Goal: Find contact information: Find contact information

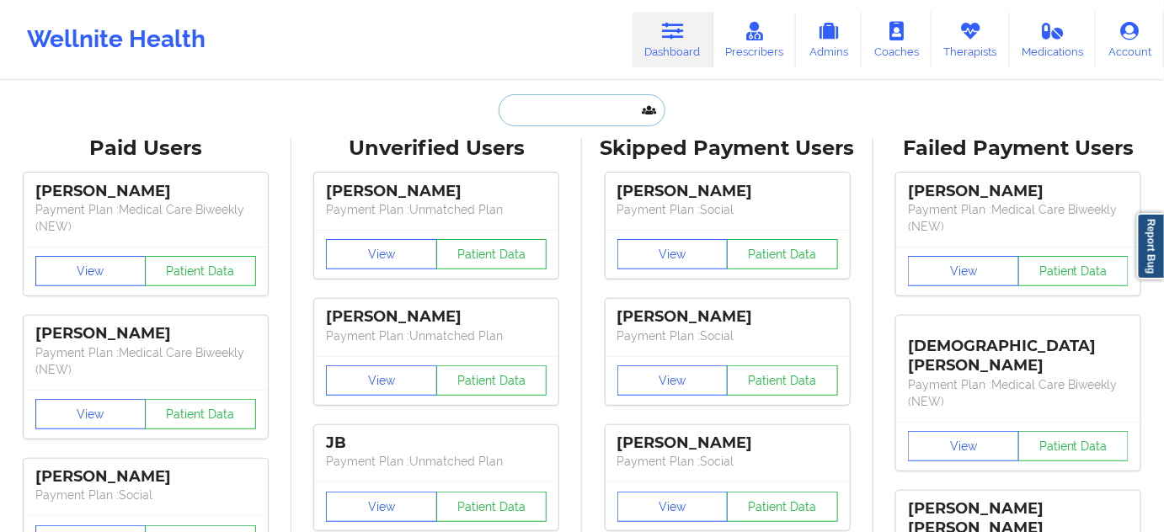
click at [583, 113] on input "text" at bounding box center [582, 110] width 167 height 32
paste input "[PERSON_NAME]"
type input "[PERSON_NAME]"
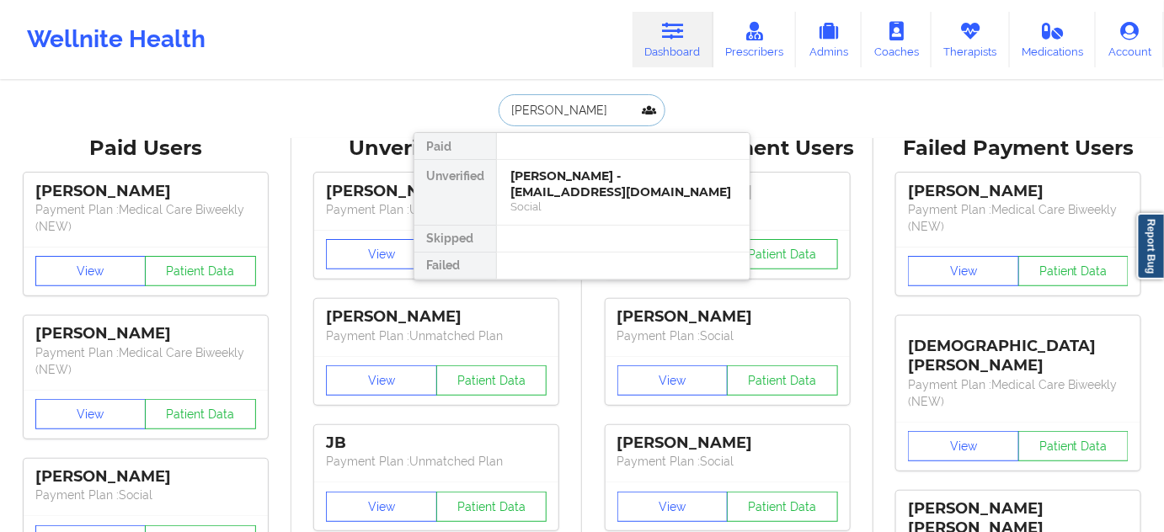
click at [564, 179] on div "[PERSON_NAME] - [EMAIL_ADDRESS][DOMAIN_NAME]" at bounding box center [624, 184] width 226 height 31
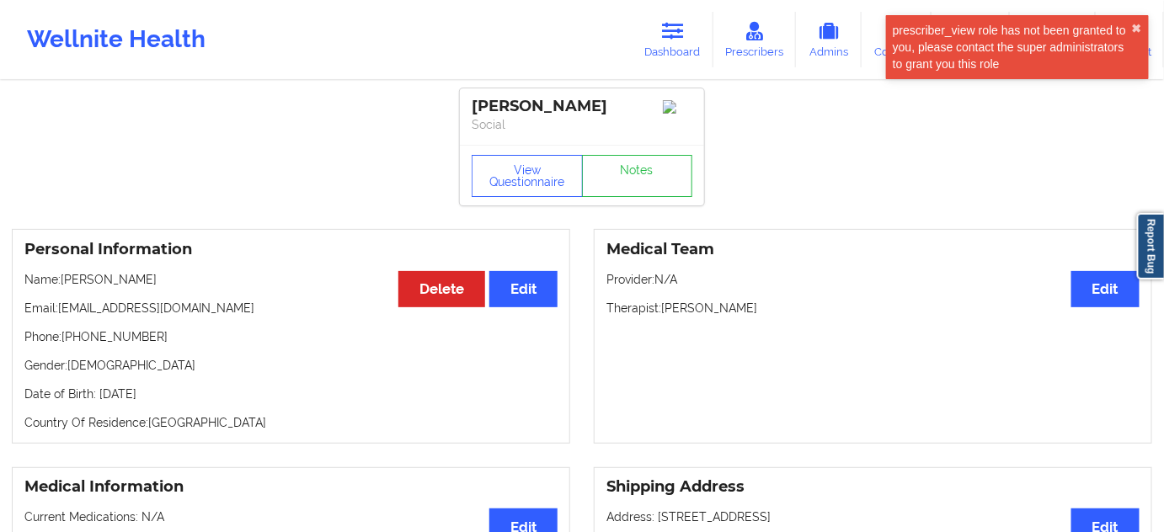
click at [572, 106] on div "[PERSON_NAME]" at bounding box center [582, 106] width 221 height 19
copy div "[PERSON_NAME]"
click at [488, 110] on div "[PERSON_NAME]" at bounding box center [582, 106] width 221 height 19
click at [488, 108] on div "[PERSON_NAME]" at bounding box center [582, 106] width 221 height 19
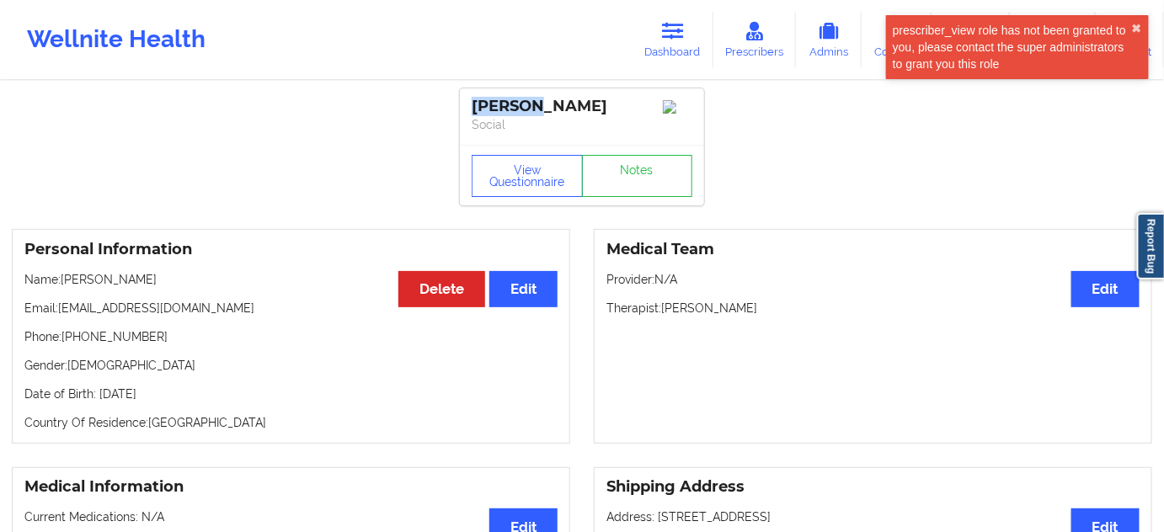
copy div "[PERSON_NAME]"
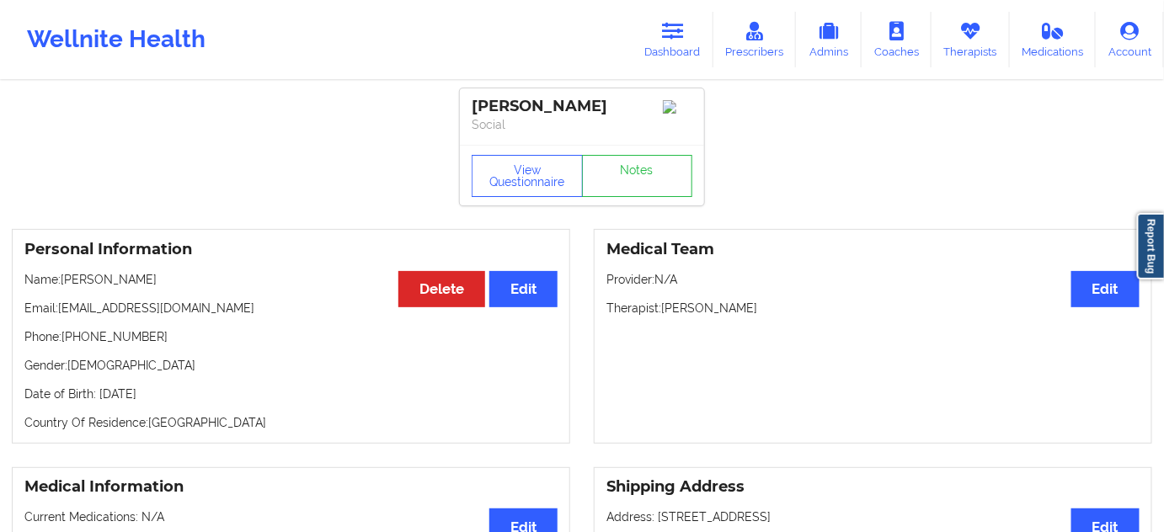
click at [561, 109] on div "[PERSON_NAME]" at bounding box center [582, 106] width 221 height 19
copy div "[PERSON_NAME]"
drag, startPoint x: 62, startPoint y: 315, endPoint x: 213, endPoint y: 308, distance: 151.9
click at [213, 308] on p "Email: [EMAIL_ADDRESS][DOMAIN_NAME]" at bounding box center [290, 308] width 533 height 17
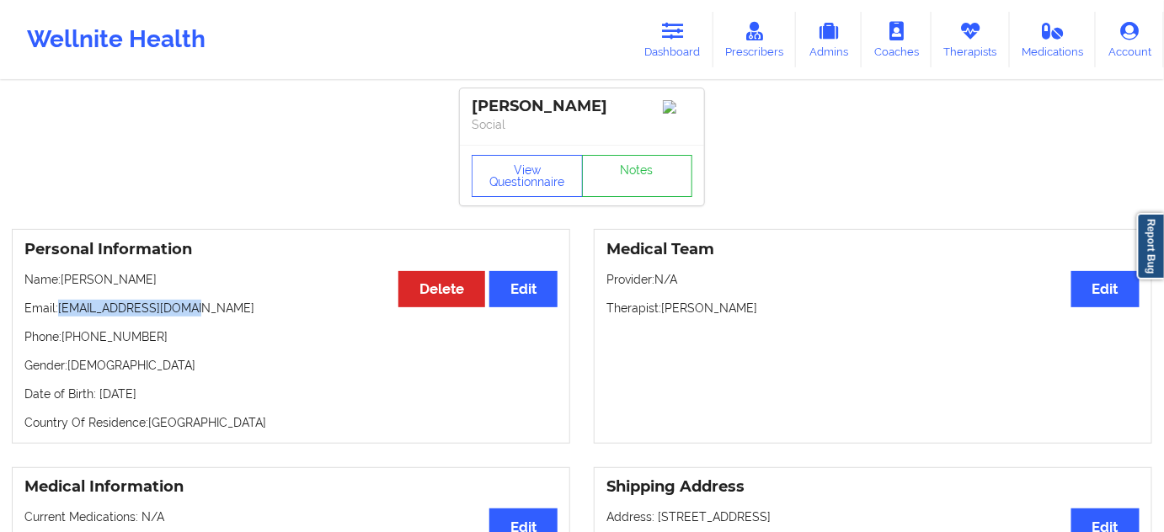
copy p "[EMAIL_ADDRESS][DOMAIN_NAME]"
drag, startPoint x: 66, startPoint y: 340, endPoint x: 170, endPoint y: 340, distance: 104.5
click at [170, 340] on p "Phone: [PHONE_NUMBER]" at bounding box center [290, 337] width 533 height 17
copy p "[PHONE_NUMBER]"
click at [662, 38] on link "Dashboard" at bounding box center [673, 40] width 81 height 56
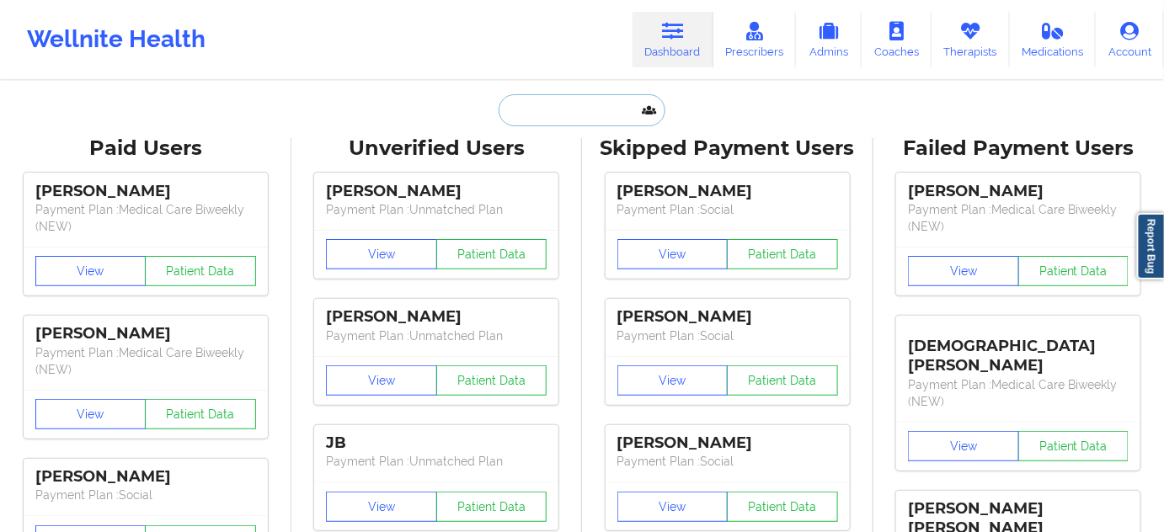
click at [566, 104] on input "text" at bounding box center [582, 110] width 167 height 32
paste input "[PERSON_NAME]"
type input "[PERSON_NAME]"
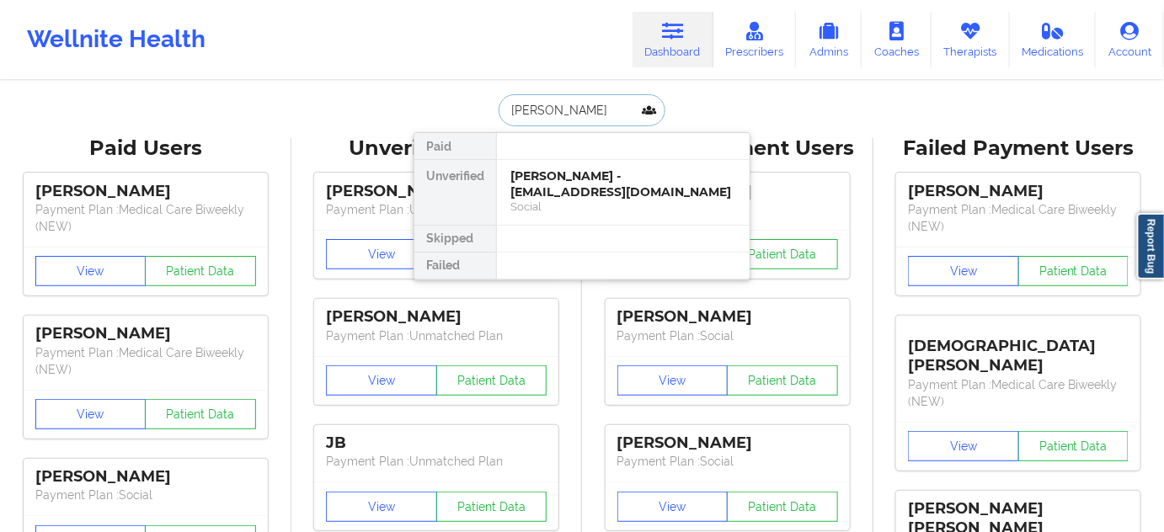
click at [570, 190] on div "[PERSON_NAME] - [EMAIL_ADDRESS][DOMAIN_NAME]" at bounding box center [624, 184] width 226 height 31
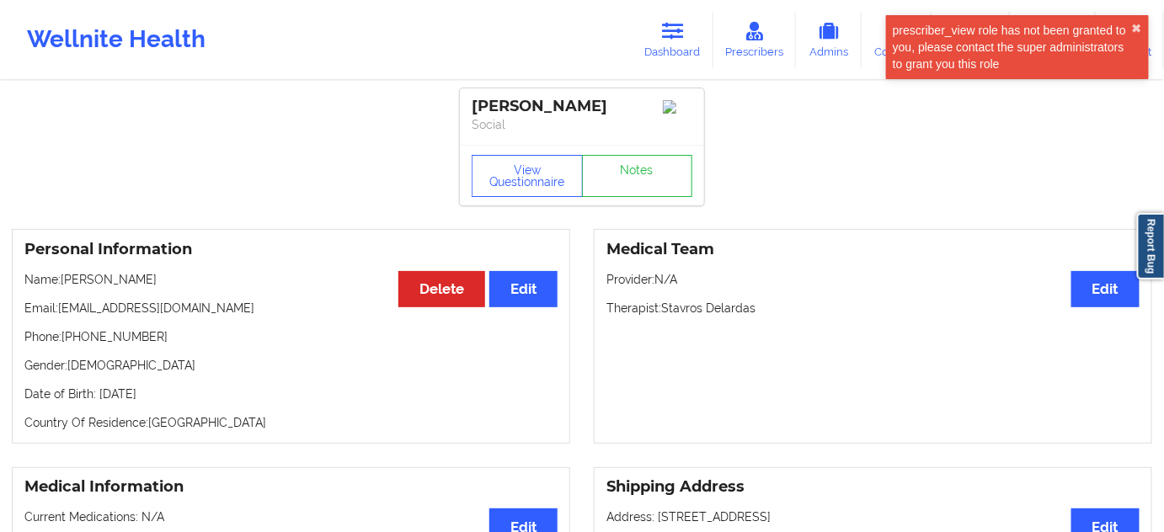
drag, startPoint x: 626, startPoint y: 107, endPoint x: 460, endPoint y: 108, distance: 166.0
click at [460, 108] on div "[PERSON_NAME] Social" at bounding box center [582, 116] width 244 height 56
copy div "[PERSON_NAME]"
click at [506, 127] on p "Social" at bounding box center [582, 124] width 221 height 17
click at [506, 112] on div "[PERSON_NAME]" at bounding box center [582, 106] width 221 height 19
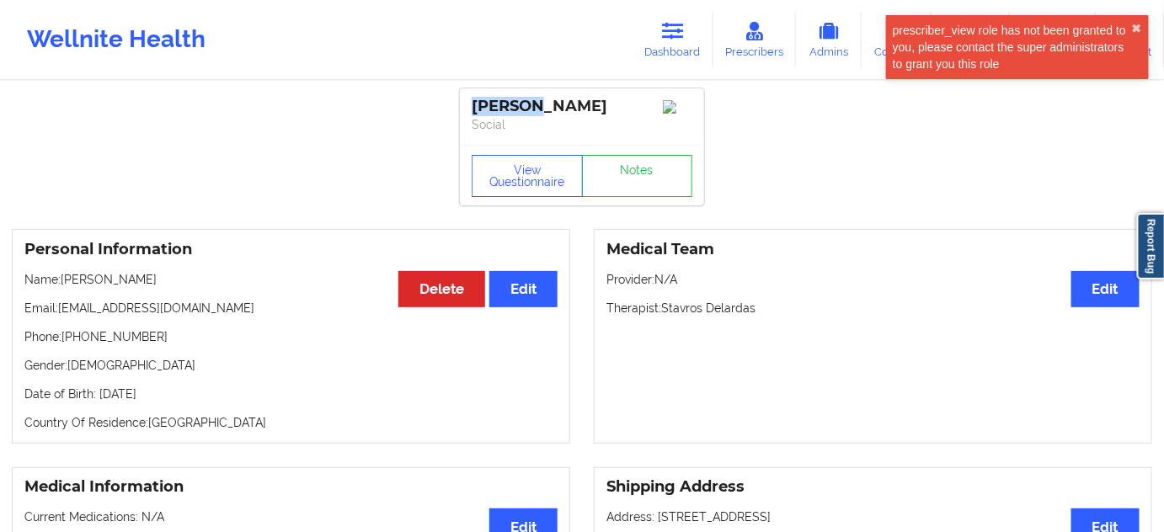
click at [506, 112] on div "[PERSON_NAME]" at bounding box center [582, 106] width 221 height 19
copy div "[PERSON_NAME]"
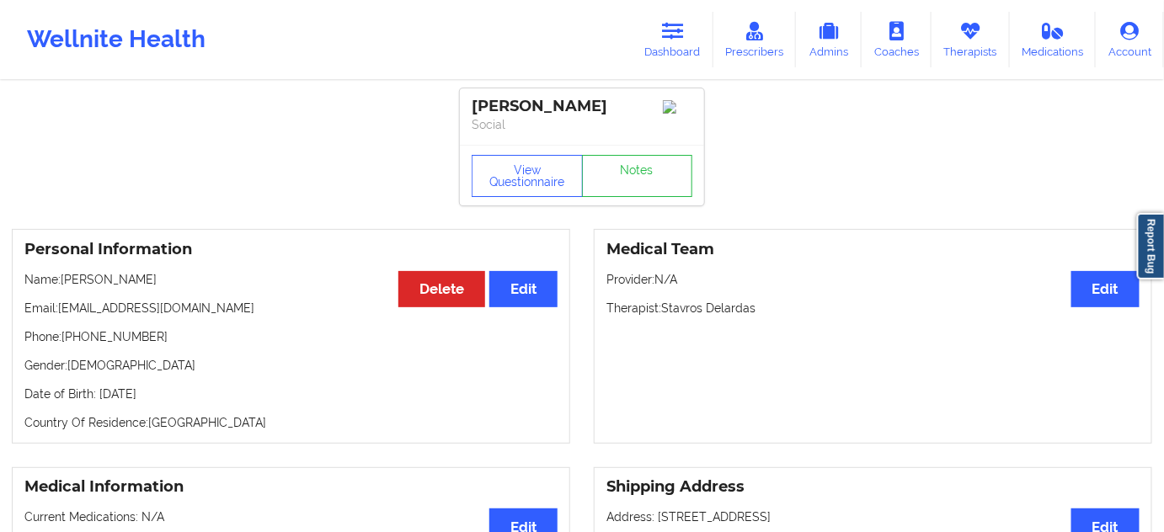
click at [588, 115] on div "[PERSON_NAME]" at bounding box center [582, 106] width 221 height 19
copy div "[PERSON_NAME]"
drag, startPoint x: 62, startPoint y: 317, endPoint x: 217, endPoint y: 301, distance: 156.7
click at [217, 301] on div "Personal Information Edit Delete Name: [PERSON_NAME] Email: [EMAIL_ADDRESS][DOM…" at bounding box center [291, 336] width 559 height 215
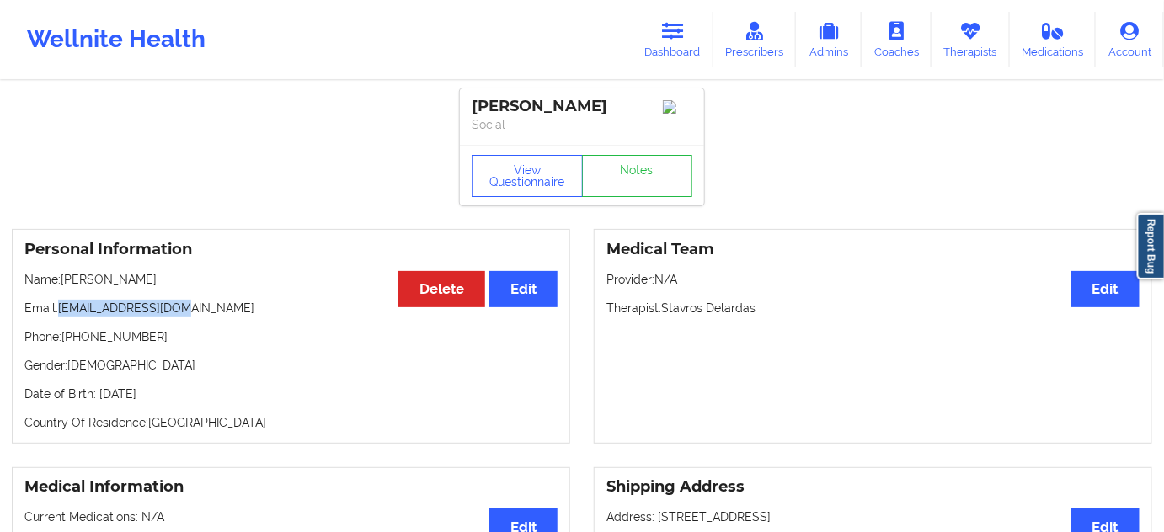
copy p "[EMAIL_ADDRESS][DOMAIN_NAME]"
drag, startPoint x: 64, startPoint y: 343, endPoint x: 169, endPoint y: 339, distance: 104.6
click at [169, 339] on p "Phone: [PHONE_NUMBER]" at bounding box center [290, 337] width 533 height 17
copy p "[PHONE_NUMBER]"
click at [672, 43] on link "Dashboard" at bounding box center [673, 40] width 81 height 56
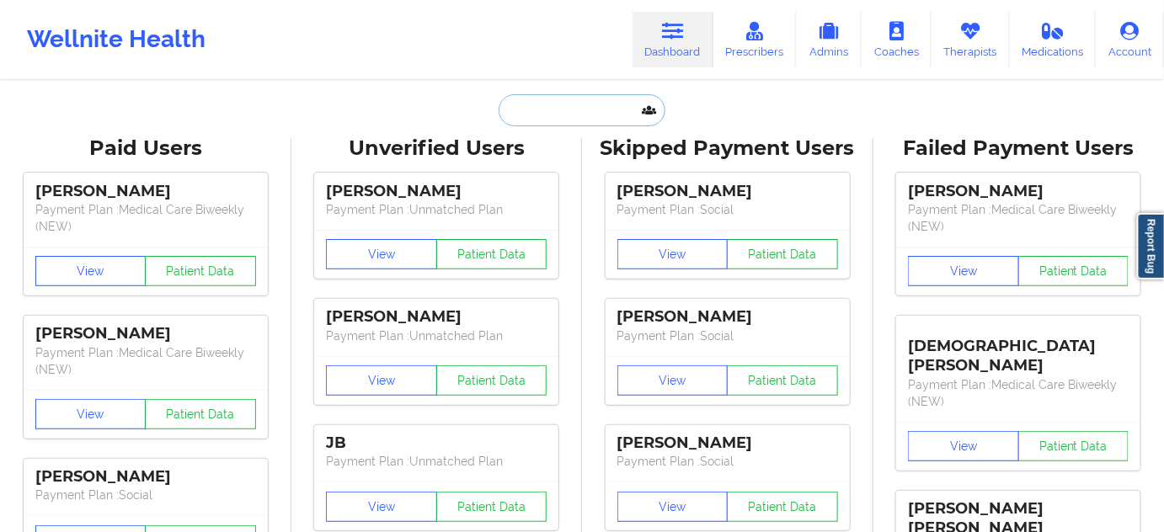
click at [582, 97] on input "text" at bounding box center [582, 110] width 167 height 32
paste input "[PERSON_NAME]"
type input "[PERSON_NAME]"
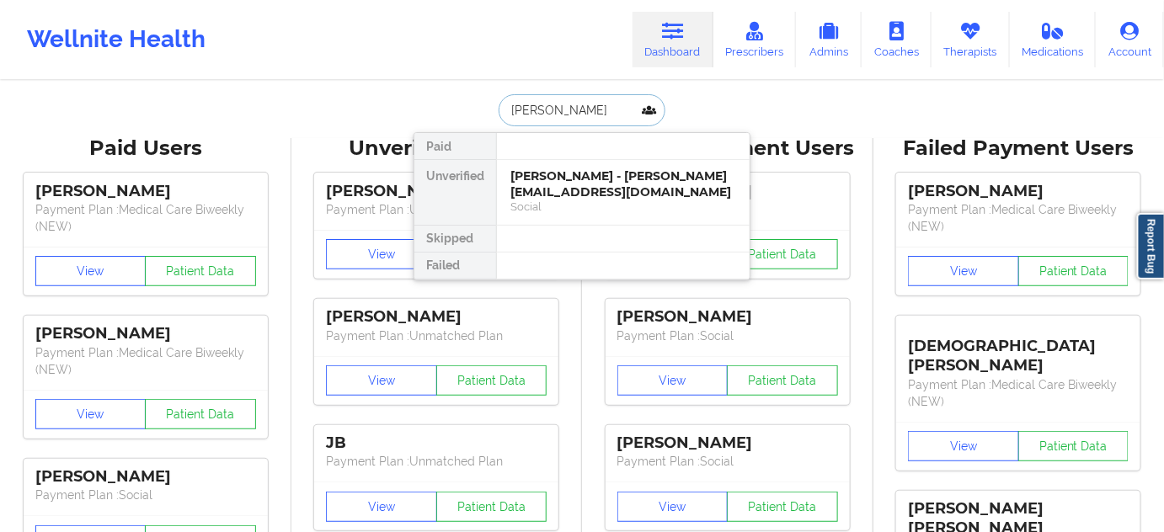
click at [570, 173] on div "[PERSON_NAME] - [PERSON_NAME][EMAIL_ADDRESS][DOMAIN_NAME]" at bounding box center [624, 184] width 226 height 31
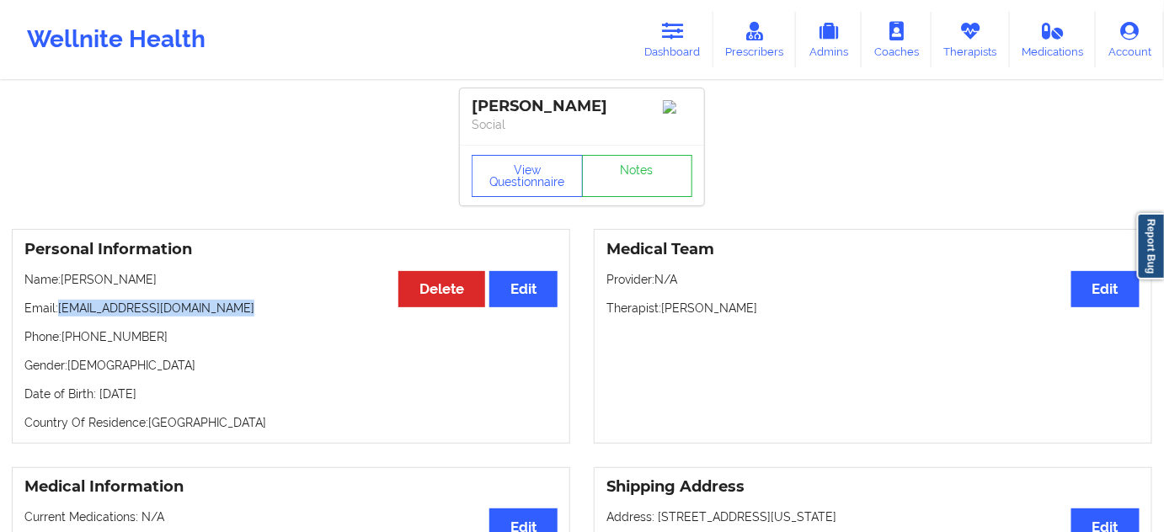
drag, startPoint x: 70, startPoint y: 313, endPoint x: 243, endPoint y: 296, distance: 173.6
click at [243, 301] on div "Personal Information Edit Delete Name: [PERSON_NAME] Email: [EMAIL_ADDRESS][DOM…" at bounding box center [291, 336] width 559 height 215
click at [72, 340] on p "Phone: [PHONE_NUMBER]" at bounding box center [290, 337] width 533 height 17
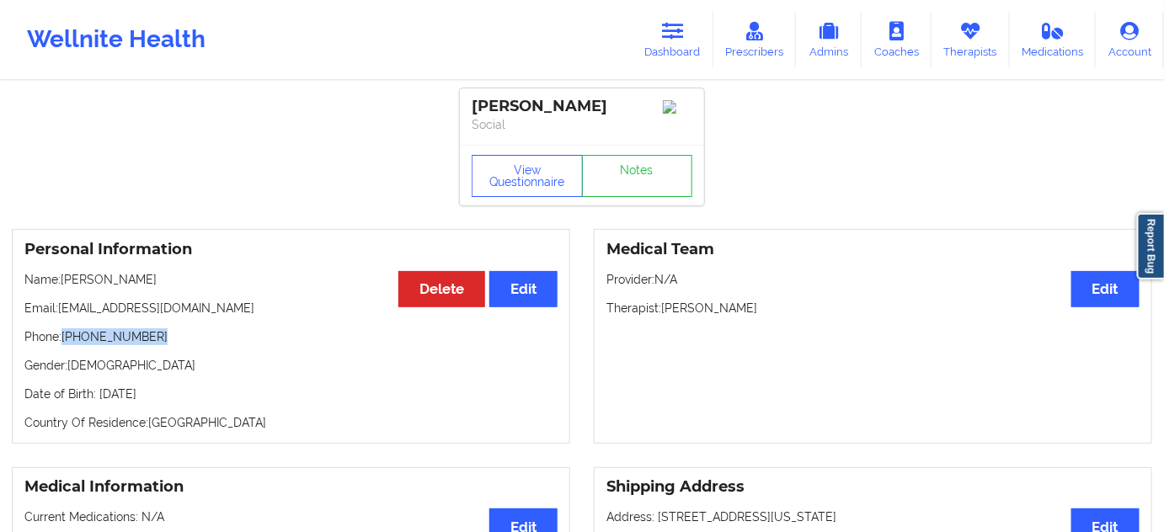
drag, startPoint x: 65, startPoint y: 340, endPoint x: 227, endPoint y: 335, distance: 161.8
click at [227, 335] on p "Phone: [PHONE_NUMBER]" at bounding box center [290, 337] width 533 height 17
click at [656, 44] on link "Dashboard" at bounding box center [673, 40] width 81 height 56
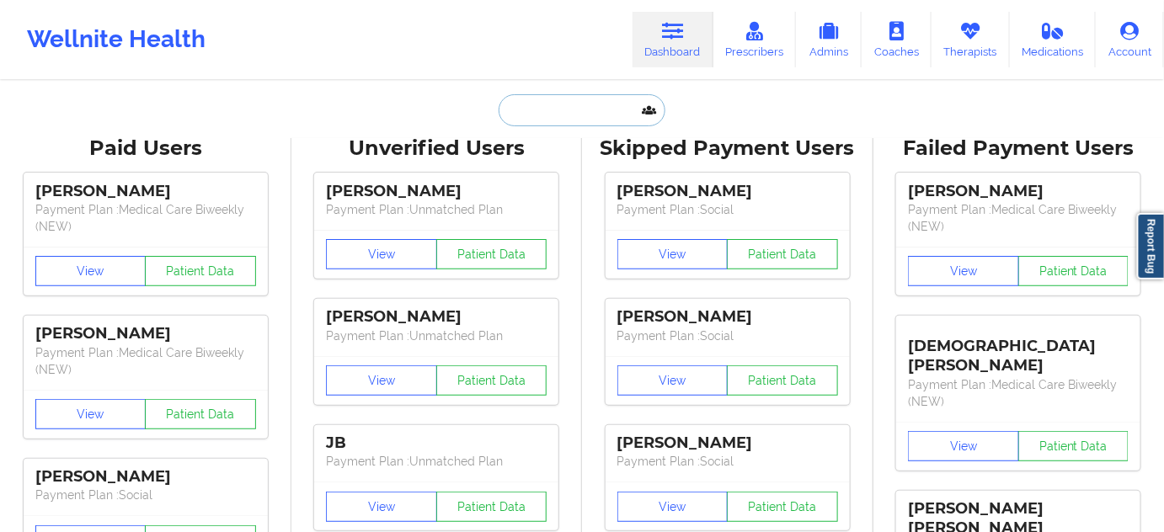
click at [599, 100] on input "text" at bounding box center [582, 110] width 167 height 32
paste input "[PERSON_NAME]"
type input "[PERSON_NAME]"
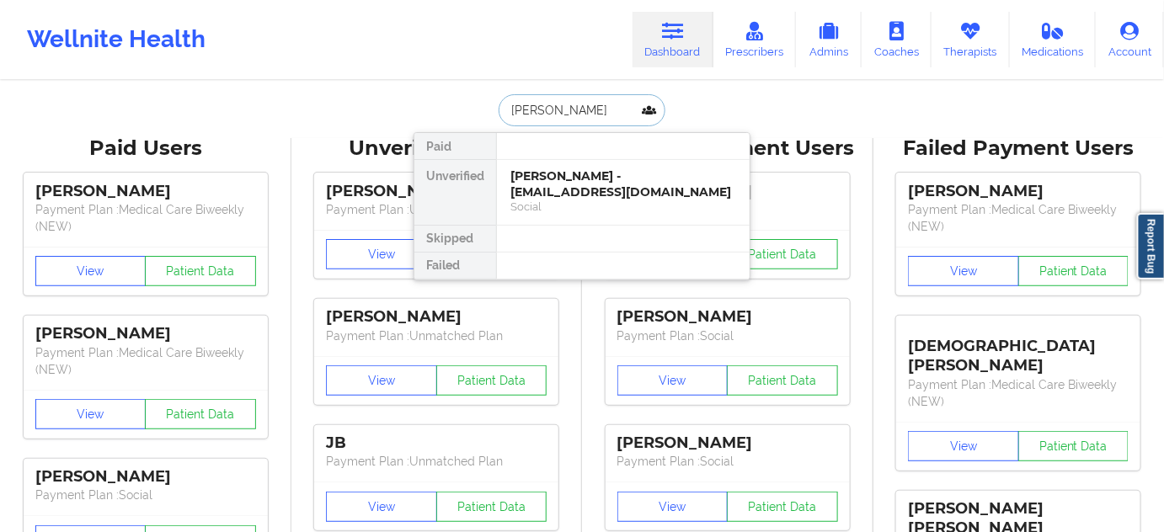
click at [546, 185] on div "[PERSON_NAME] - [EMAIL_ADDRESS][DOMAIN_NAME]" at bounding box center [624, 184] width 226 height 31
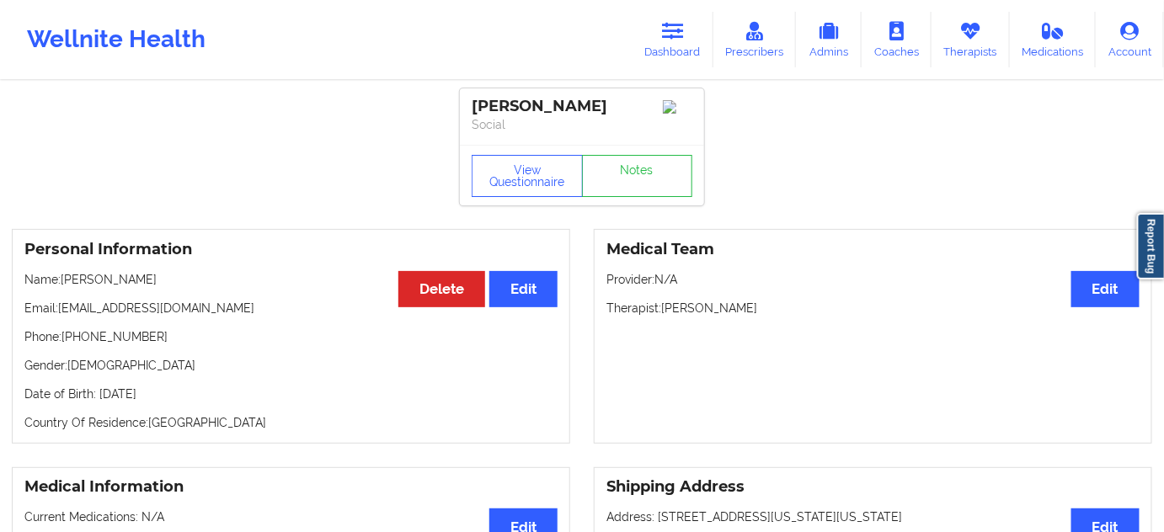
click at [501, 104] on div "[PERSON_NAME]" at bounding box center [582, 106] width 221 height 19
click at [557, 100] on div "[PERSON_NAME]" at bounding box center [582, 106] width 221 height 19
drag, startPoint x: 62, startPoint y: 311, endPoint x: 222, endPoint y: 313, distance: 160.9
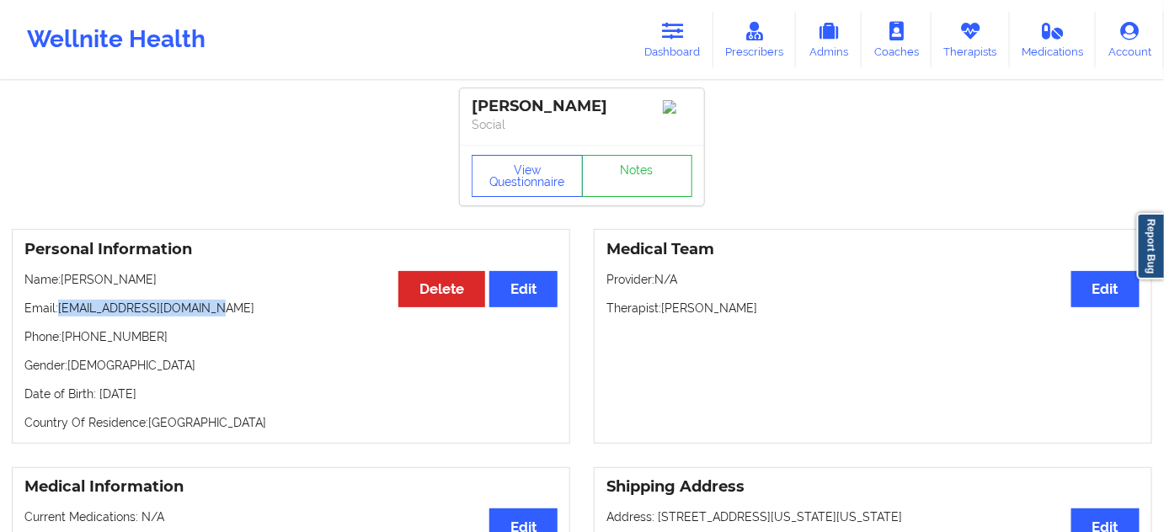
click at [222, 313] on p "Email: [EMAIL_ADDRESS][DOMAIN_NAME]" at bounding box center [290, 308] width 533 height 17
drag, startPoint x: 64, startPoint y: 340, endPoint x: 156, endPoint y: 340, distance: 91.8
click at [156, 340] on p "Phone: [PHONE_NUMBER]" at bounding box center [290, 337] width 533 height 17
click at [666, 44] on link "Dashboard" at bounding box center [673, 40] width 81 height 56
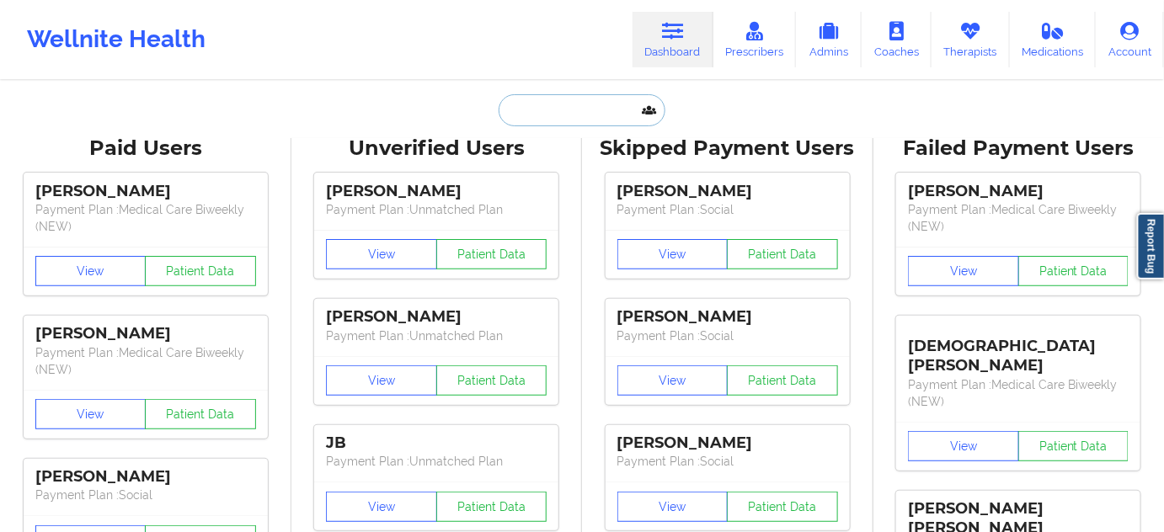
click at [570, 114] on input "text" at bounding box center [582, 110] width 167 height 32
paste input "[PERSON_NAME]"
type input "[PERSON_NAME]"
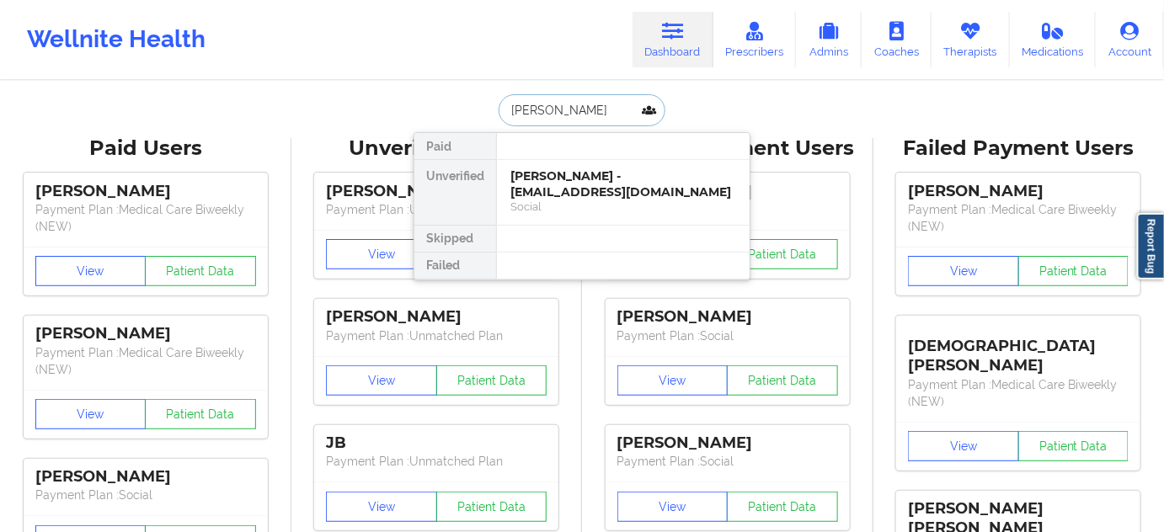
click at [553, 185] on div "[PERSON_NAME] - [EMAIL_ADDRESS][DOMAIN_NAME]" at bounding box center [624, 184] width 226 height 31
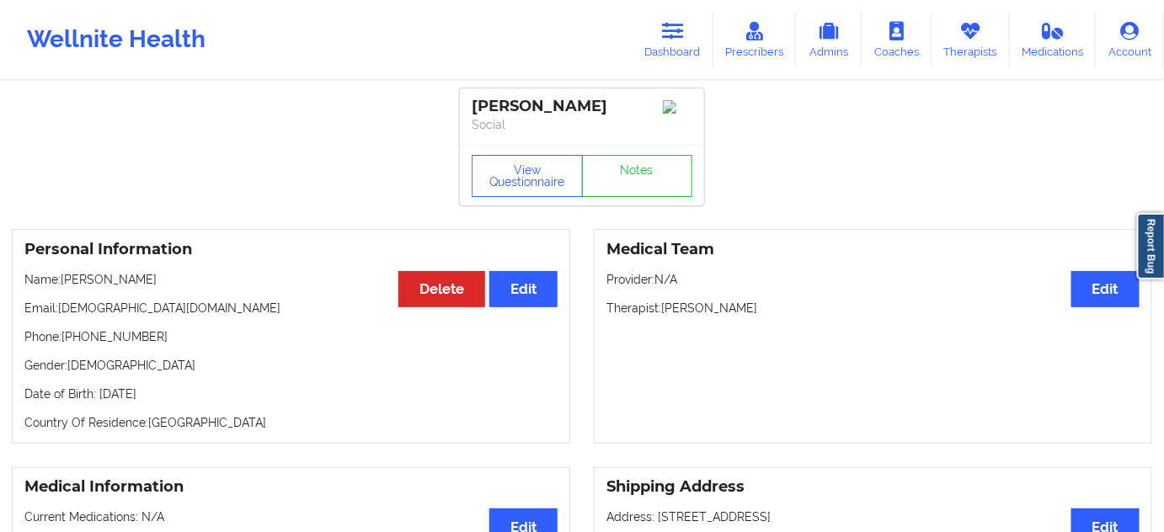
click at [501, 100] on div "[PERSON_NAME]" at bounding box center [582, 106] width 221 height 19
click at [575, 116] on p "Social" at bounding box center [582, 124] width 221 height 17
click at [581, 109] on div "[PERSON_NAME]" at bounding box center [582, 106] width 221 height 19
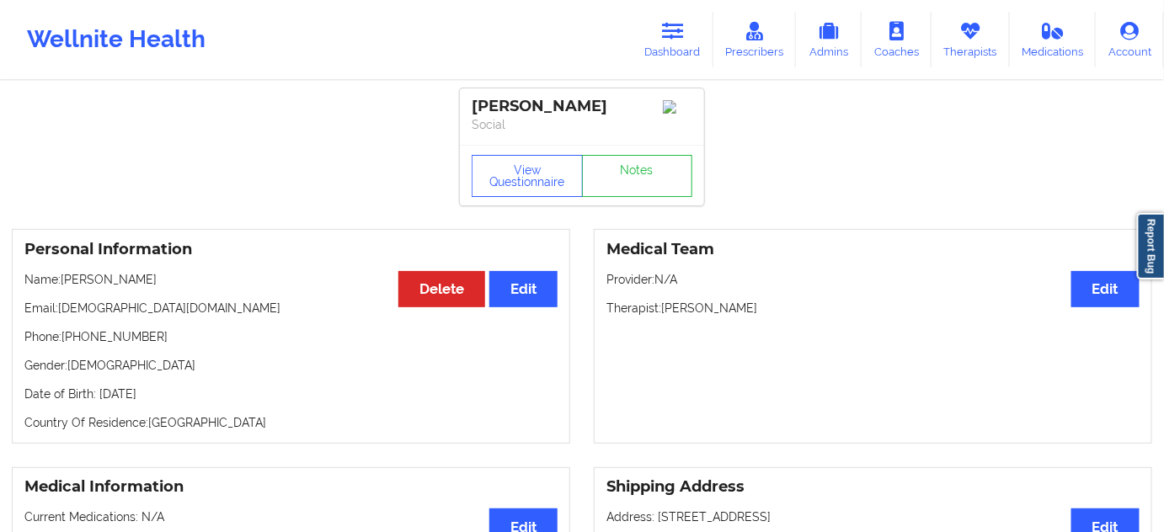
click at [581, 109] on div "[PERSON_NAME]" at bounding box center [582, 106] width 221 height 19
drag, startPoint x: 60, startPoint y: 308, endPoint x: 233, endPoint y: 317, distance: 173.8
click at [233, 317] on p "Email: [EMAIL_ADDRESS][DOMAIN_NAME]" at bounding box center [290, 308] width 533 height 17
drag, startPoint x: 65, startPoint y: 340, endPoint x: 168, endPoint y: 346, distance: 103.0
click at [168, 345] on p "Phone: [PHONE_NUMBER]" at bounding box center [290, 337] width 533 height 17
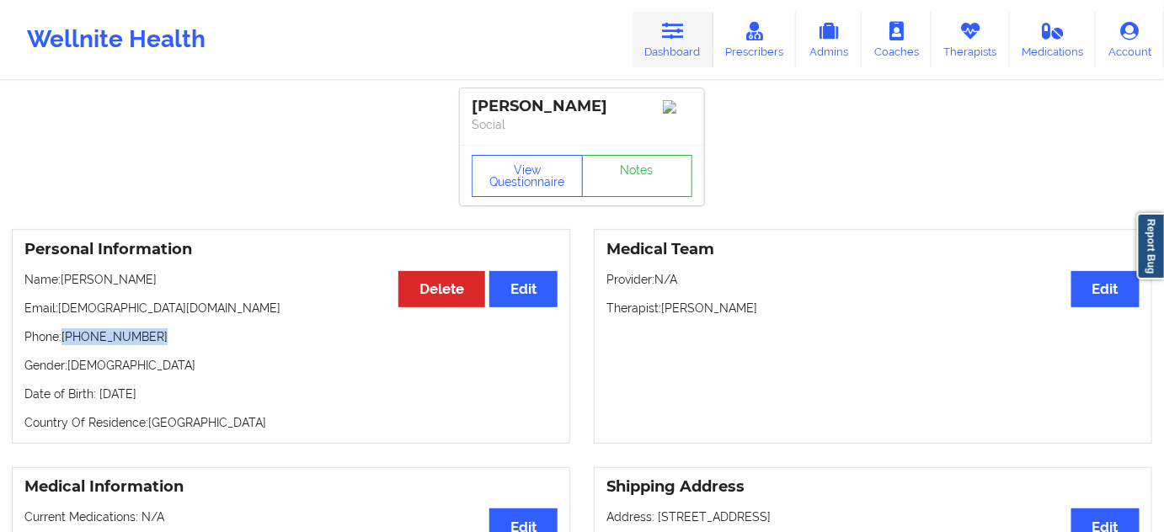
click at [678, 24] on icon at bounding box center [673, 31] width 22 height 19
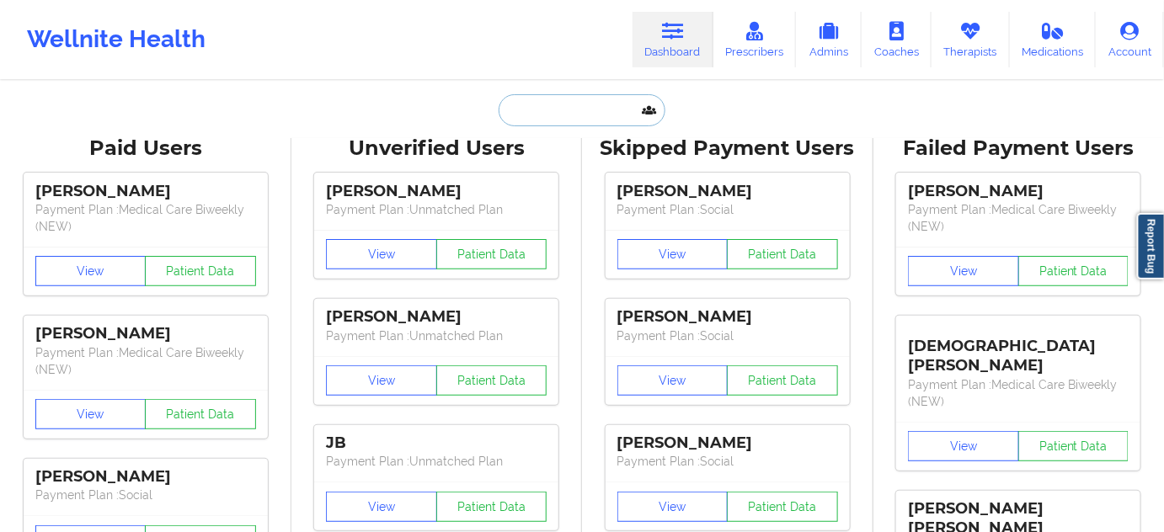
click at [595, 107] on input "text" at bounding box center [582, 110] width 167 height 32
paste input "[PERSON_NAME]"
type input "[PERSON_NAME]"
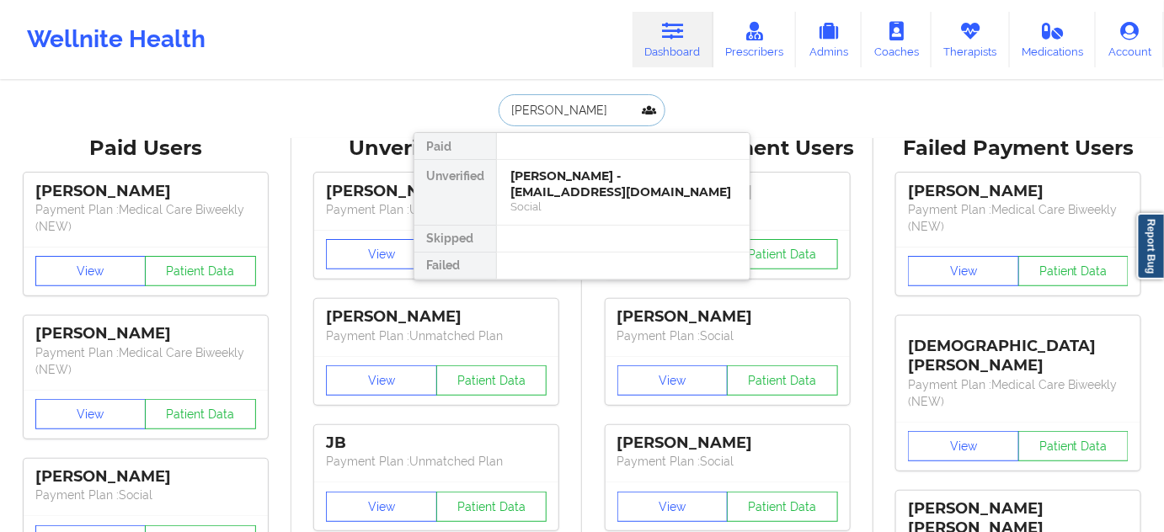
click at [568, 179] on div "[PERSON_NAME] - [EMAIL_ADDRESS][DOMAIN_NAME]" at bounding box center [624, 184] width 226 height 31
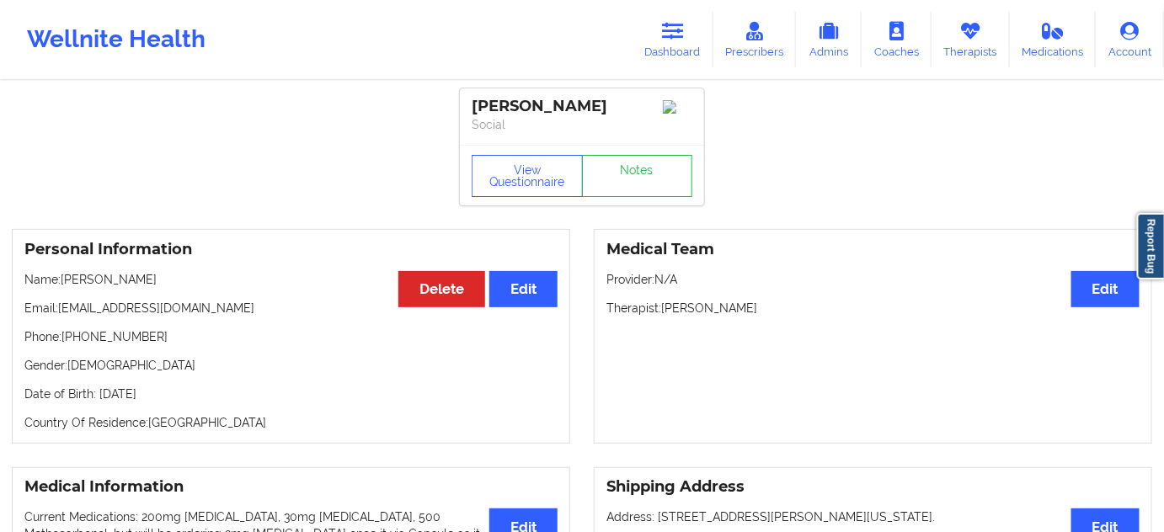
click at [495, 105] on div "[PERSON_NAME]" at bounding box center [582, 106] width 221 height 19
click at [550, 101] on div "[PERSON_NAME]" at bounding box center [582, 106] width 221 height 19
drag, startPoint x: 56, startPoint y: 312, endPoint x: 270, endPoint y: 316, distance: 213.2
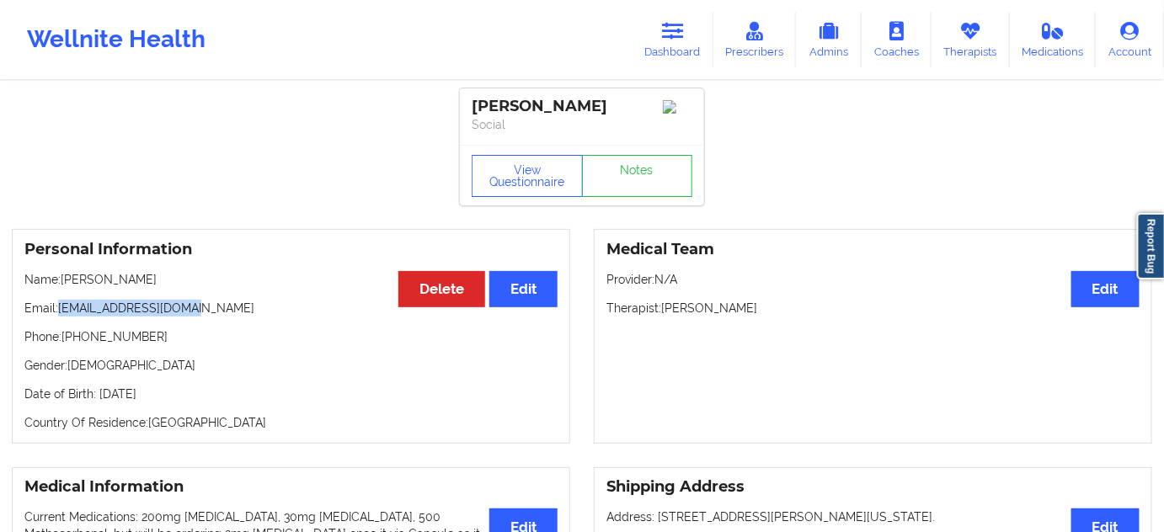
click at [238, 323] on div "Personal Information Edit Delete Name: [PERSON_NAME] Email: [EMAIL_ADDRESS][DOM…" at bounding box center [291, 336] width 559 height 215
click at [222, 351] on div "Personal Information Edit Delete Name: [PERSON_NAME] Email: [EMAIL_ADDRESS][DOM…" at bounding box center [291, 336] width 559 height 215
drag, startPoint x: 61, startPoint y: 311, endPoint x: 207, endPoint y: 296, distance: 147.4
click at [207, 296] on div "Personal Information Edit Delete Name: [PERSON_NAME] Email: [EMAIL_ADDRESS][DOM…" at bounding box center [291, 336] width 559 height 215
drag, startPoint x: 65, startPoint y: 342, endPoint x: 169, endPoint y: 347, distance: 103.8
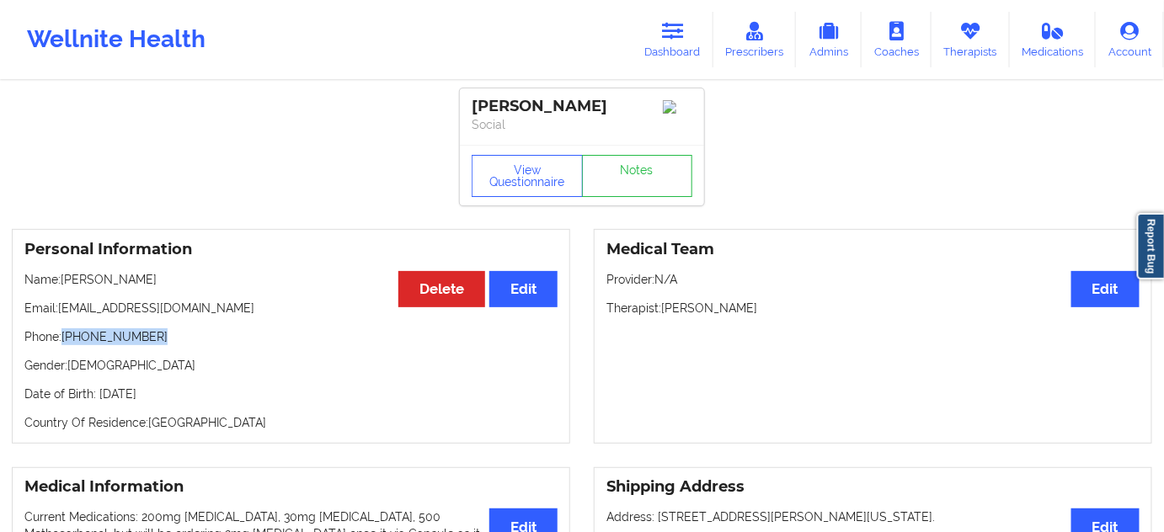
click at [169, 345] on p "Phone: [PHONE_NUMBER]" at bounding box center [290, 337] width 533 height 17
click at [681, 40] on icon at bounding box center [673, 31] width 22 height 19
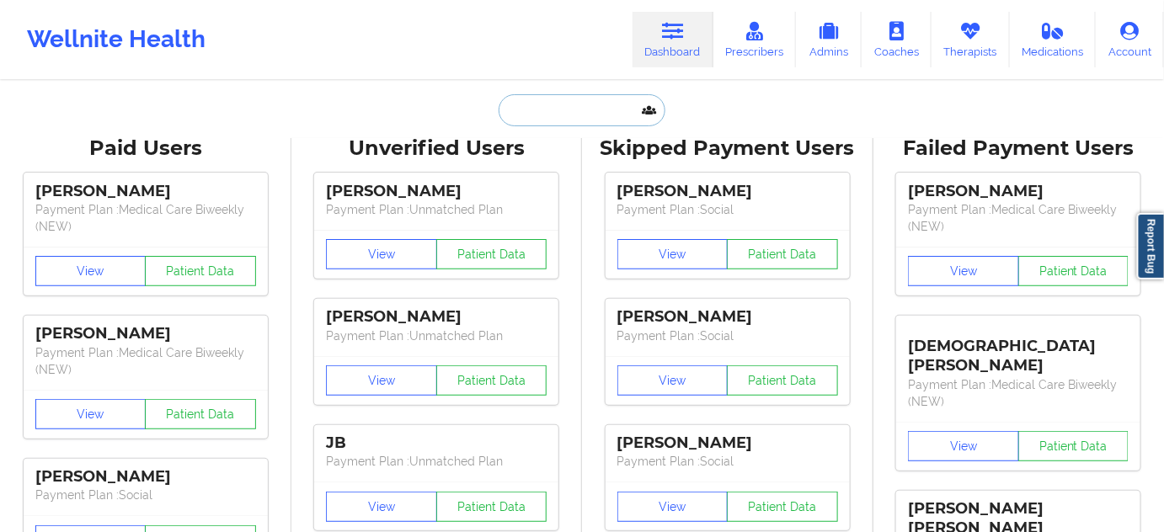
click at [578, 116] on input "text" at bounding box center [582, 110] width 167 height 32
paste input "[PERSON_NAME]"
type input "[PERSON_NAME]"
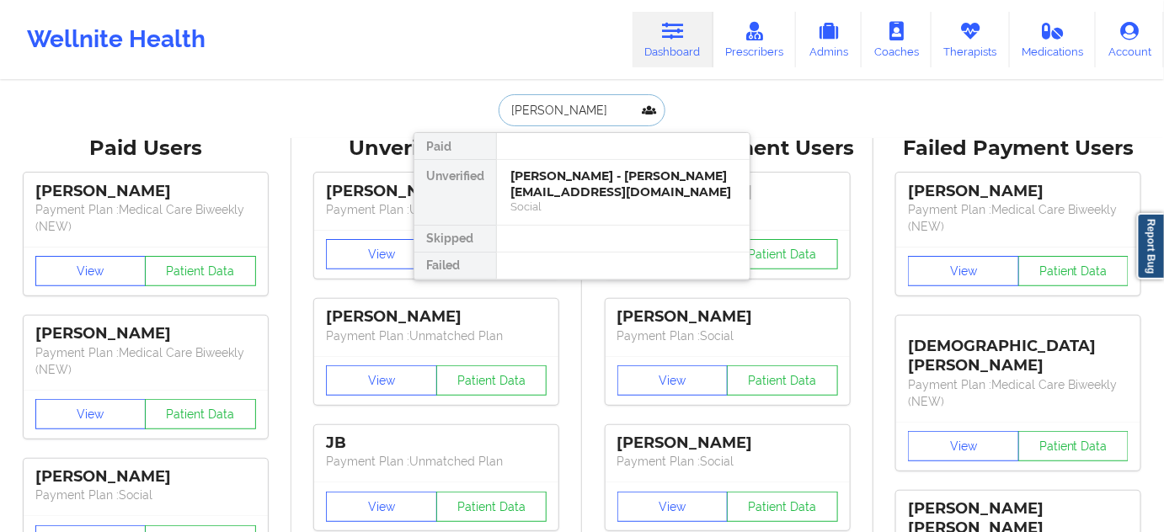
click at [541, 170] on div "[PERSON_NAME] - [PERSON_NAME][EMAIL_ADDRESS][DOMAIN_NAME]" at bounding box center [624, 184] width 226 height 31
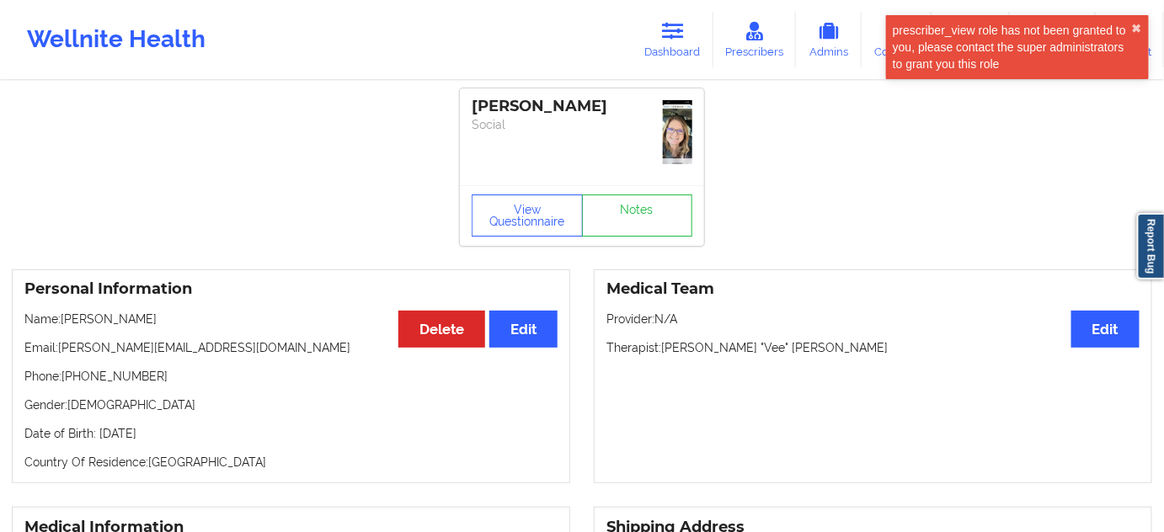
click at [566, 107] on div "[PERSON_NAME]" at bounding box center [582, 106] width 221 height 19
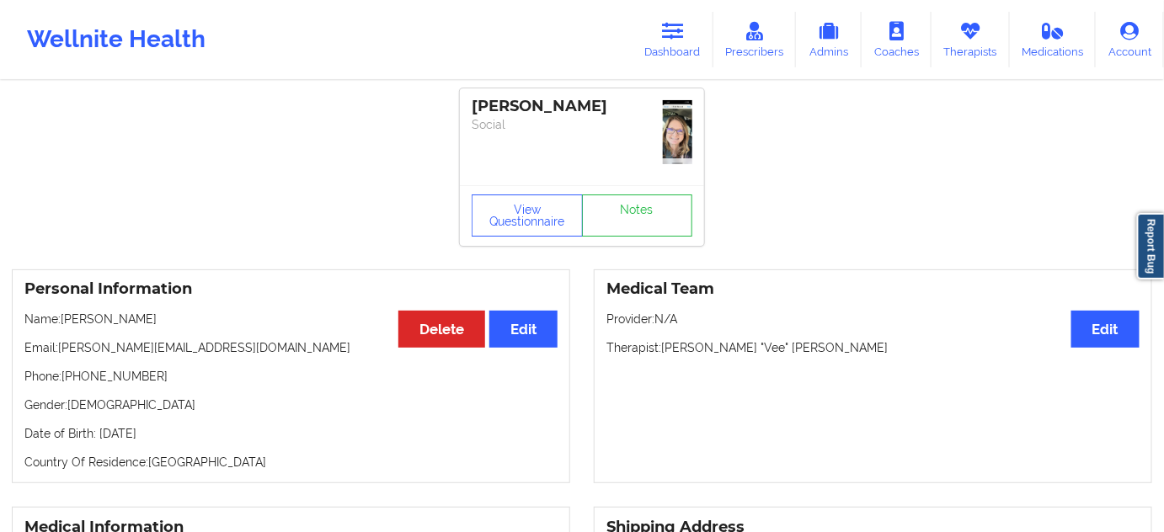
click at [513, 110] on div "[PERSON_NAME]" at bounding box center [582, 106] width 221 height 19
click at [570, 108] on div "[PERSON_NAME]" at bounding box center [582, 106] width 221 height 19
drag, startPoint x: 61, startPoint y: 343, endPoint x: 299, endPoint y: 334, distance: 238.6
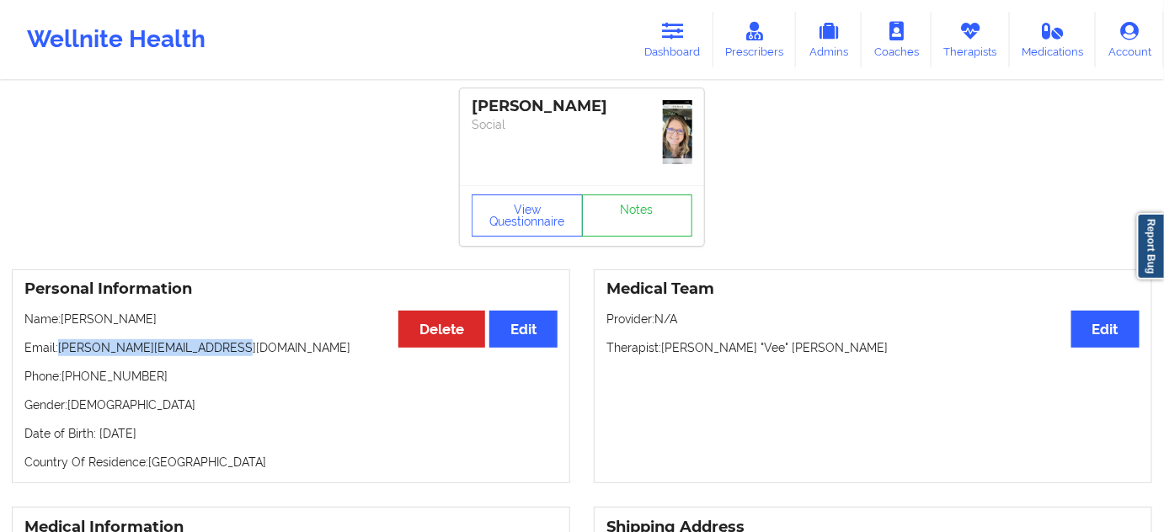
click at [299, 334] on div "Personal Information Edit Delete Name: [PERSON_NAME] Email: [PERSON_NAME][EMAIL…" at bounding box center [291, 377] width 559 height 215
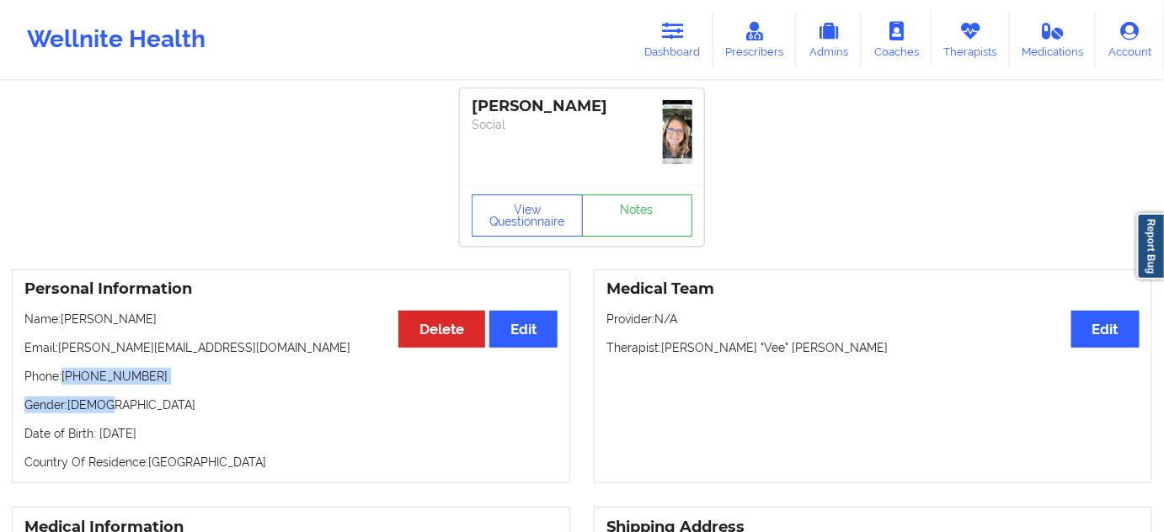
drag, startPoint x: 66, startPoint y: 370, endPoint x: 200, endPoint y: 383, distance: 134.6
click at [172, 391] on div "Personal Information Edit Delete Name: [PERSON_NAME] Email: [PERSON_NAME][EMAIL…" at bounding box center [291, 377] width 559 height 215
click at [222, 406] on p "Gender: [DEMOGRAPHIC_DATA]" at bounding box center [290, 405] width 533 height 17
drag, startPoint x: 65, startPoint y: 374, endPoint x: 172, endPoint y: 379, distance: 107.1
click at [172, 379] on p "Phone: [PHONE_NUMBER]" at bounding box center [290, 376] width 533 height 17
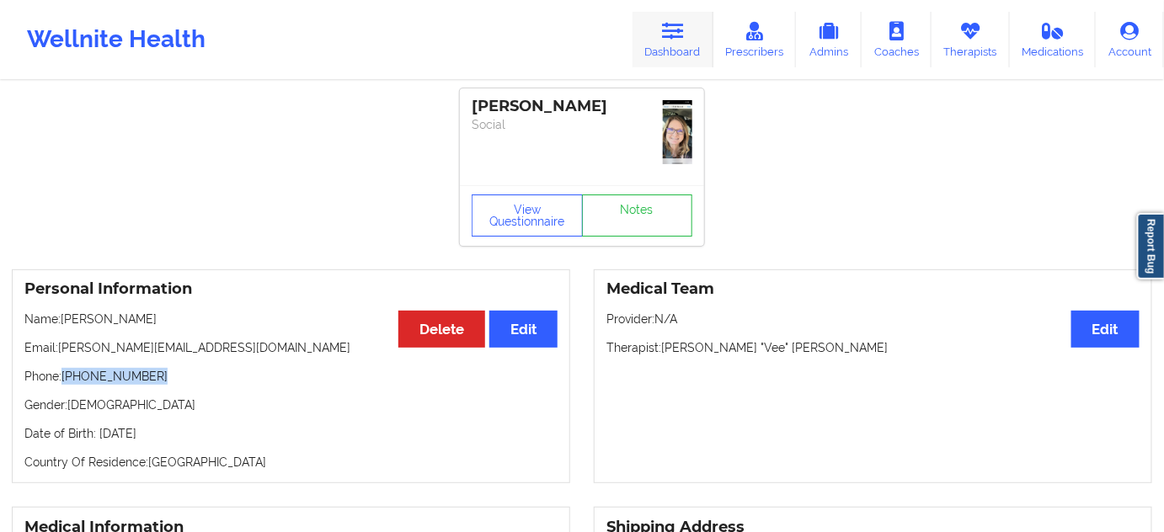
click at [691, 49] on link "Dashboard" at bounding box center [673, 40] width 81 height 56
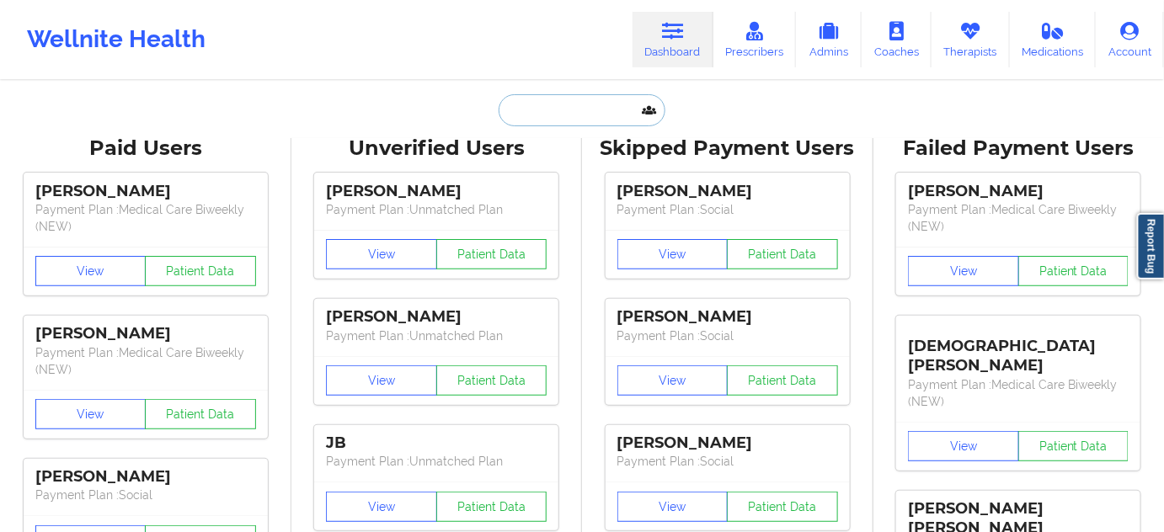
click at [594, 113] on input "text" at bounding box center [582, 110] width 167 height 32
paste input "[PERSON_NAME]"
type input "[PERSON_NAME]"
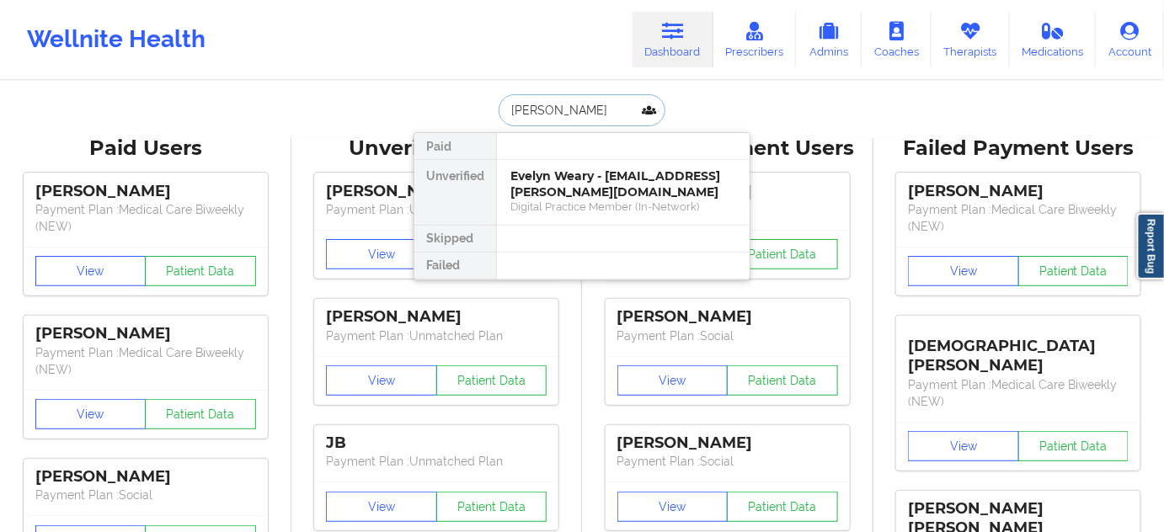
click at [584, 179] on div "Evelyn Weary - [EMAIL_ADDRESS][PERSON_NAME][DOMAIN_NAME]" at bounding box center [624, 184] width 226 height 31
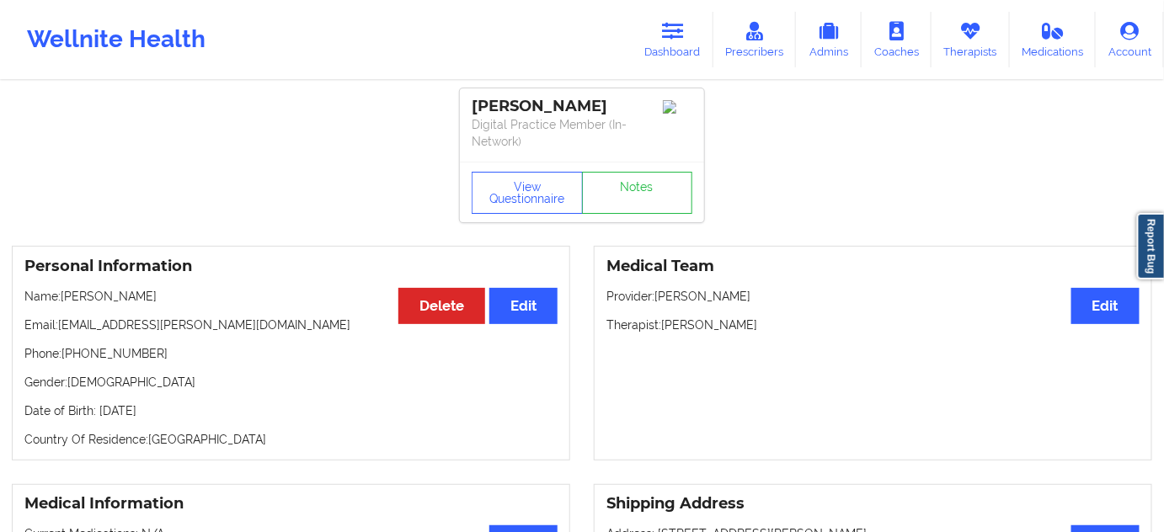
click at [493, 107] on div "[PERSON_NAME]" at bounding box center [582, 106] width 221 height 19
click at [559, 97] on div "[PERSON_NAME]" at bounding box center [582, 106] width 221 height 19
drag, startPoint x: 62, startPoint y: 322, endPoint x: 217, endPoint y: 324, distance: 154.2
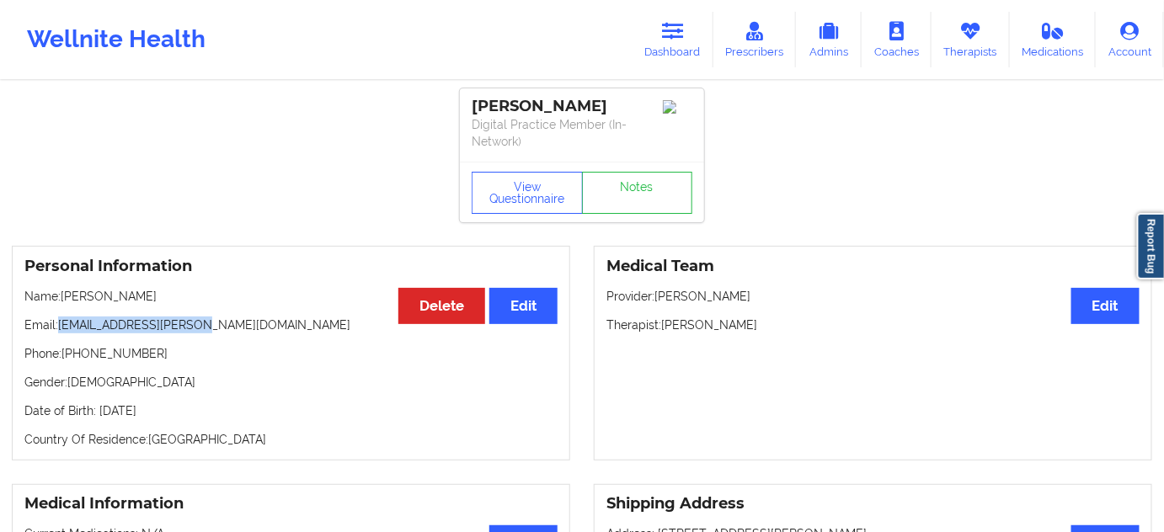
click at [217, 324] on p "Email: [EMAIL_ADDRESS][PERSON_NAME][DOMAIN_NAME]" at bounding box center [290, 325] width 533 height 17
drag, startPoint x: 65, startPoint y: 352, endPoint x: 177, endPoint y: 353, distance: 112.1
click at [177, 353] on p "Phone: [PHONE_NUMBER]" at bounding box center [290, 353] width 533 height 17
click at [682, 24] on icon at bounding box center [673, 31] width 22 height 19
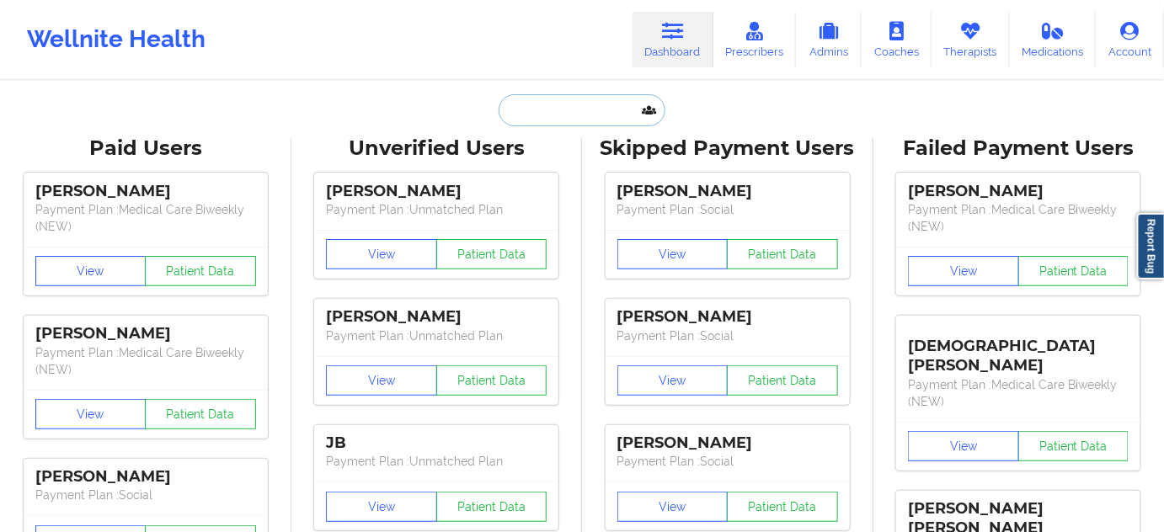
click at [581, 108] on input "text" at bounding box center [582, 110] width 167 height 32
paste input "[PERSON_NAME]"
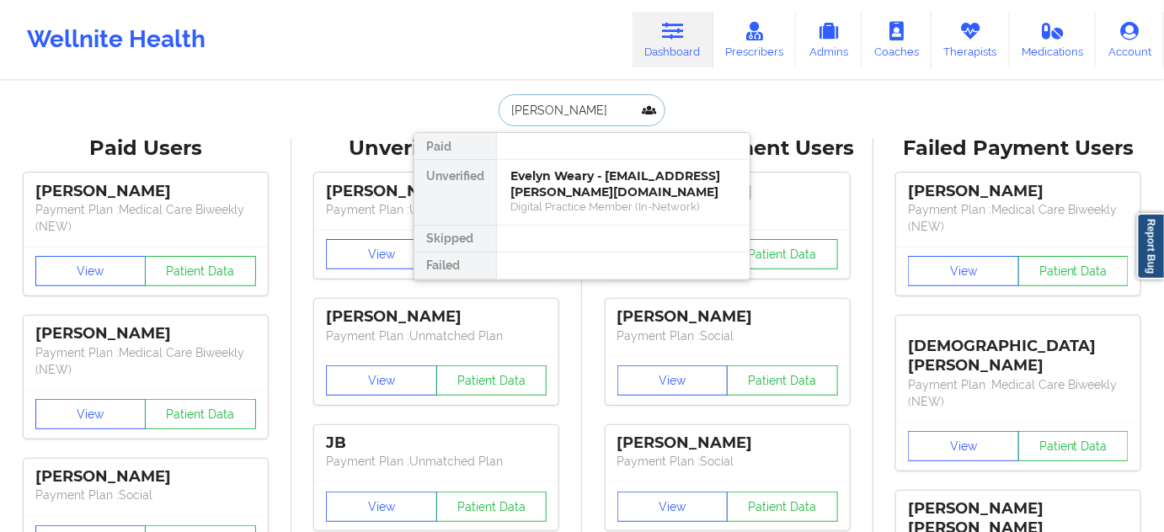
type input "[PERSON_NAME]"
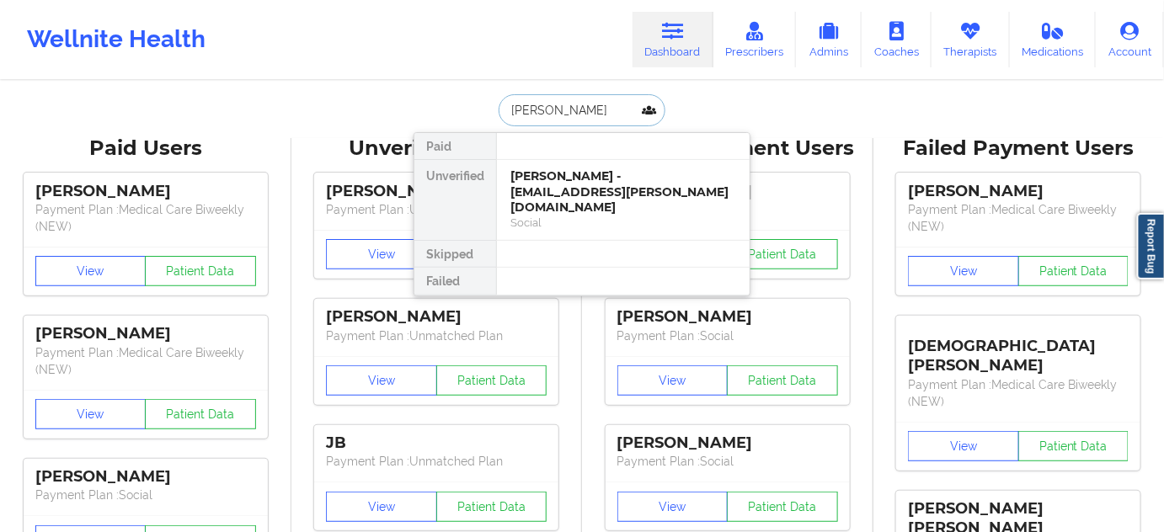
click at [557, 185] on div "[PERSON_NAME] - [EMAIL_ADDRESS][PERSON_NAME][DOMAIN_NAME]" at bounding box center [624, 192] width 226 height 47
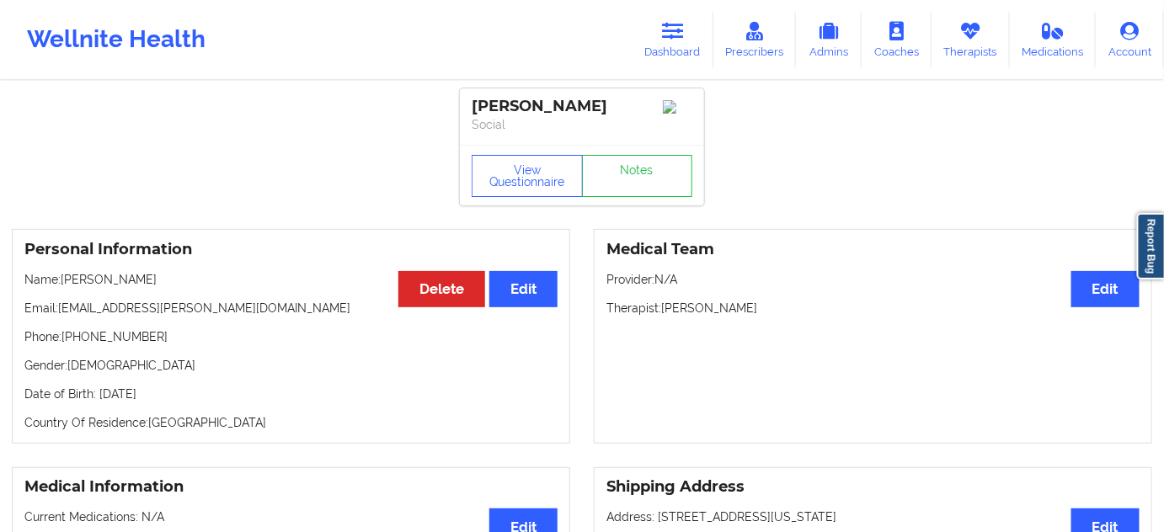
click at [516, 109] on div "[PERSON_NAME]" at bounding box center [582, 106] width 221 height 19
click at [561, 107] on div "[PERSON_NAME]" at bounding box center [582, 106] width 221 height 19
drag, startPoint x: 560, startPoint y: 107, endPoint x: 554, endPoint y: 90, distance: 17.9
click at [563, 107] on div "[PERSON_NAME]" at bounding box center [582, 106] width 221 height 19
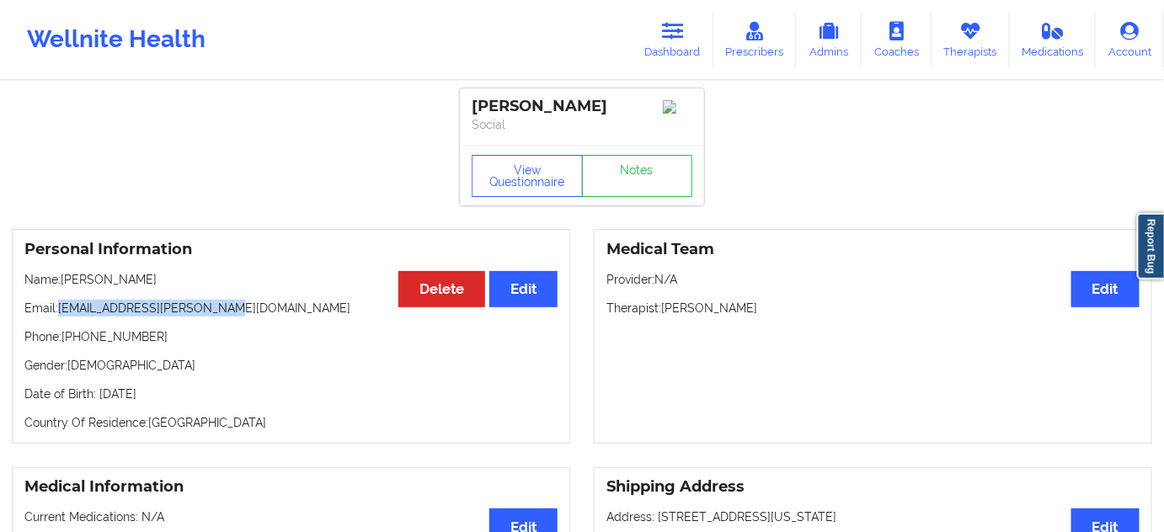
drag, startPoint x: 59, startPoint y: 313, endPoint x: 217, endPoint y: 312, distance: 157.6
click at [217, 312] on p "Email: [EMAIL_ADDRESS][PERSON_NAME][DOMAIN_NAME]" at bounding box center [290, 308] width 533 height 17
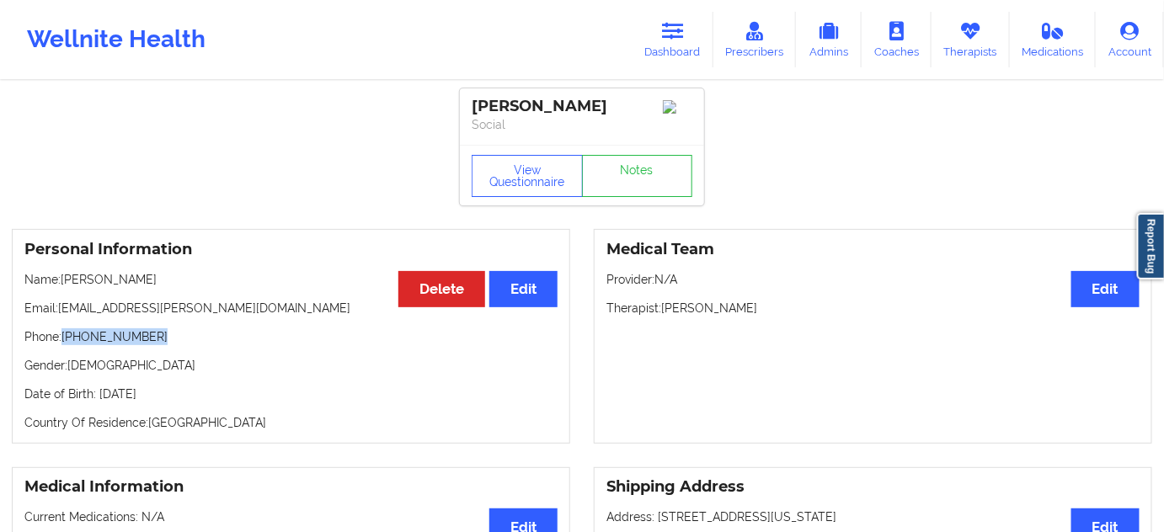
drag, startPoint x: 67, startPoint y: 342, endPoint x: 180, endPoint y: 343, distance: 113.7
click at [174, 340] on p "Phone: [PHONE_NUMBER]" at bounding box center [290, 337] width 533 height 17
click at [674, 37] on icon at bounding box center [673, 31] width 22 height 19
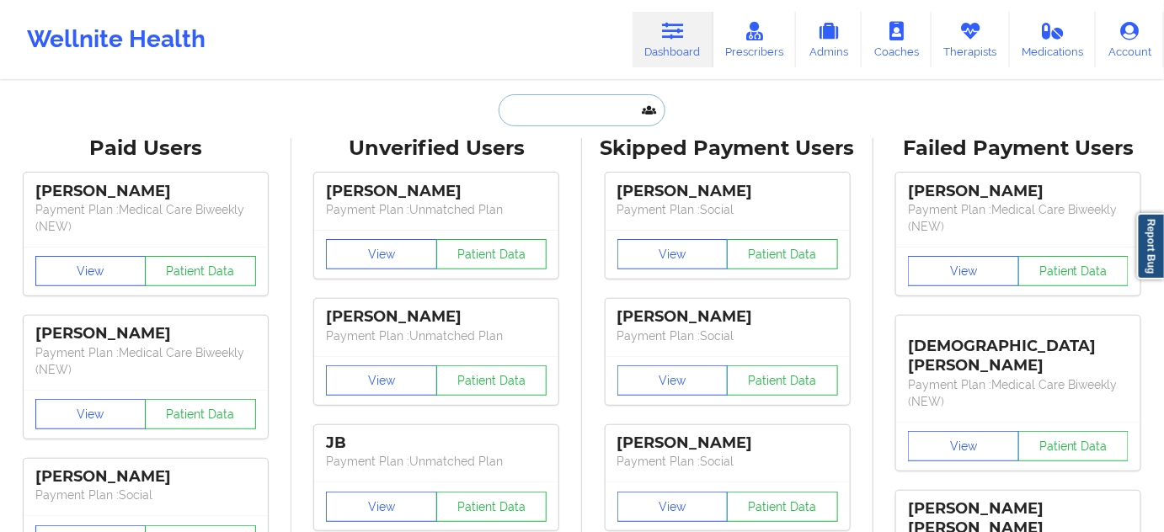
click at [565, 103] on input "text" at bounding box center [582, 110] width 167 height 32
paste input "[PERSON_NAME]"
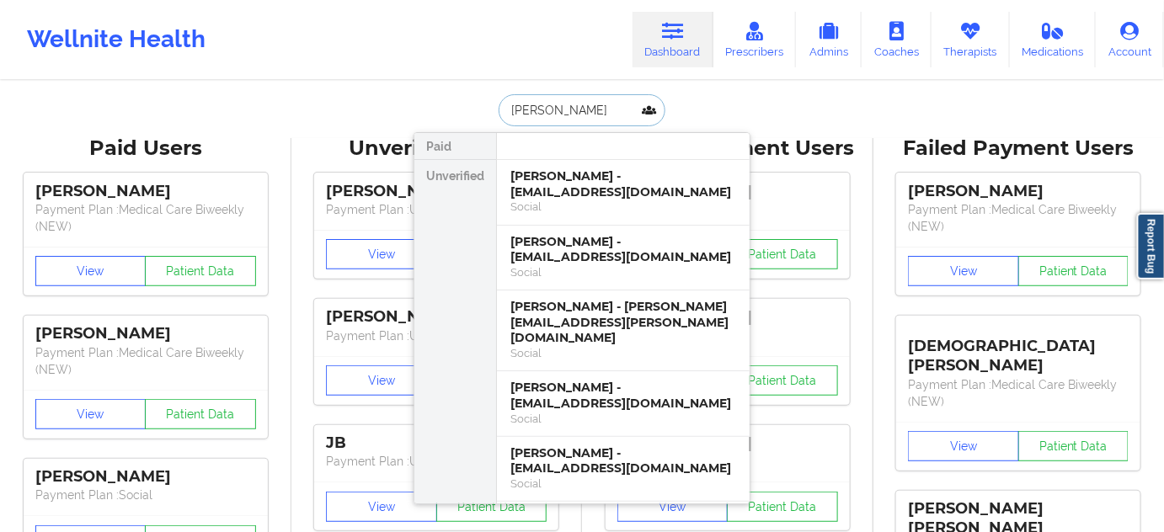
click at [506, 110] on input "[PERSON_NAME]" at bounding box center [582, 110] width 167 height 32
paste input "[PERSON_NAME]"
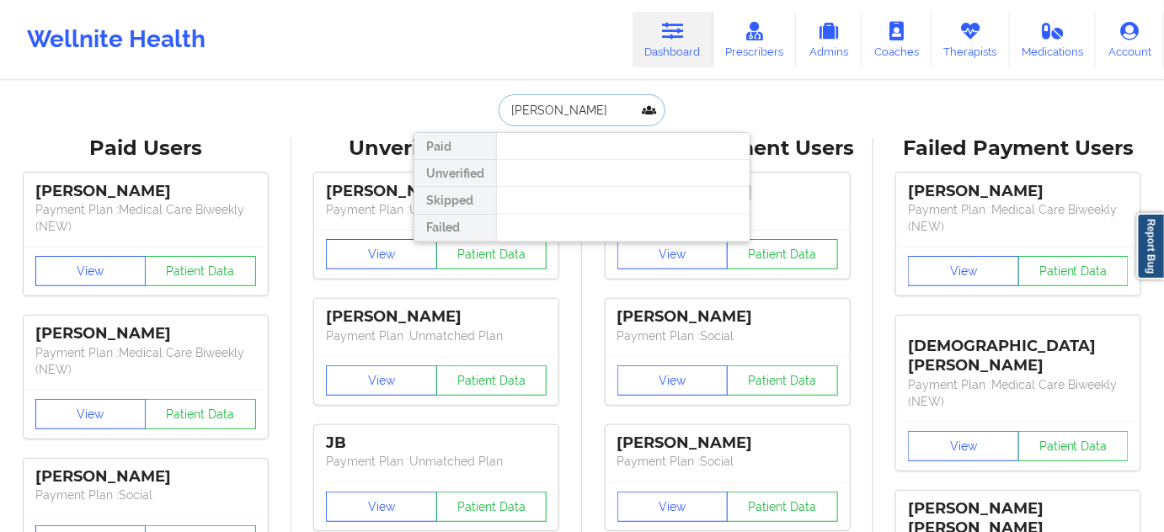
click at [584, 108] on input "[PERSON_NAME]" at bounding box center [582, 110] width 167 height 32
click at [530, 103] on input "[PERSON_NAME]" at bounding box center [582, 110] width 167 height 32
click at [561, 100] on input "[PERSON_NAME]" at bounding box center [582, 110] width 167 height 32
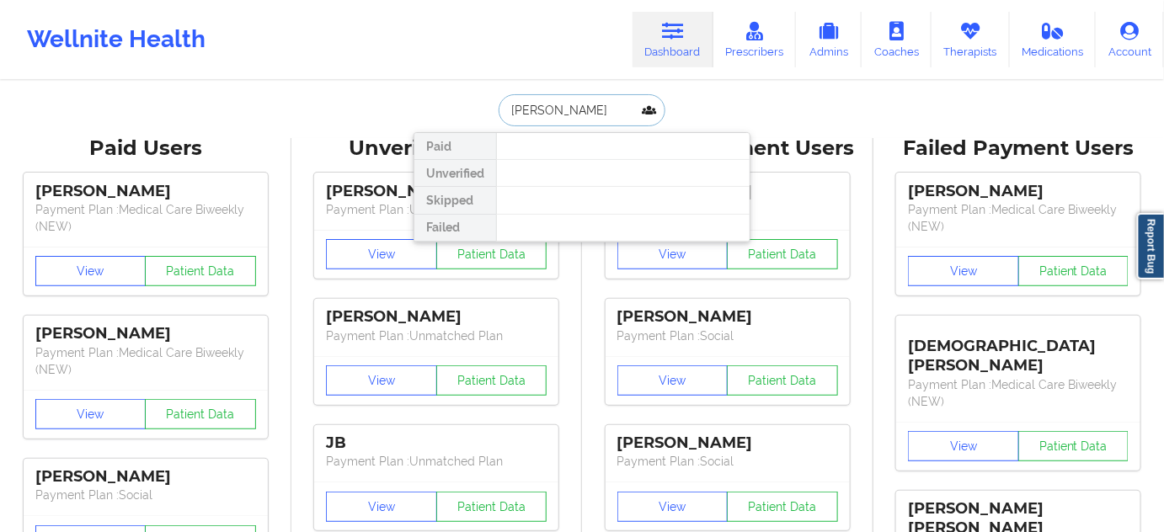
click at [561, 100] on input "[PERSON_NAME]" at bounding box center [582, 110] width 167 height 32
click at [602, 107] on input "[PERSON_NAME]" at bounding box center [582, 110] width 167 height 32
paste input "[PERSON_NAME]"
type input "[PERSON_NAME]"
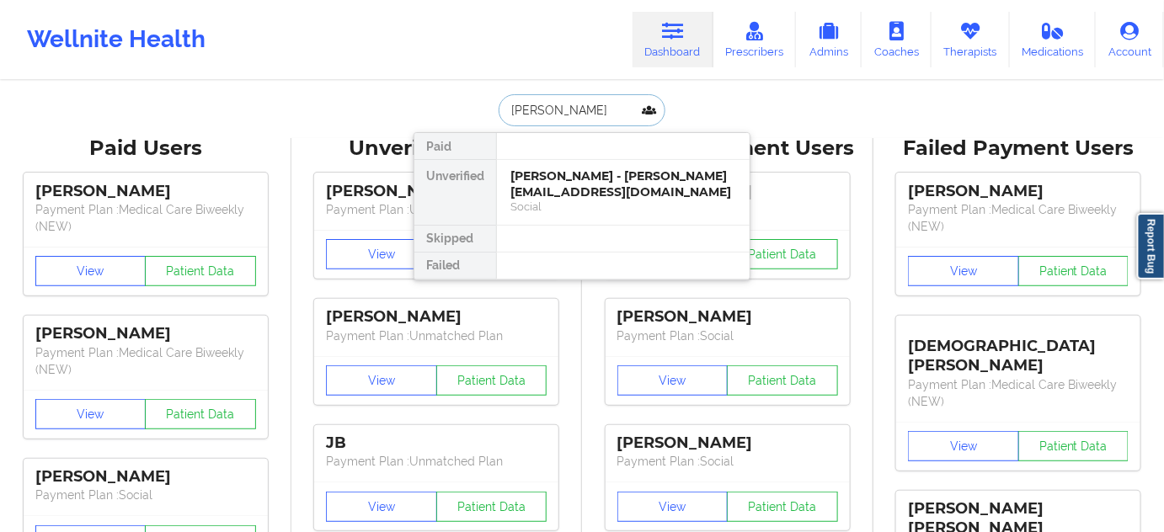
click at [566, 167] on div "[PERSON_NAME] - [PERSON_NAME][EMAIL_ADDRESS][DOMAIN_NAME] Social" at bounding box center [623, 192] width 253 height 65
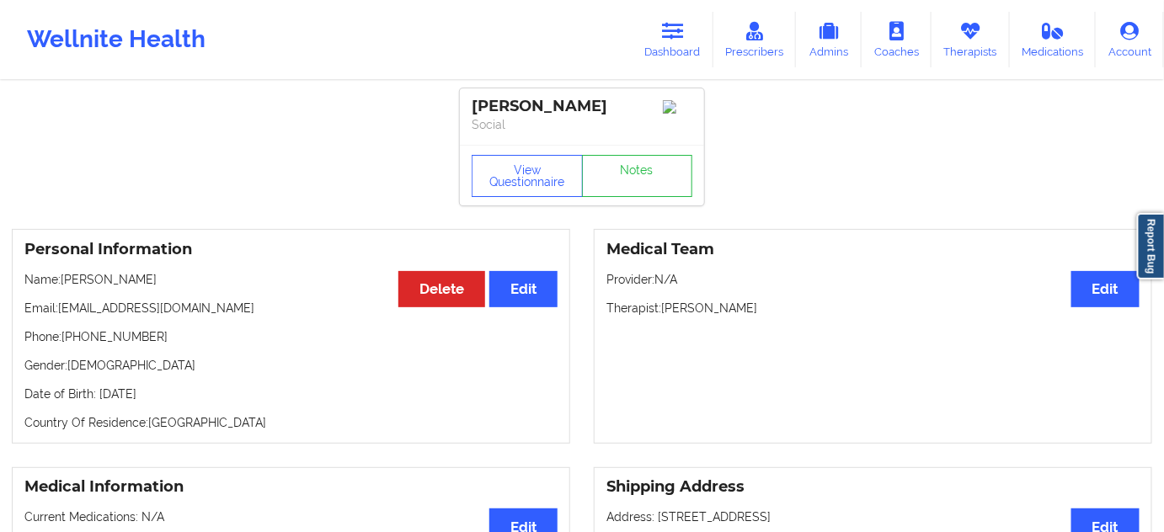
click at [479, 103] on div "[PERSON_NAME]" at bounding box center [582, 106] width 221 height 19
drag, startPoint x: 623, startPoint y: 106, endPoint x: 534, endPoint y: 108, distance: 89.3
click at [534, 108] on div "[PERSON_NAME]" at bounding box center [582, 106] width 221 height 19
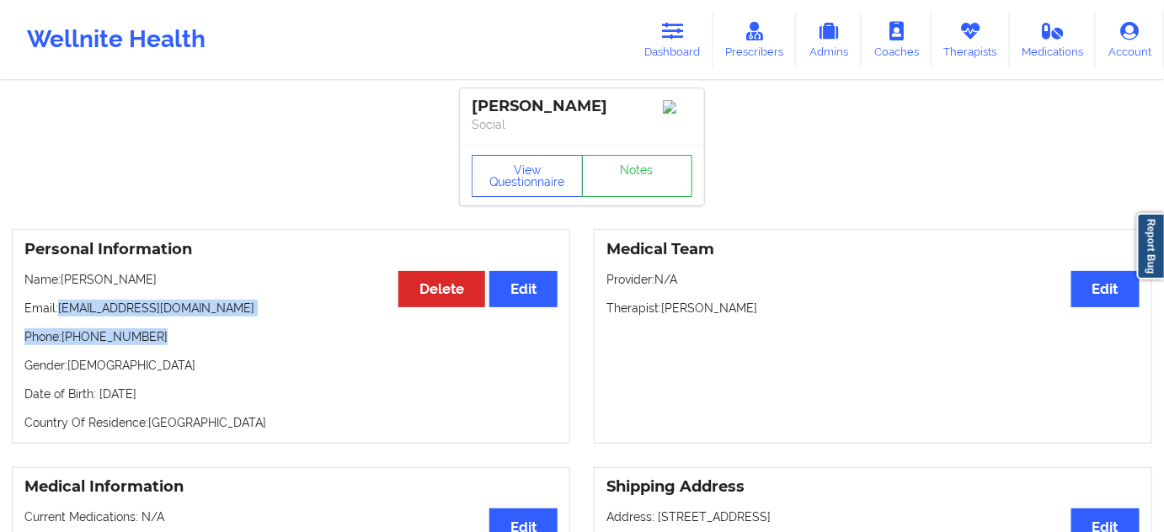
drag, startPoint x: 56, startPoint y: 312, endPoint x: 230, endPoint y: 329, distance: 174.5
click at [230, 329] on div "Personal Information Edit Delete Name: [PERSON_NAME] Email: [PERSON_NAME][EMAIL…" at bounding box center [291, 336] width 559 height 215
click at [99, 335] on p "Phone: [PHONE_NUMBER]" at bounding box center [290, 337] width 533 height 17
click at [68, 312] on p "Email: [EMAIL_ADDRESS][DOMAIN_NAME]" at bounding box center [290, 308] width 533 height 17
drag, startPoint x: 60, startPoint y: 318, endPoint x: 199, endPoint y: 307, distance: 139.5
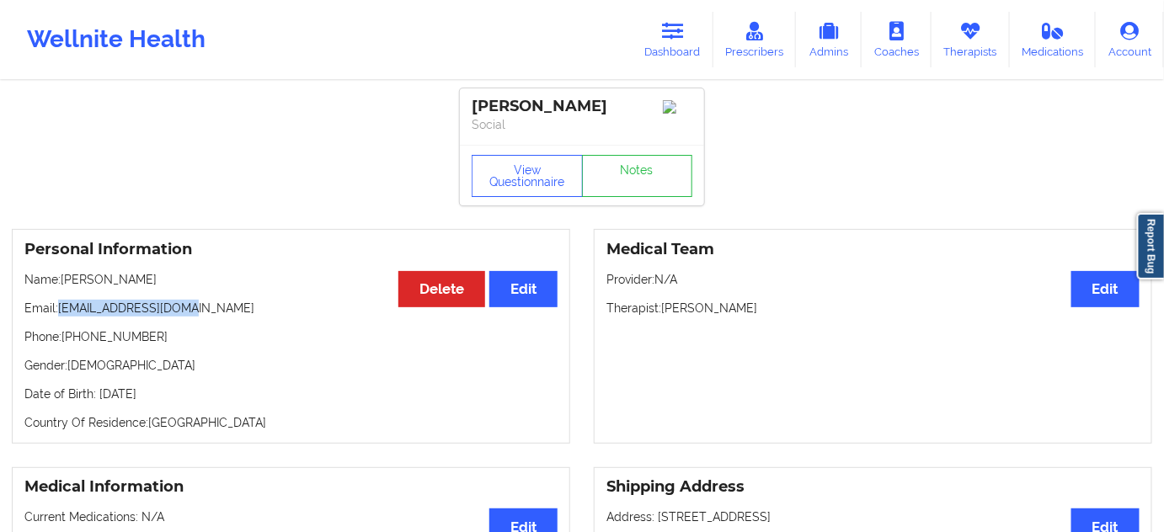
click at [199, 307] on p "Email: [EMAIL_ADDRESS][DOMAIN_NAME]" at bounding box center [290, 308] width 533 height 17
drag, startPoint x: 65, startPoint y: 339, endPoint x: 160, endPoint y: 347, distance: 95.6
click at [160, 345] on p "Phone: [PHONE_NUMBER]" at bounding box center [290, 337] width 533 height 17
click at [674, 24] on icon at bounding box center [673, 31] width 22 height 19
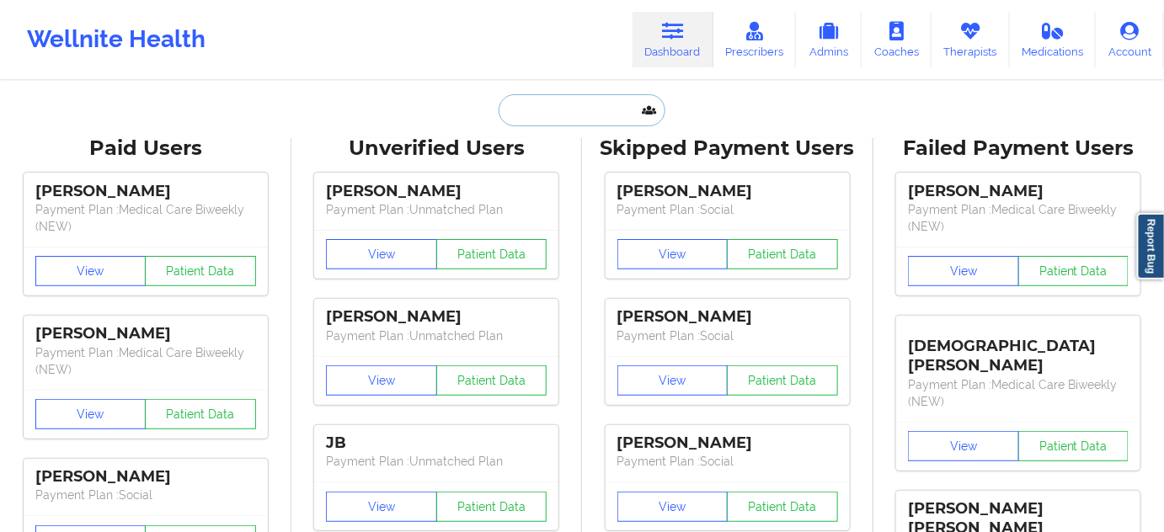
click at [581, 106] on input "text" at bounding box center [582, 110] width 167 height 32
paste input "[PERSON_NAME]"
type input "[PERSON_NAME]"
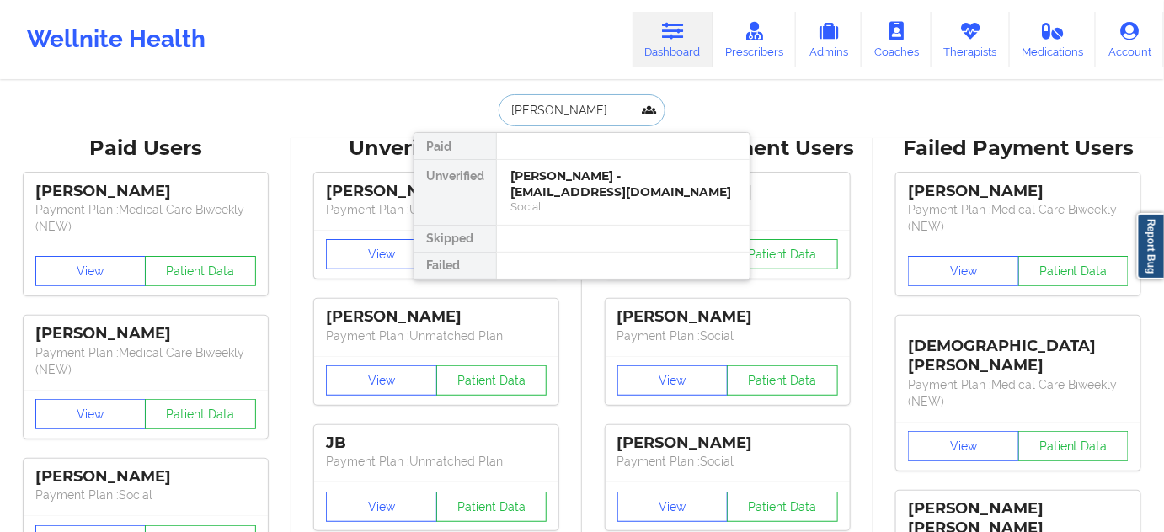
click at [543, 190] on div "[PERSON_NAME] - [EMAIL_ADDRESS][DOMAIN_NAME]" at bounding box center [624, 184] width 226 height 31
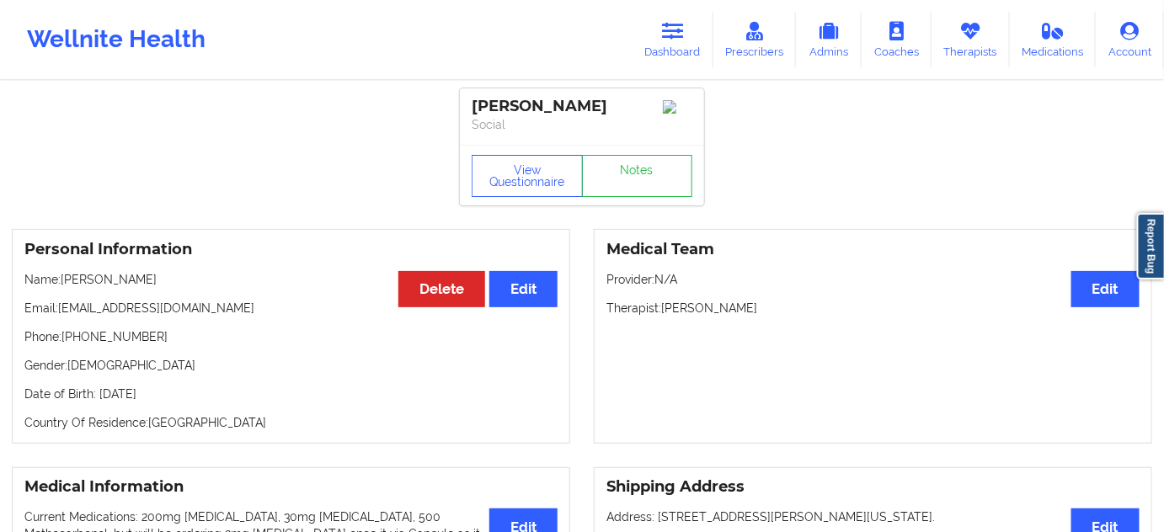
click at [494, 113] on div "[PERSON_NAME]" at bounding box center [582, 106] width 221 height 19
click at [496, 90] on div "[PERSON_NAME] Social" at bounding box center [582, 116] width 244 height 56
click at [558, 100] on div "[PERSON_NAME]" at bounding box center [582, 106] width 221 height 19
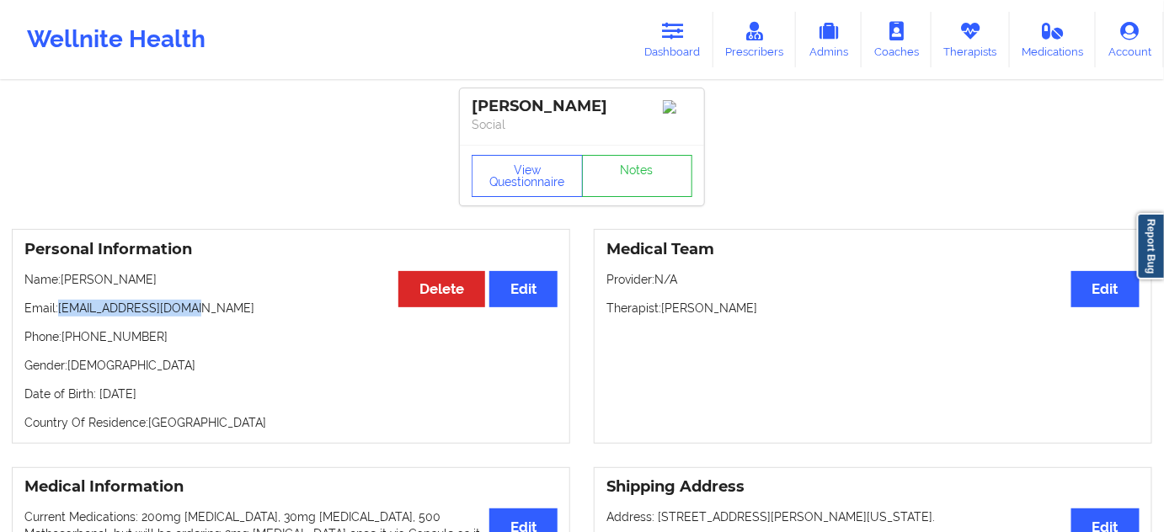
drag, startPoint x: 58, startPoint y: 308, endPoint x: 211, endPoint y: 317, distance: 152.7
click at [211, 317] on p "Email: [EMAIL_ADDRESS][DOMAIN_NAME]" at bounding box center [290, 308] width 533 height 17
drag, startPoint x: 67, startPoint y: 345, endPoint x: 164, endPoint y: 345, distance: 96.9
click at [164, 345] on p "Phone: [PHONE_NUMBER]" at bounding box center [290, 337] width 533 height 17
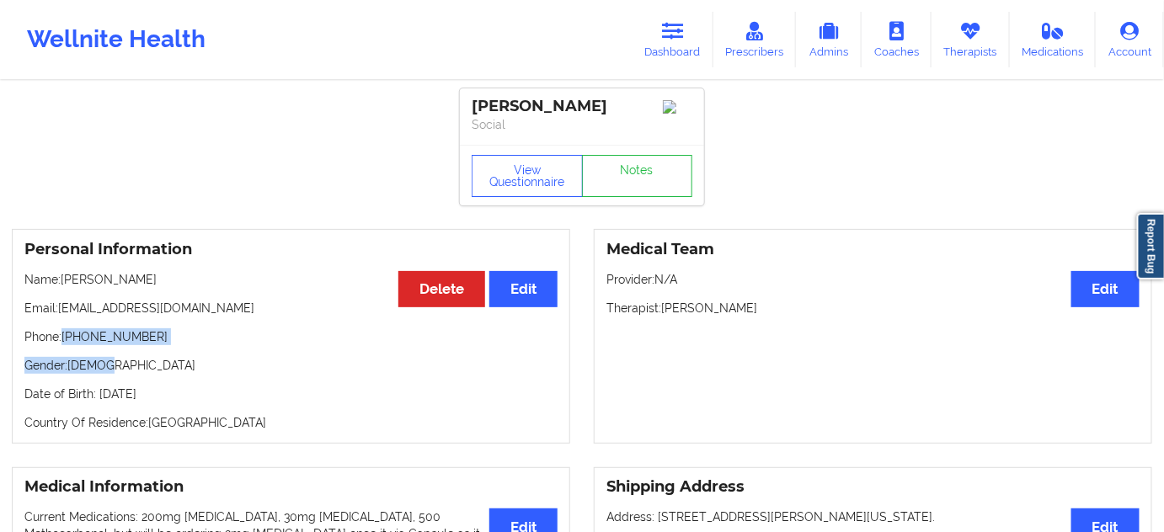
drag, startPoint x: 62, startPoint y: 343, endPoint x: 265, endPoint y: 350, distance: 202.3
click at [227, 356] on div "Personal Information Edit Delete Name: [PERSON_NAME] Email: [EMAIL_ADDRESS][DOM…" at bounding box center [291, 336] width 559 height 215
click at [184, 335] on p "Phone: [PHONE_NUMBER]" at bounding box center [290, 337] width 533 height 17
click at [67, 345] on p "Phone: [PHONE_NUMBER]" at bounding box center [290, 337] width 533 height 17
drag, startPoint x: 66, startPoint y: 343, endPoint x: 396, endPoint y: 348, distance: 330.3
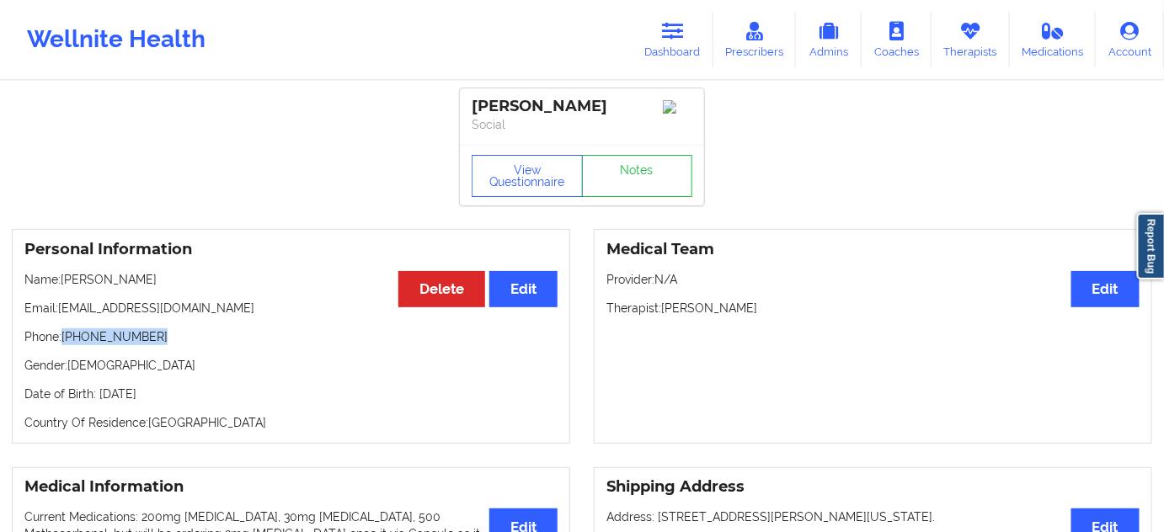
click at [197, 336] on p "Phone: [PHONE_NUMBER]" at bounding box center [290, 337] width 533 height 17
click at [682, 34] on icon at bounding box center [673, 31] width 22 height 19
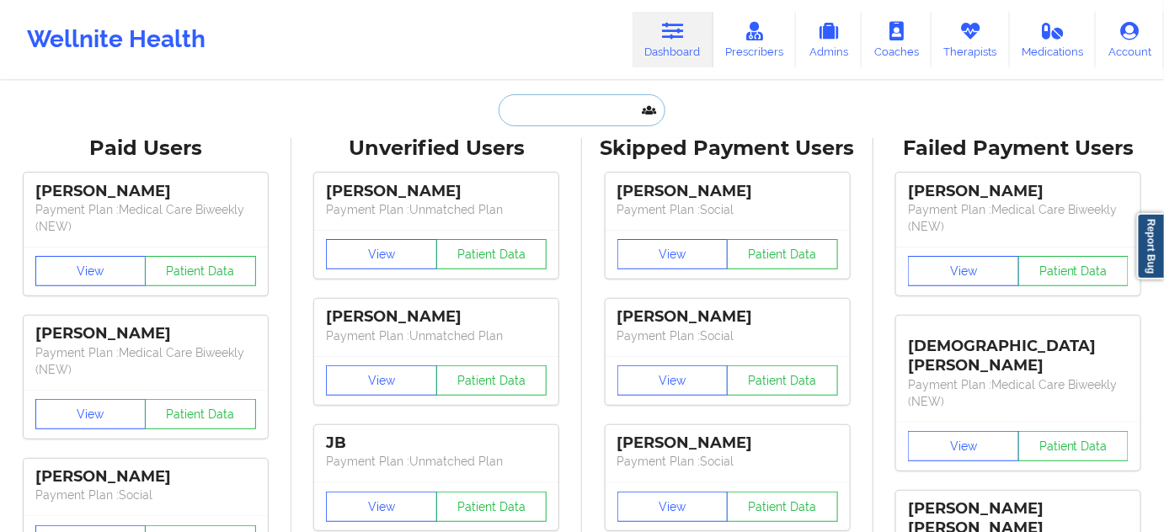
click at [555, 106] on input "text" at bounding box center [582, 110] width 167 height 32
paste input "[PERSON_NAME]"
type input "[PERSON_NAME]"
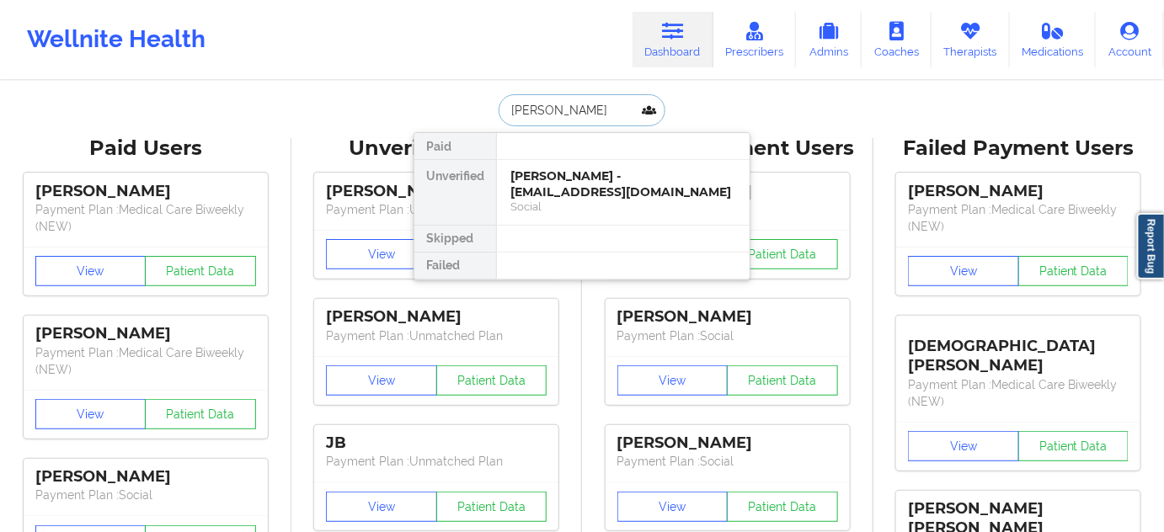
click at [541, 192] on div "[PERSON_NAME] - [EMAIL_ADDRESS][DOMAIN_NAME]" at bounding box center [624, 184] width 226 height 31
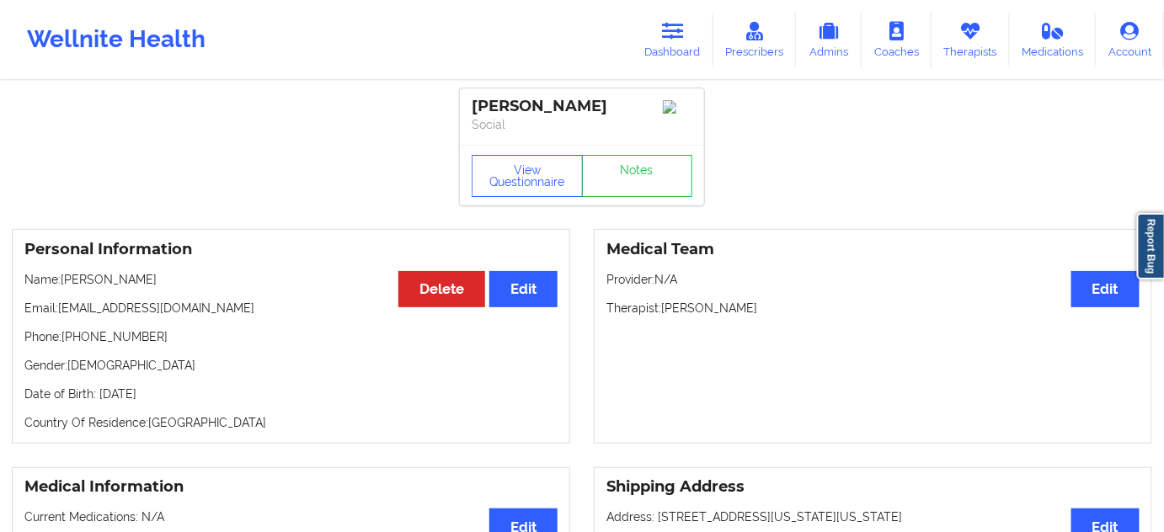
click at [495, 110] on div "[PERSON_NAME]" at bounding box center [582, 106] width 221 height 19
click at [543, 100] on div "[PERSON_NAME]" at bounding box center [582, 106] width 221 height 19
drag, startPoint x: 62, startPoint y: 311, endPoint x: 249, endPoint y: 308, distance: 187.9
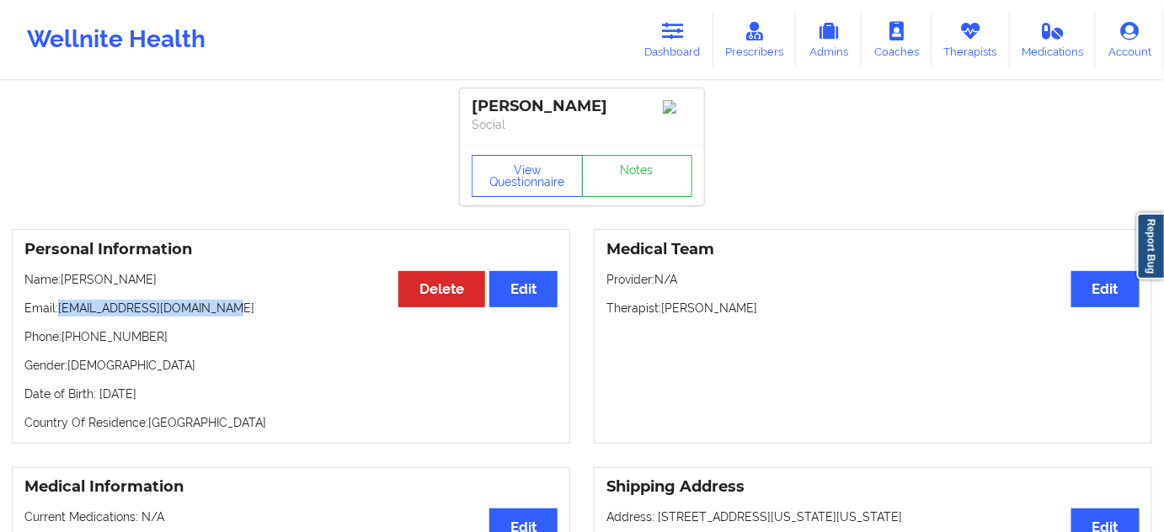
click at [236, 313] on p "Email: [EMAIL_ADDRESS][DOMAIN_NAME]" at bounding box center [290, 308] width 533 height 17
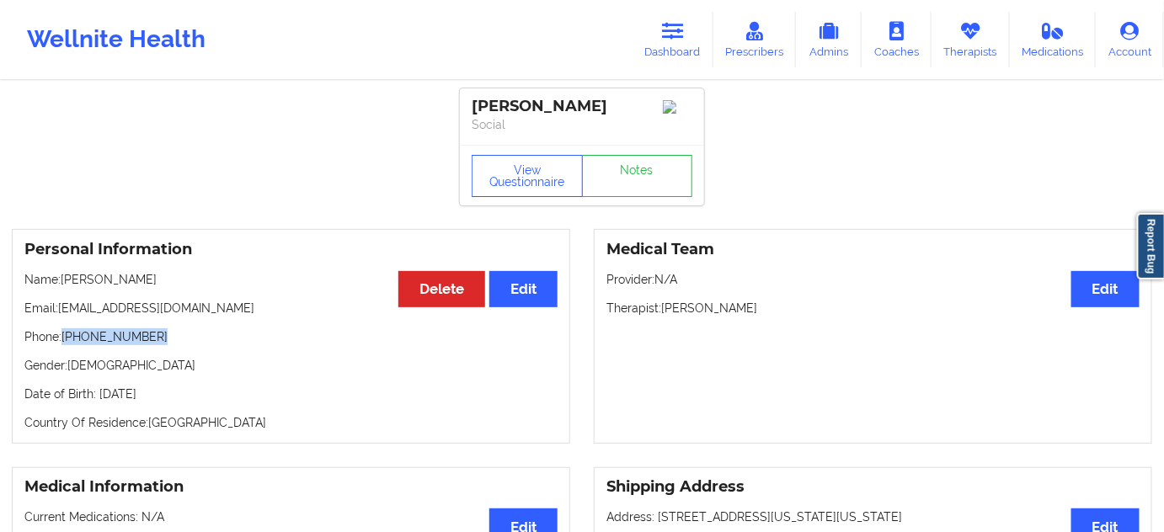
drag, startPoint x: 65, startPoint y: 342, endPoint x: 176, endPoint y: 334, distance: 111.5
click at [176, 334] on p "Phone: [PHONE_NUMBER]" at bounding box center [290, 337] width 533 height 17
click at [673, 29] on icon at bounding box center [673, 31] width 22 height 19
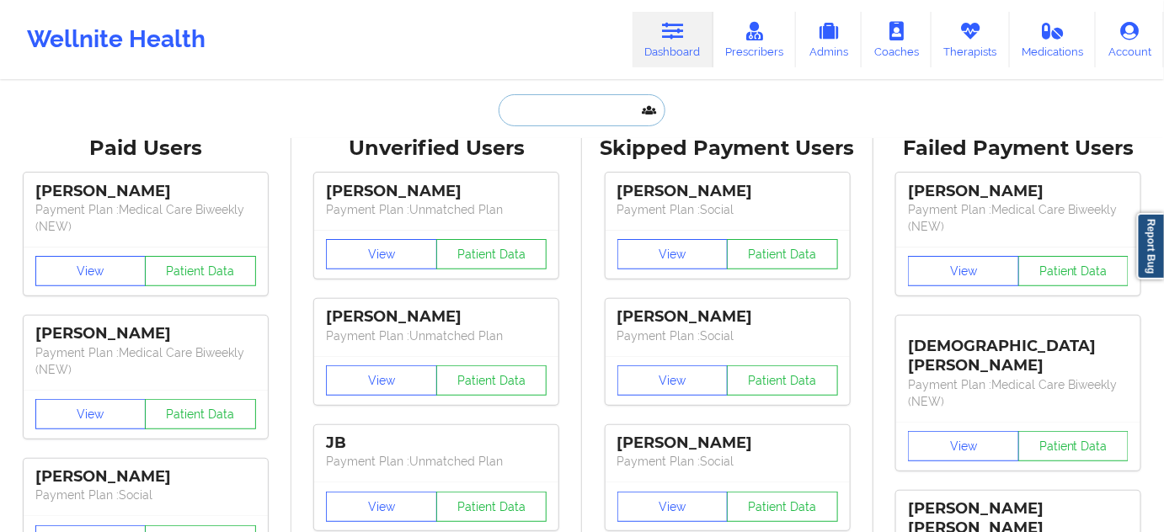
click at [583, 95] on input "text" at bounding box center [582, 110] width 167 height 32
paste input "[PERSON_NAME]"
type input "[PERSON_NAME]"
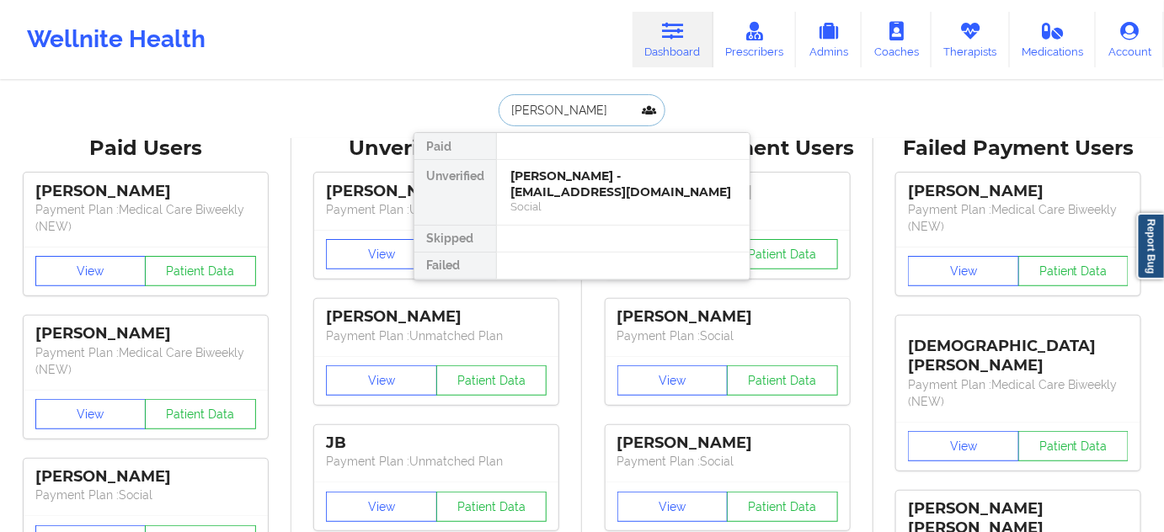
click at [557, 188] on div "[PERSON_NAME] - [EMAIL_ADDRESS][DOMAIN_NAME]" at bounding box center [624, 184] width 226 height 31
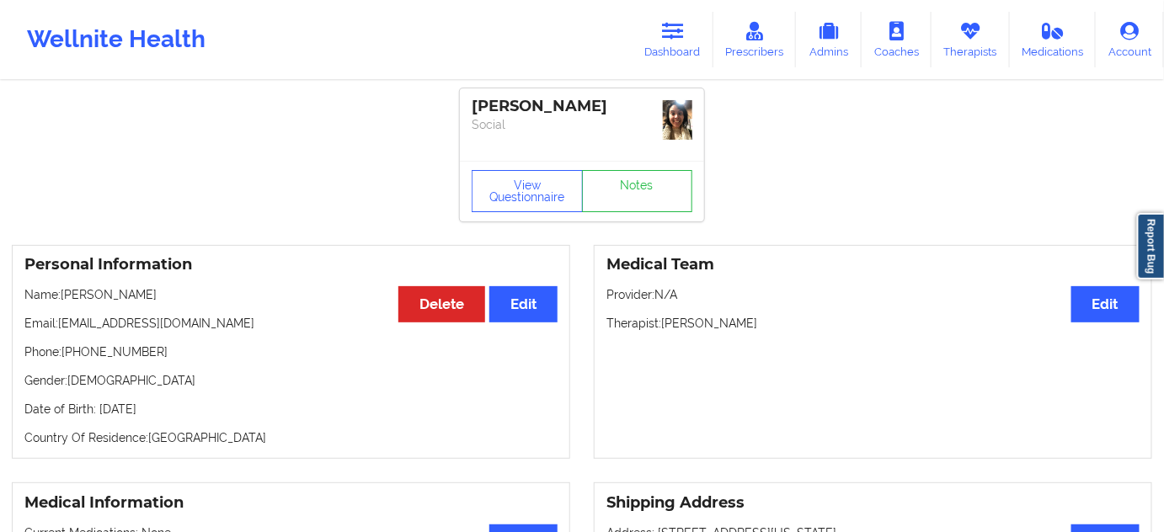
click at [518, 111] on div "[PERSON_NAME]" at bounding box center [582, 106] width 221 height 19
click at [581, 98] on div "[PERSON_NAME]" at bounding box center [582, 106] width 221 height 19
drag, startPoint x: 59, startPoint y: 323, endPoint x: 220, endPoint y: 325, distance: 160.9
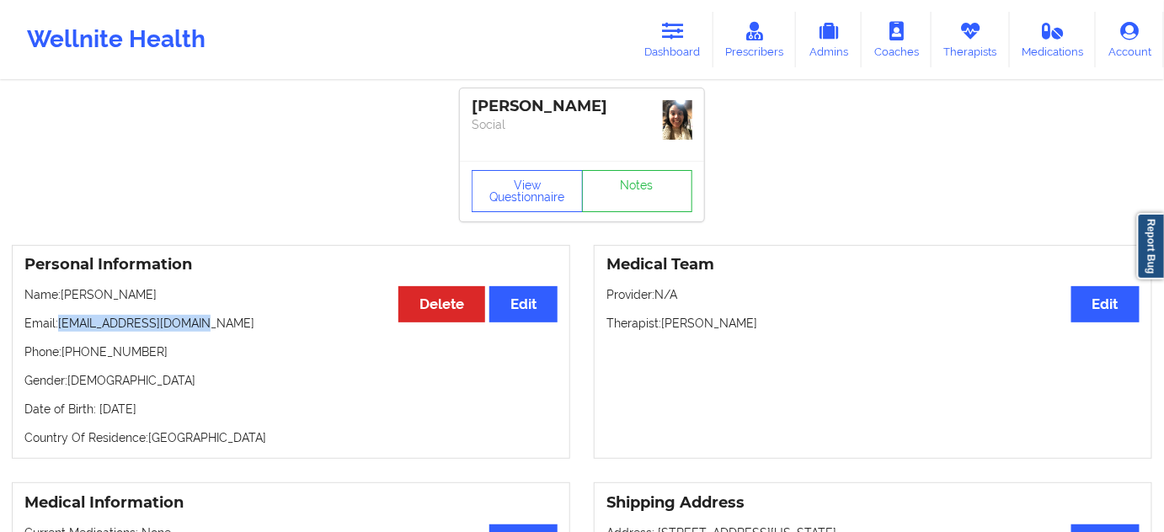
click at [220, 325] on p "Email: [EMAIL_ADDRESS][DOMAIN_NAME]" at bounding box center [290, 323] width 533 height 17
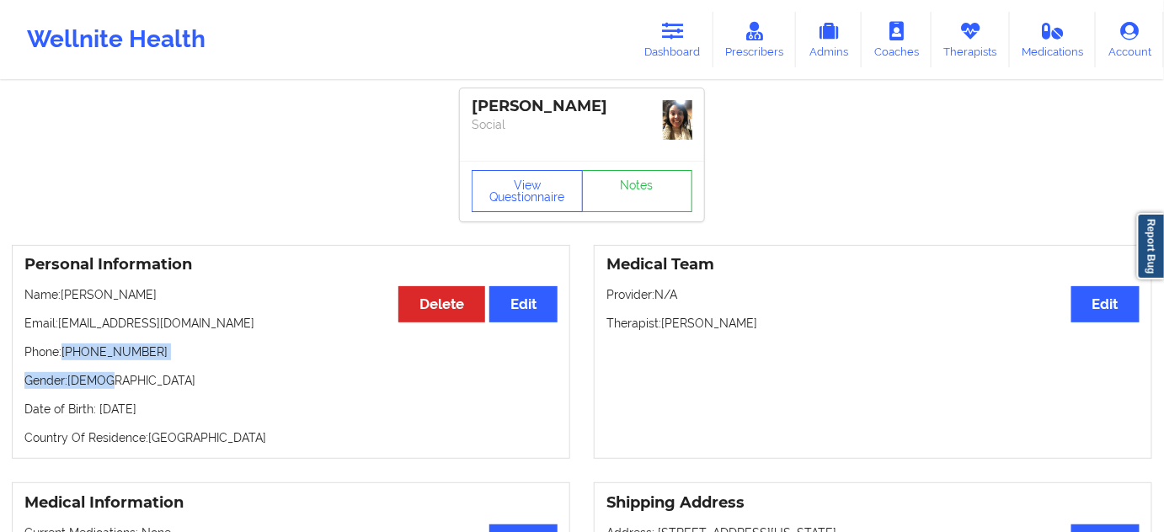
drag, startPoint x: 62, startPoint y: 350, endPoint x: 190, endPoint y: 366, distance: 128.2
click at [190, 366] on div "Personal Information Edit Delete Name: [PERSON_NAME] Email: [EMAIL_ADDRESS][DOM…" at bounding box center [291, 352] width 559 height 215
click at [190, 385] on p "Gender: [DEMOGRAPHIC_DATA]" at bounding box center [290, 380] width 533 height 17
drag, startPoint x: 63, startPoint y: 352, endPoint x: 139, endPoint y: 352, distance: 75.8
click at [139, 352] on p "Phone: [PHONE_NUMBER]" at bounding box center [290, 352] width 533 height 17
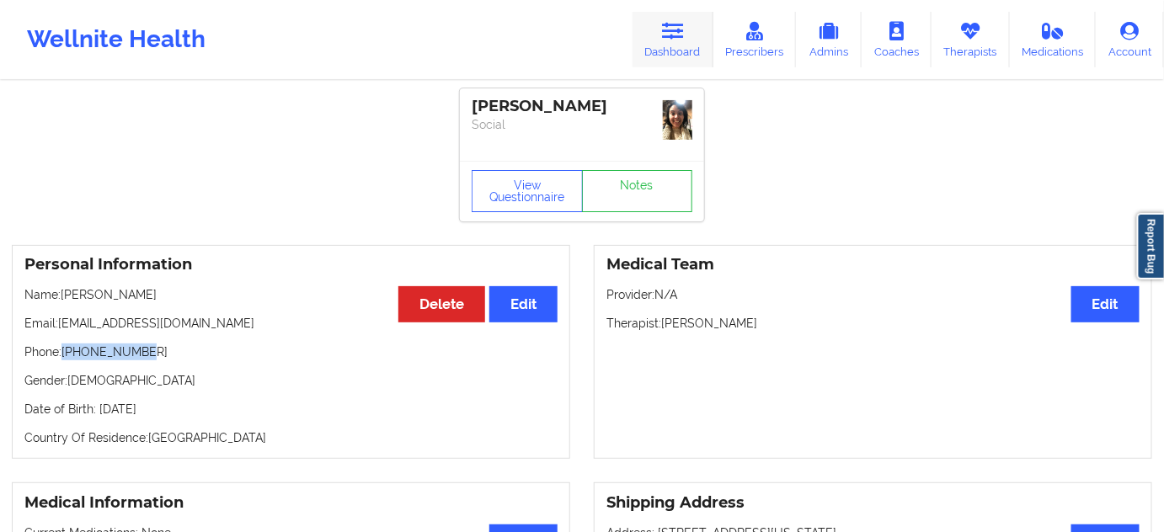
click at [677, 30] on icon at bounding box center [673, 31] width 22 height 19
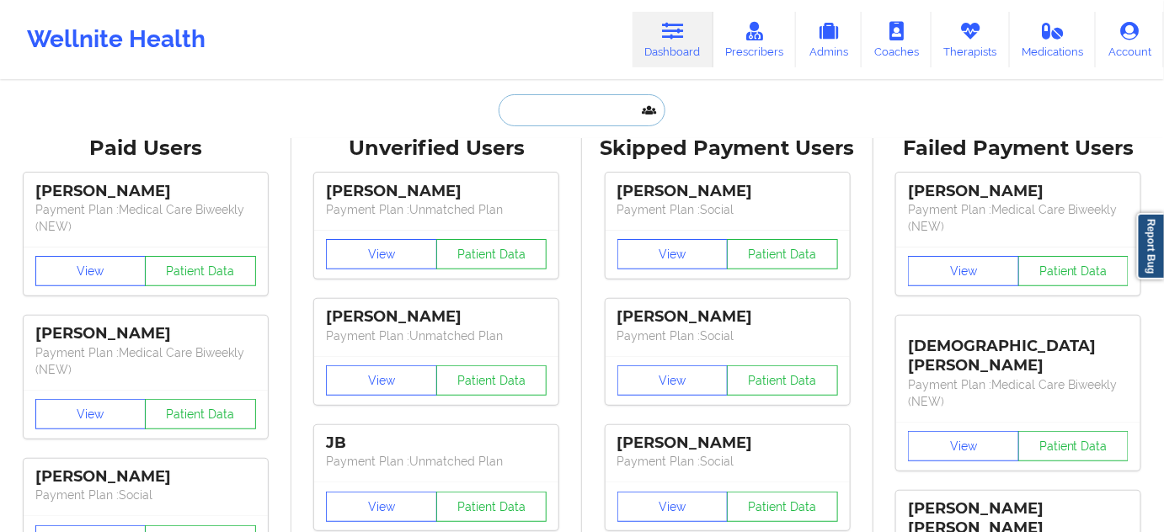
click at [556, 115] on input "text" at bounding box center [582, 110] width 167 height 32
paste input "[PERSON_NAME]"
type input "[PERSON_NAME]"
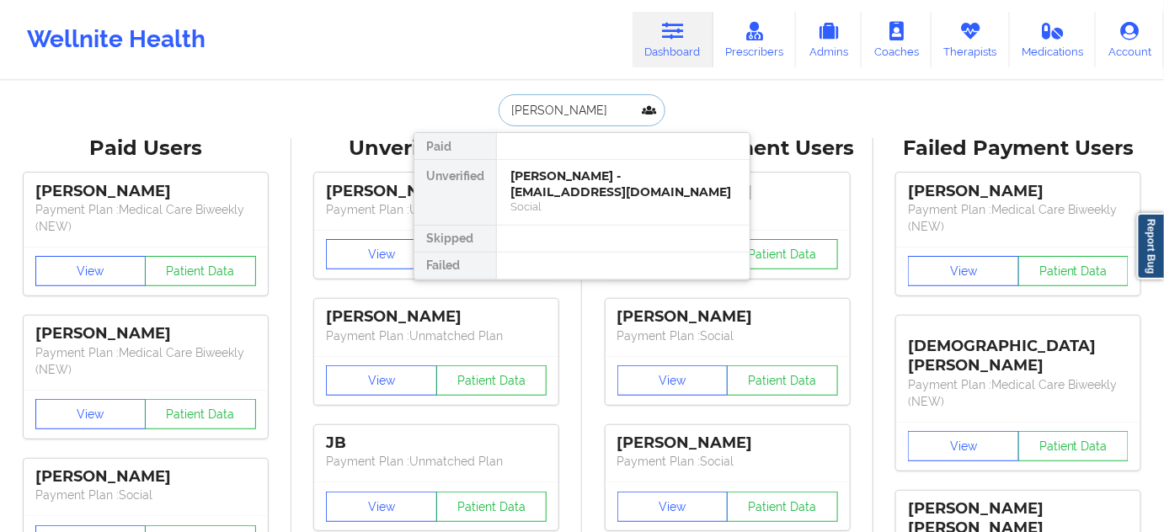
click at [559, 187] on div "[PERSON_NAME] - [EMAIL_ADDRESS][DOMAIN_NAME]" at bounding box center [624, 184] width 226 height 31
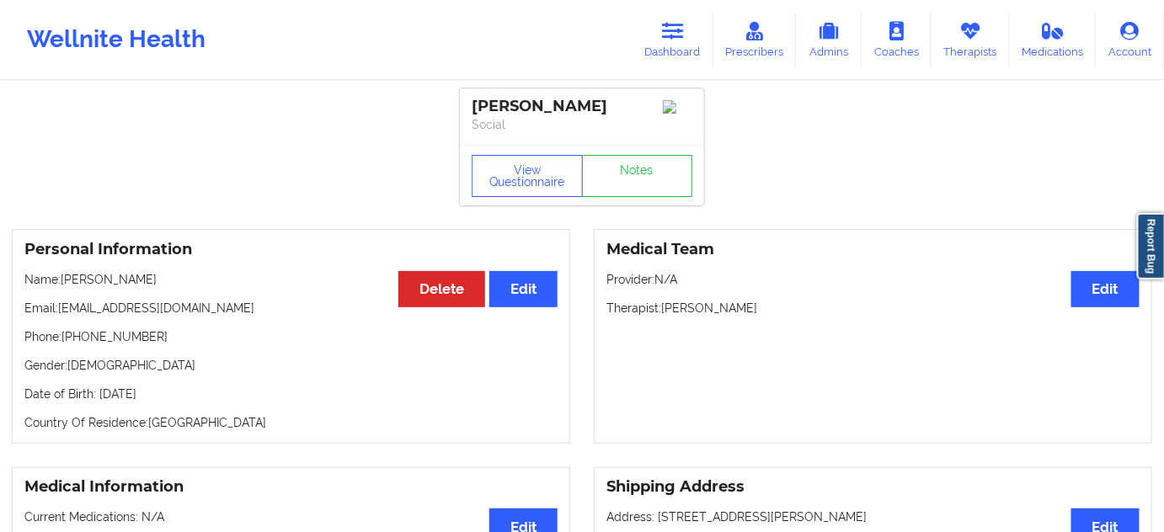
click at [488, 106] on div "[PERSON_NAME]" at bounding box center [582, 106] width 221 height 19
click at [559, 110] on div "[PERSON_NAME]" at bounding box center [582, 106] width 221 height 19
drag, startPoint x: 60, startPoint y: 315, endPoint x: 192, endPoint y: 308, distance: 132.5
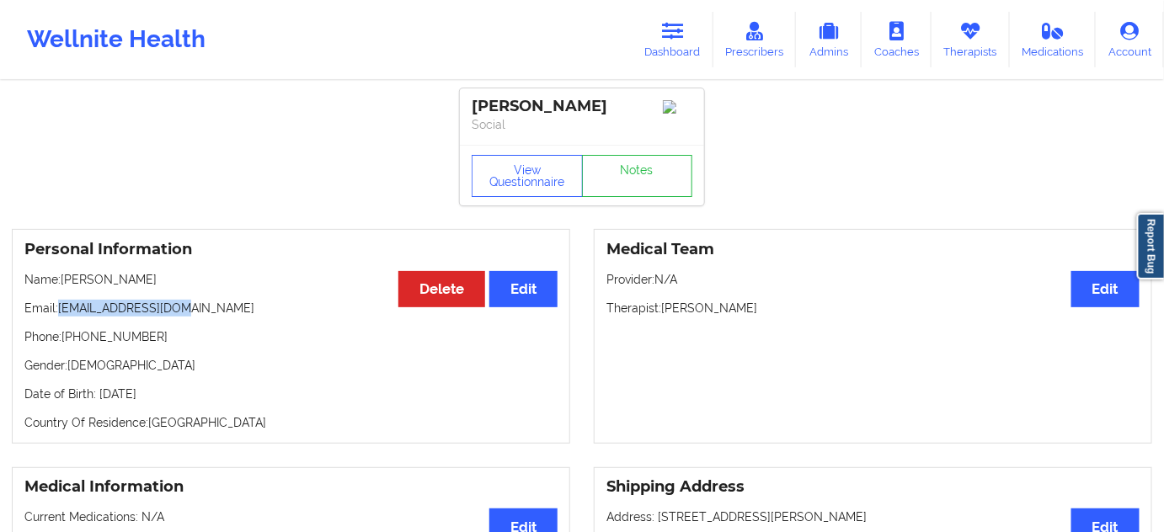
click at [192, 308] on p "Email: [EMAIL_ADDRESS][DOMAIN_NAME]" at bounding box center [290, 308] width 533 height 17
drag, startPoint x: 62, startPoint y: 343, endPoint x: 285, endPoint y: 248, distance: 242.0
click at [182, 351] on div "Personal Information Edit Delete Name: [PERSON_NAME] Email: [EMAIL_ADDRESS][DOM…" at bounding box center [291, 336] width 559 height 215
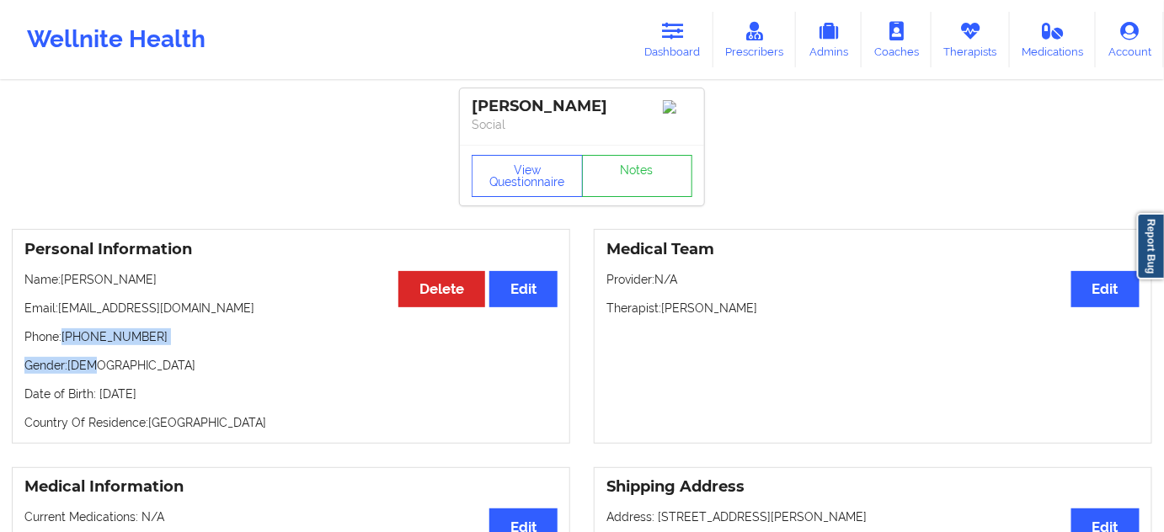
click at [233, 361] on div "Personal Information Edit Delete Name: [PERSON_NAME] Email: [EMAIL_ADDRESS][DOM…" at bounding box center [291, 336] width 559 height 215
drag, startPoint x: 63, startPoint y: 340, endPoint x: 279, endPoint y: 310, distance: 217.8
click at [154, 340] on p "Phone: [PHONE_NUMBER]" at bounding box center [290, 337] width 533 height 17
click at [674, 19] on link "Dashboard" at bounding box center [673, 40] width 81 height 56
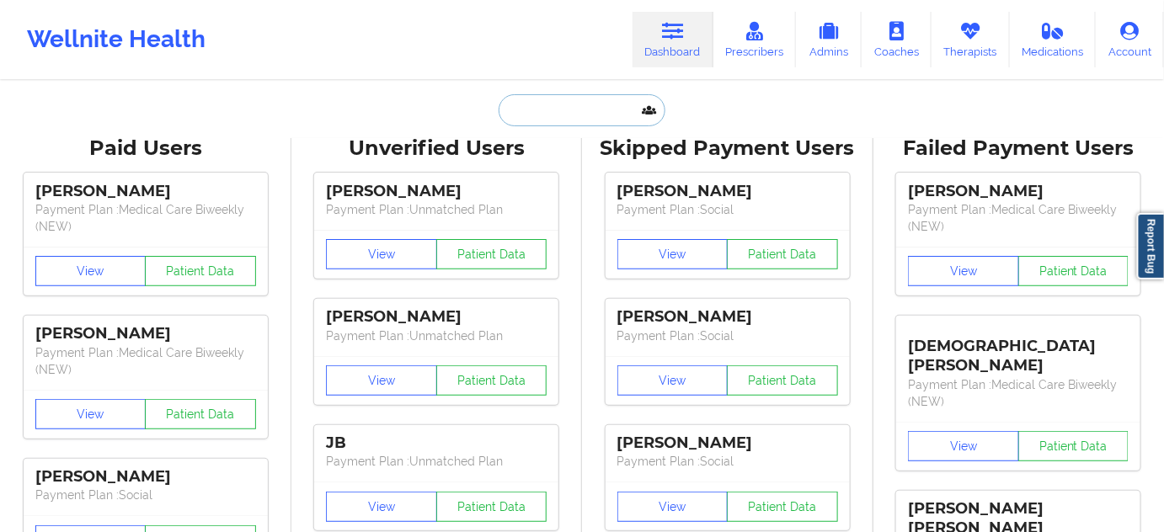
click at [561, 112] on input "text" at bounding box center [582, 110] width 167 height 32
paste input "[PERSON_NAME]"
type input "[PERSON_NAME]"
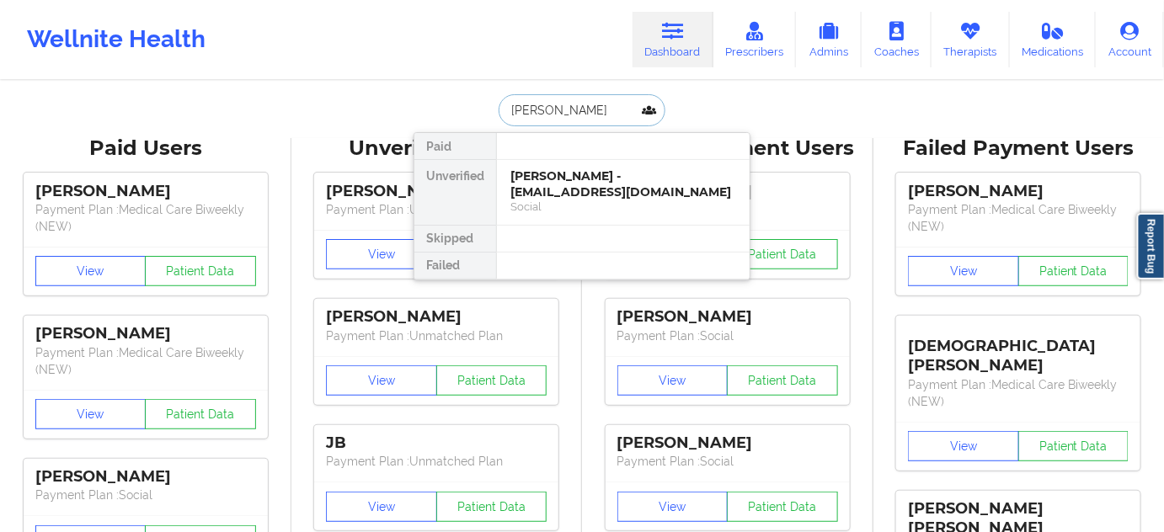
click at [545, 188] on div "[PERSON_NAME] - [EMAIL_ADDRESS][DOMAIN_NAME]" at bounding box center [624, 184] width 226 height 31
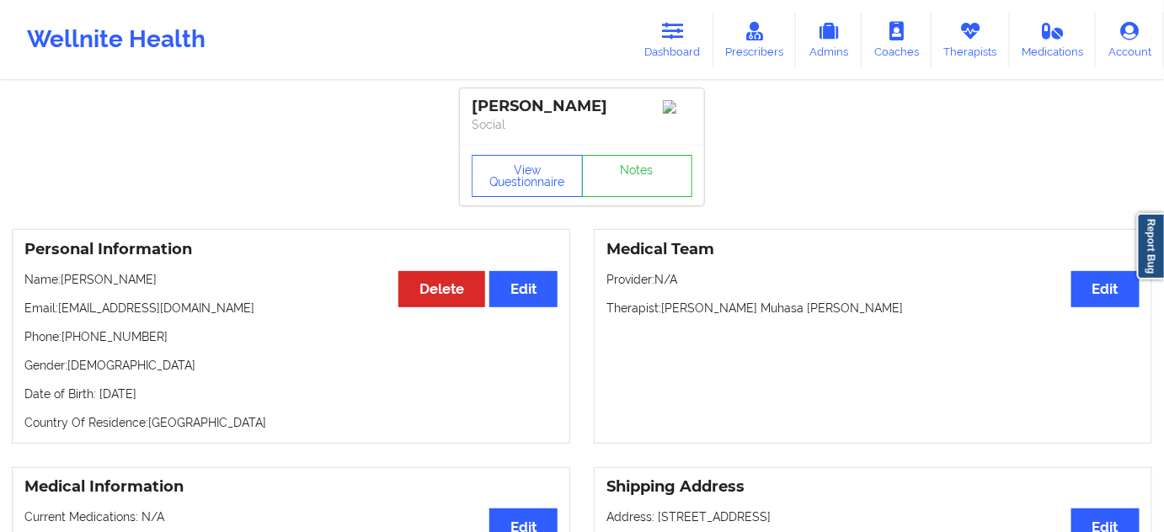
click at [503, 102] on div "[PERSON_NAME]" at bounding box center [582, 106] width 221 height 19
click at [566, 104] on div "[PERSON_NAME]" at bounding box center [582, 106] width 221 height 19
drag, startPoint x: 59, startPoint y: 313, endPoint x: 191, endPoint y: 297, distance: 133.1
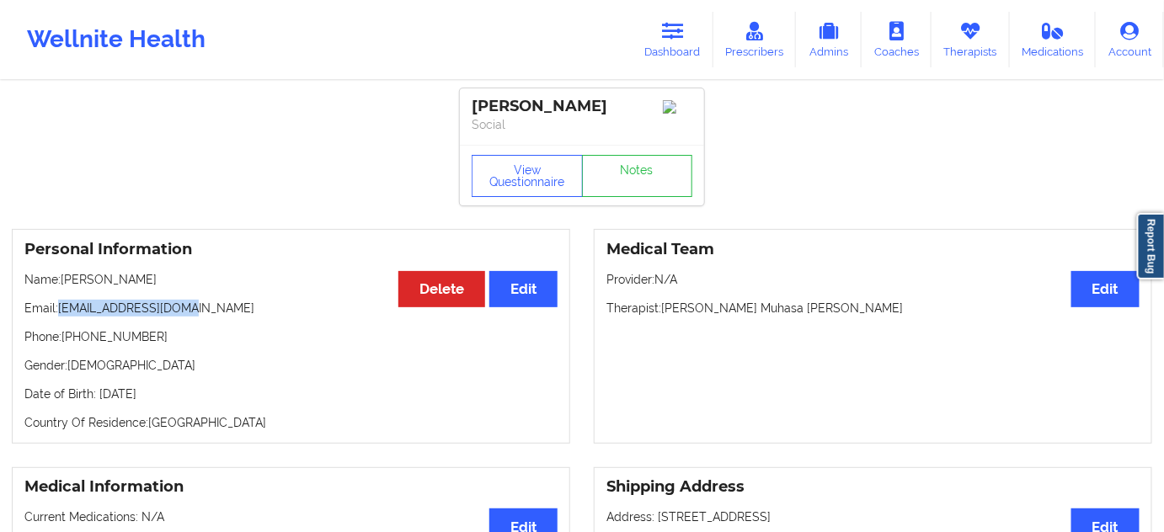
click at [191, 297] on div "Personal Information Edit Delete Name: [PERSON_NAME] Email: [EMAIL_ADDRESS][DOM…" at bounding box center [291, 336] width 559 height 215
drag, startPoint x: 64, startPoint y: 345, endPoint x: 228, endPoint y: 316, distance: 166.9
click at [185, 336] on p "Phone: [PHONE_NUMBER]" at bounding box center [290, 337] width 533 height 17
click at [664, 28] on link "Dashboard" at bounding box center [673, 40] width 81 height 56
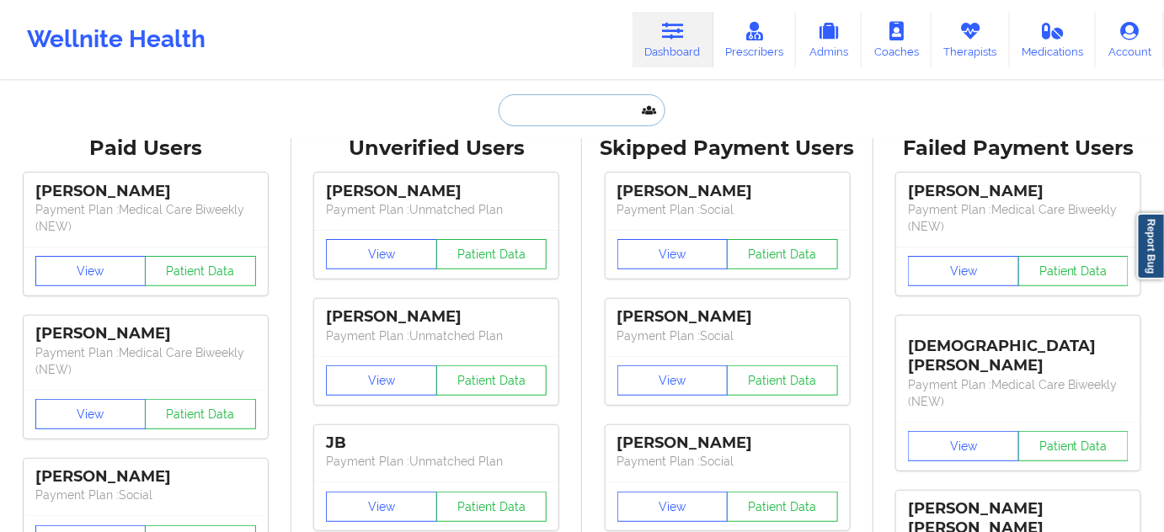
click at [548, 116] on input "text" at bounding box center [582, 110] width 167 height 32
paste input "[PERSON_NAME]"
type input "[PERSON_NAME]"
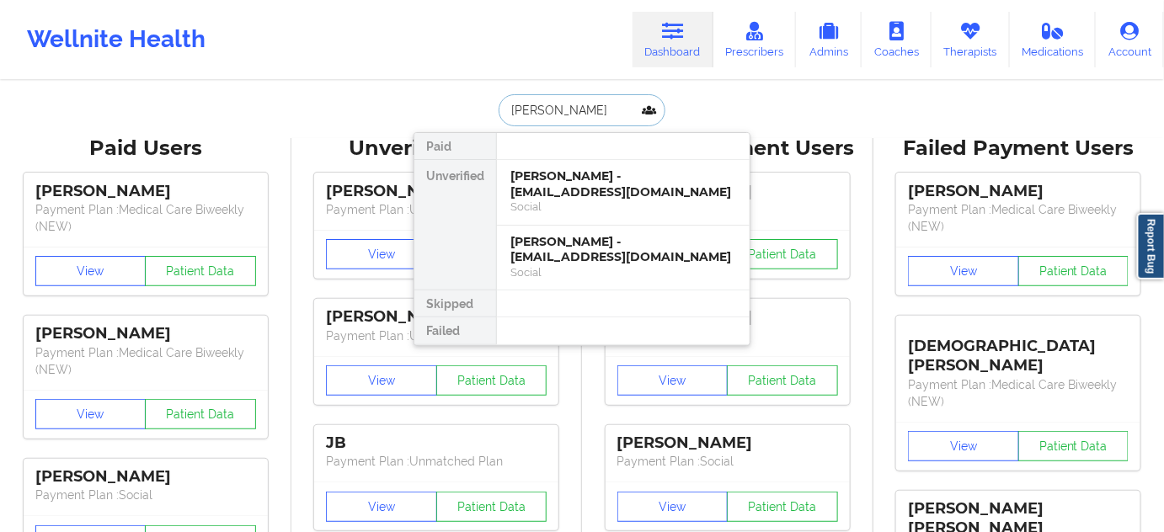
click at [541, 185] on div "[PERSON_NAME] - [EMAIL_ADDRESS][DOMAIN_NAME]" at bounding box center [624, 184] width 226 height 31
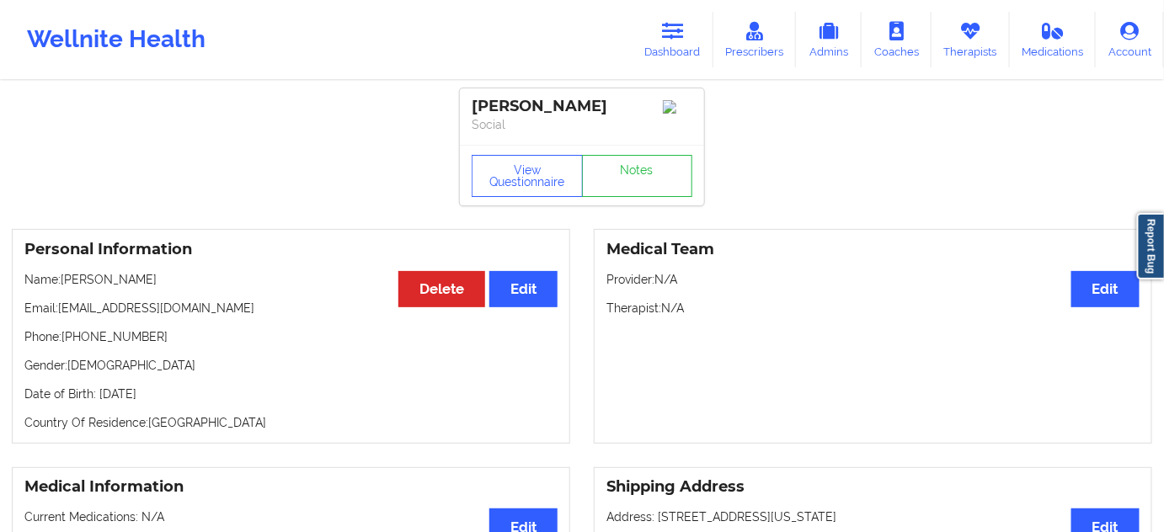
click at [499, 110] on div "[PERSON_NAME]" at bounding box center [582, 106] width 221 height 19
click at [550, 106] on div "[PERSON_NAME]" at bounding box center [582, 106] width 221 height 19
drag, startPoint x: 58, startPoint y: 307, endPoint x: 208, endPoint y: 303, distance: 150.0
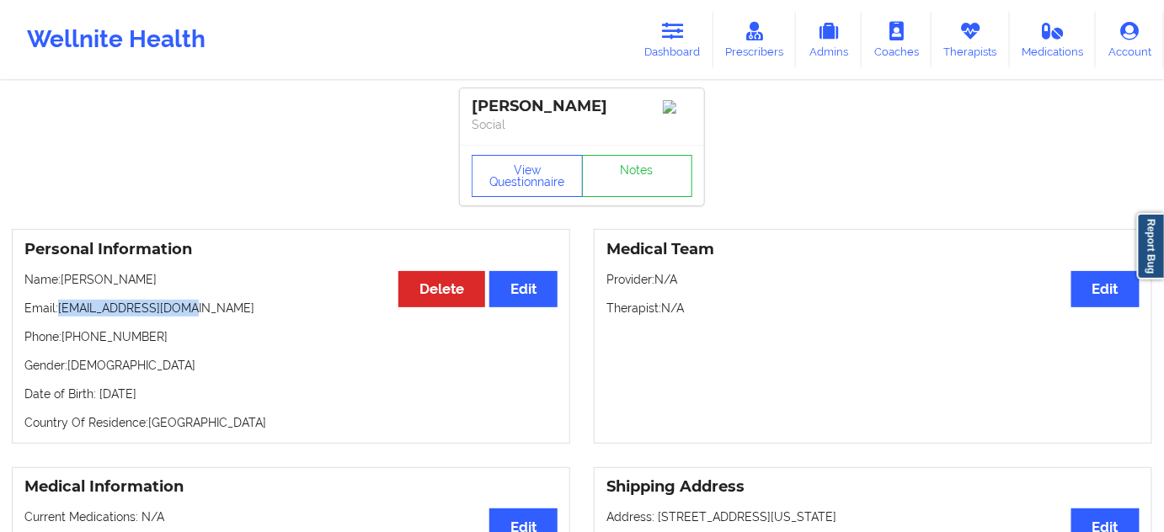
click at [208, 303] on div "Personal Information Edit Delete Name: [PERSON_NAME] Email: [EMAIL_ADDRESS][DOM…" at bounding box center [291, 336] width 559 height 215
drag, startPoint x: 65, startPoint y: 342, endPoint x: 173, endPoint y: 343, distance: 107.9
click at [169, 343] on p "Phone: [PHONE_NUMBER]" at bounding box center [290, 337] width 533 height 17
click at [663, 26] on link "Dashboard" at bounding box center [673, 40] width 81 height 56
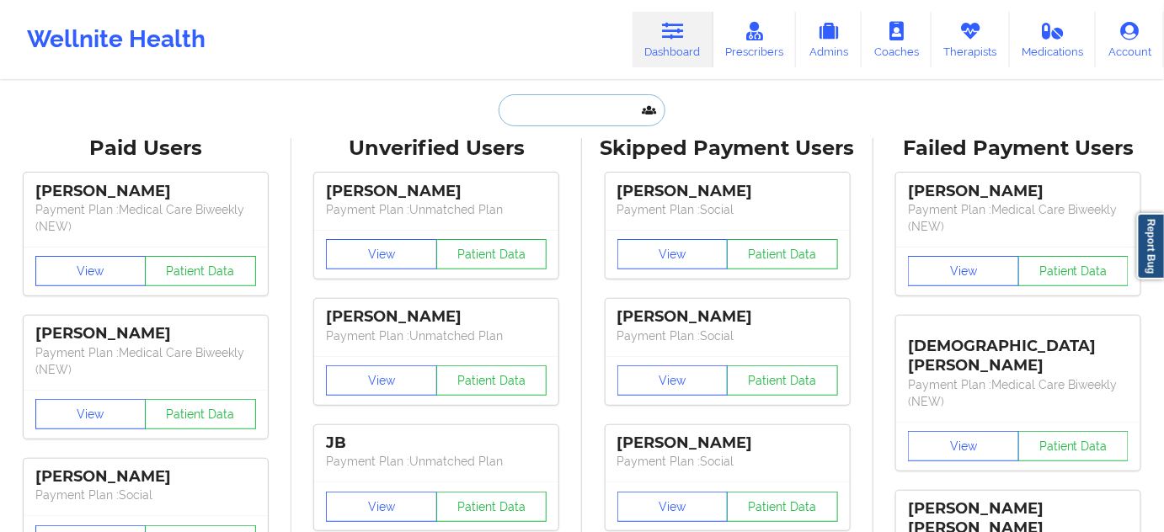
click at [567, 98] on input "text" at bounding box center [582, 110] width 167 height 32
paste input "[PERSON_NAME]"
type input "[PERSON_NAME]"
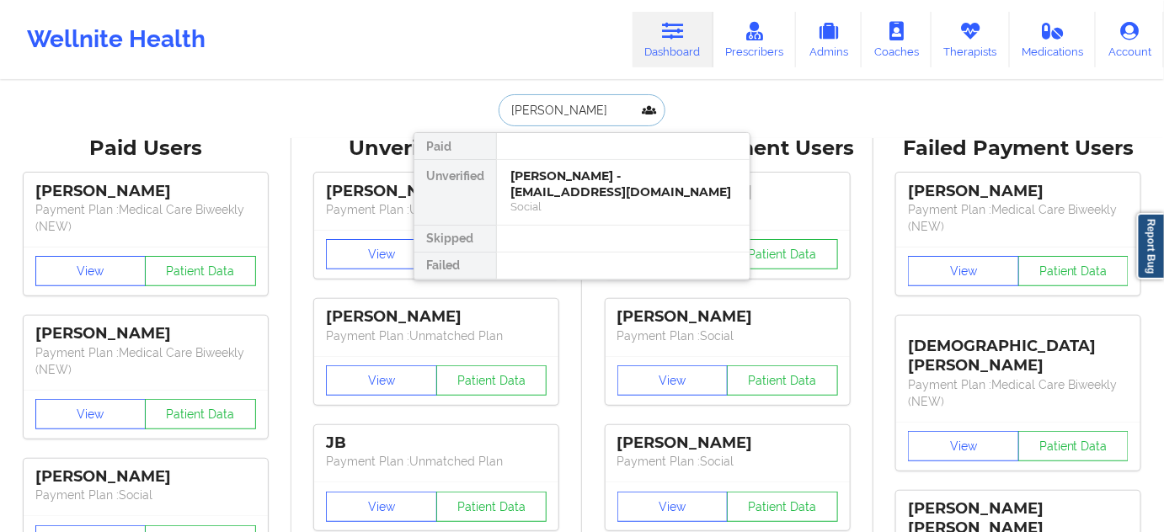
click at [545, 174] on div "[PERSON_NAME] - [EMAIL_ADDRESS][DOMAIN_NAME]" at bounding box center [624, 184] width 226 height 31
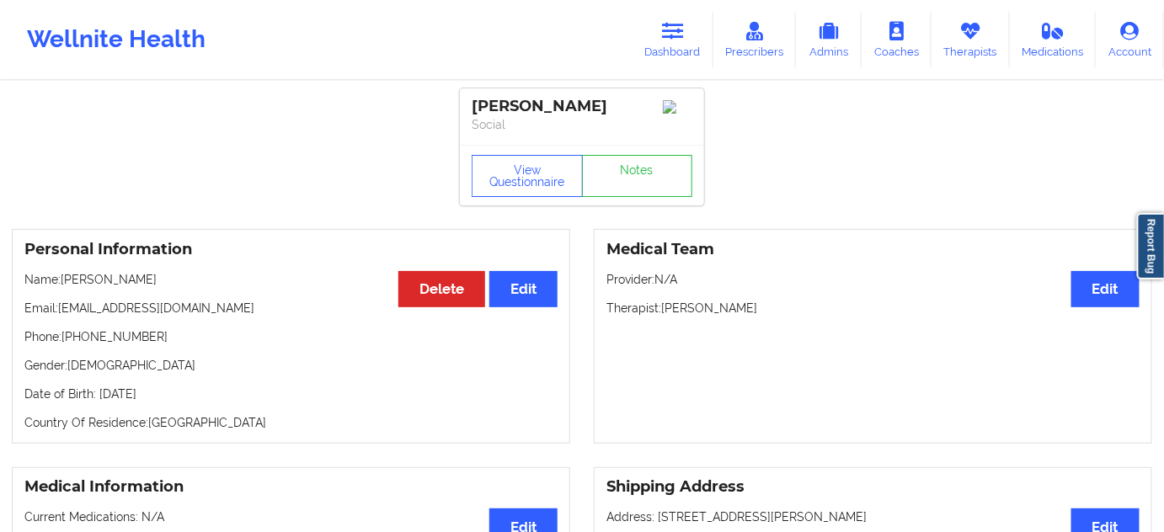
click at [554, 102] on div "[PERSON_NAME]" at bounding box center [582, 106] width 221 height 19
click at [505, 108] on div "[PERSON_NAME]" at bounding box center [582, 106] width 221 height 19
click at [550, 104] on div "[PERSON_NAME]" at bounding box center [582, 106] width 221 height 19
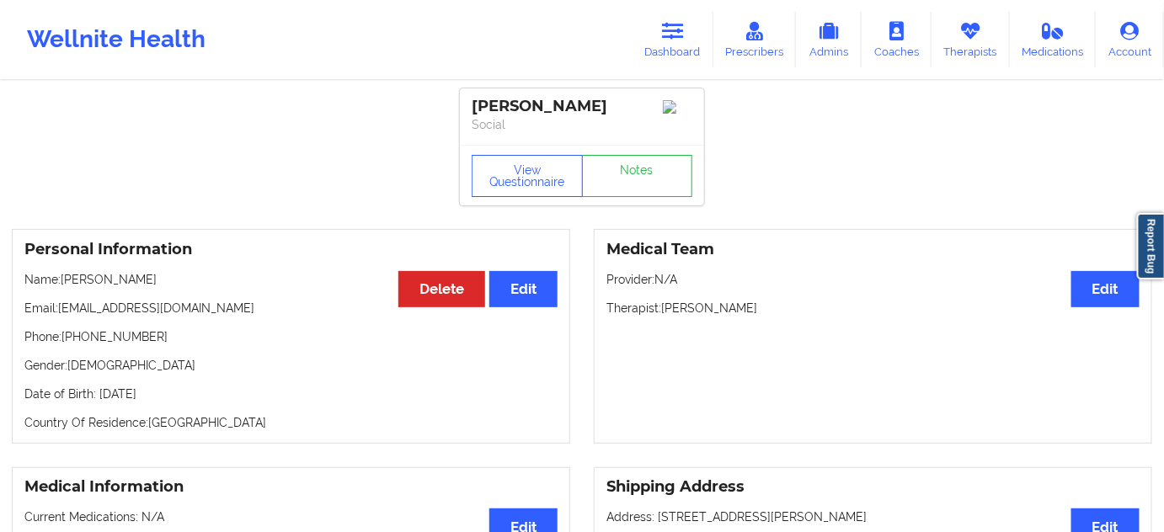
click at [550, 104] on div "[PERSON_NAME]" at bounding box center [582, 106] width 221 height 19
click at [64, 312] on p "Email: [EMAIL_ADDRESS][DOMAIN_NAME]" at bounding box center [290, 308] width 533 height 17
drag, startPoint x: 62, startPoint y: 309, endPoint x: 375, endPoint y: 46, distance: 409.1
click at [193, 308] on p "Email: [EMAIL_ADDRESS][DOMAIN_NAME]" at bounding box center [290, 308] width 533 height 17
drag, startPoint x: 63, startPoint y: 336, endPoint x: 190, endPoint y: 334, distance: 127.2
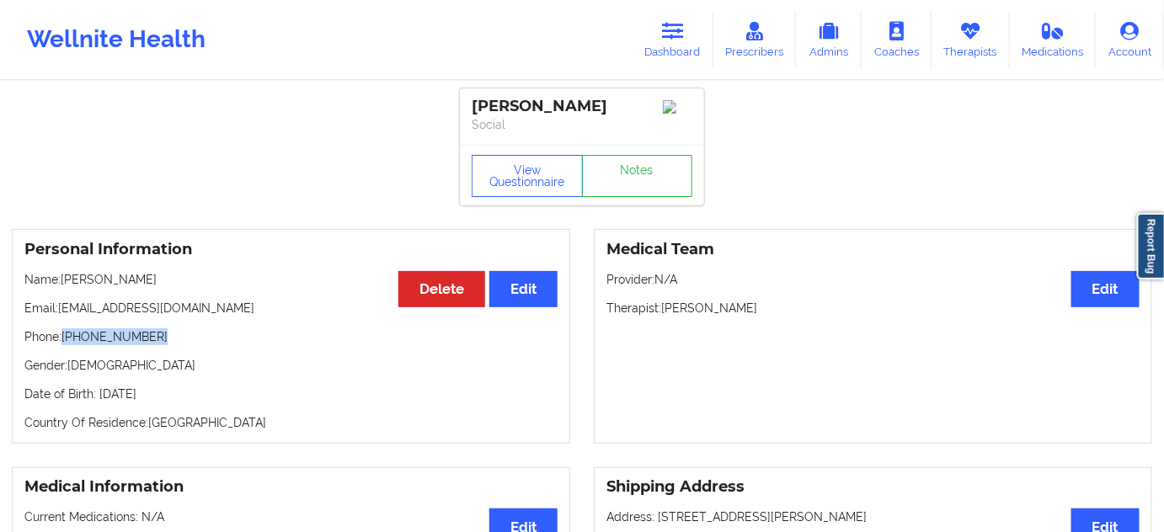
click at [190, 334] on p "Phone: [PHONE_NUMBER]" at bounding box center [290, 337] width 533 height 17
click at [684, 36] on icon at bounding box center [673, 31] width 22 height 19
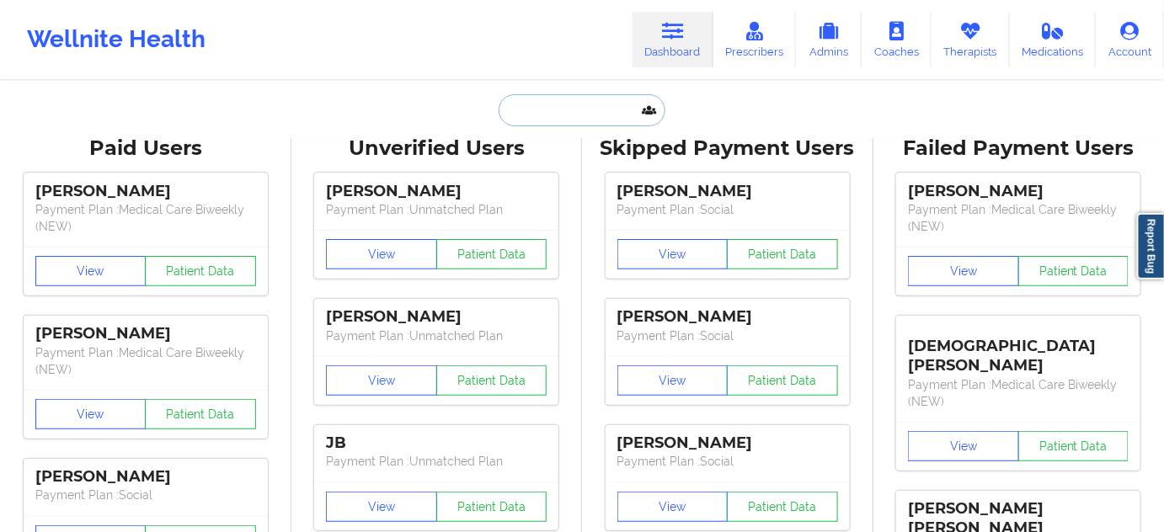
click at [595, 108] on input "text" at bounding box center [582, 110] width 167 height 32
paste input "[PERSON_NAME] [PERSON_NAME]"
type input "[PERSON_NAME] [PERSON_NAME]"
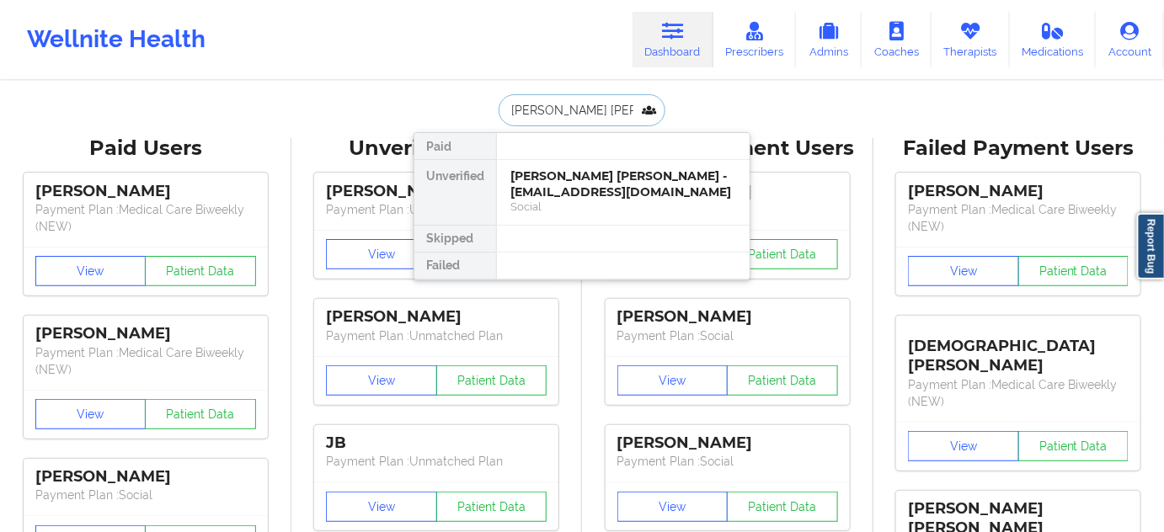
click at [563, 186] on div "[PERSON_NAME] [PERSON_NAME] - [EMAIL_ADDRESS][DOMAIN_NAME]" at bounding box center [624, 184] width 226 height 31
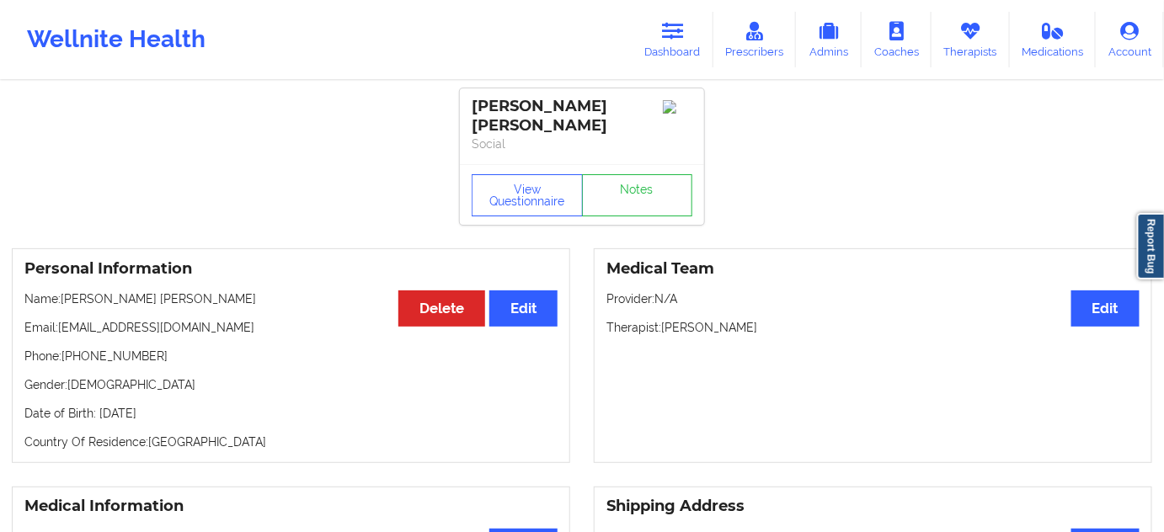
click at [514, 105] on div "[PERSON_NAME] [PERSON_NAME]" at bounding box center [582, 116] width 221 height 39
click at [591, 104] on div "[PERSON_NAME] [PERSON_NAME]" at bounding box center [582, 116] width 221 height 39
drag, startPoint x: 546, startPoint y: 110, endPoint x: 637, endPoint y: 99, distance: 91.6
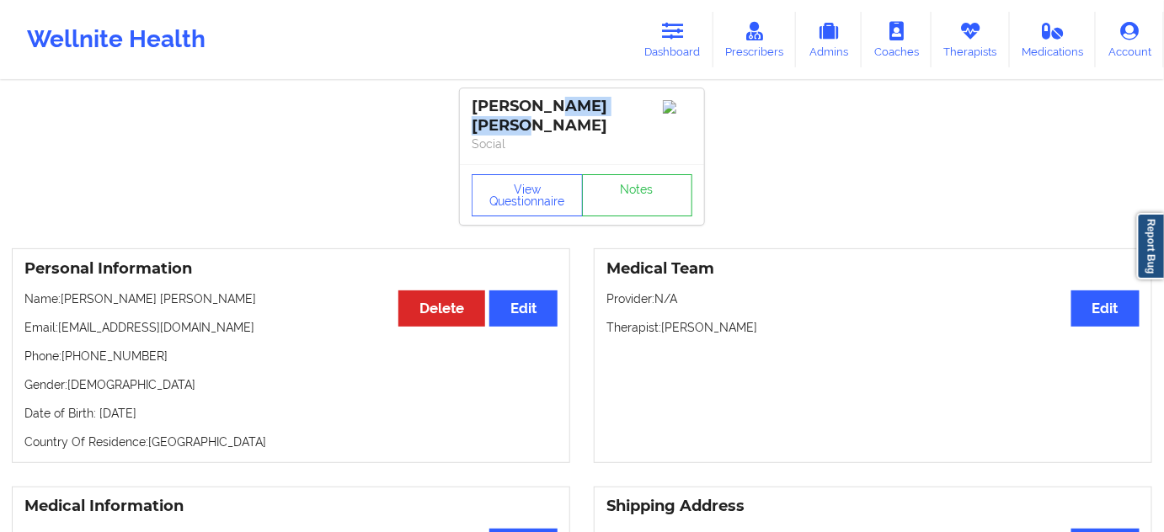
click at [637, 99] on div "[PERSON_NAME] [PERSON_NAME]" at bounding box center [582, 116] width 221 height 39
drag, startPoint x: 61, startPoint y: 313, endPoint x: 217, endPoint y: 303, distance: 156.1
click at [217, 303] on div "Personal Information Edit Delete Name: [PERSON_NAME] [PERSON_NAME] Email: [EMAI…" at bounding box center [291, 356] width 559 height 215
drag, startPoint x: 66, startPoint y: 340, endPoint x: 173, endPoint y: 343, distance: 107.1
click at [170, 348] on p "Phone: [PHONE_NUMBER]" at bounding box center [290, 356] width 533 height 17
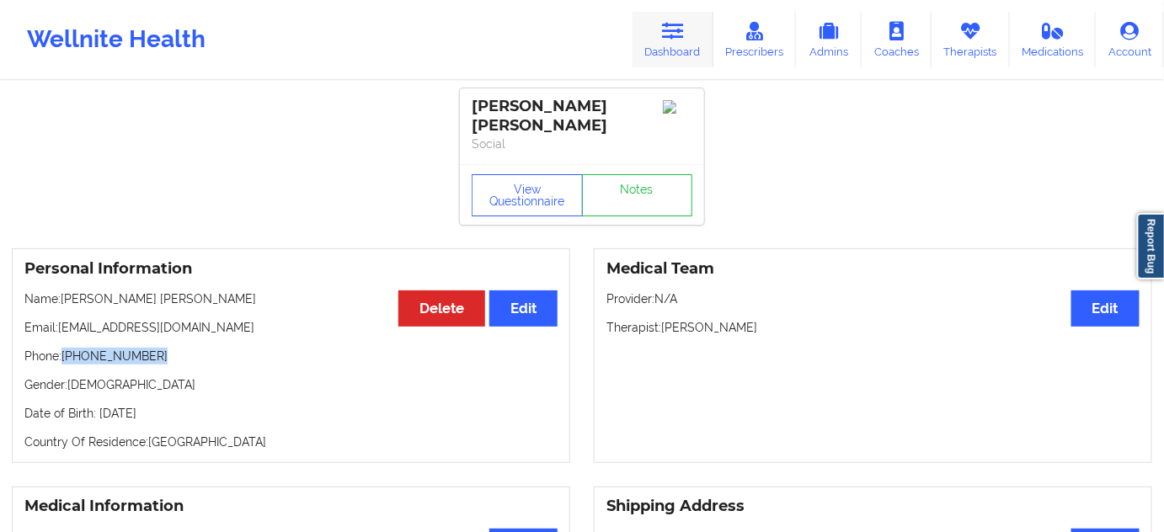
click at [669, 40] on icon at bounding box center [673, 31] width 22 height 19
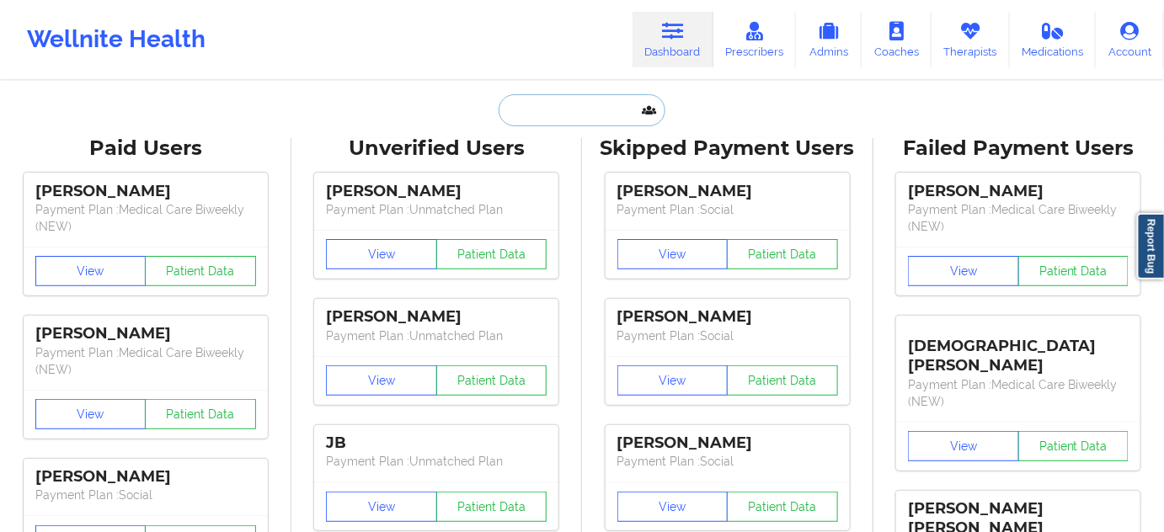
click at [588, 120] on input "text" at bounding box center [582, 110] width 167 height 32
paste input "[PERSON_NAME]"
type input "[PERSON_NAME]"
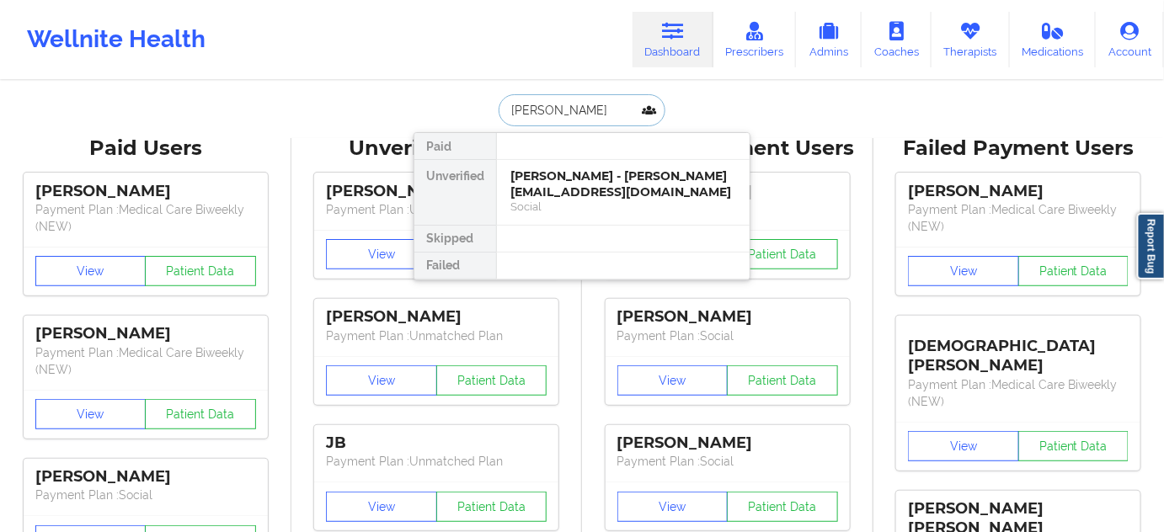
click at [588, 194] on div "[PERSON_NAME] - [PERSON_NAME][EMAIL_ADDRESS][DOMAIN_NAME]" at bounding box center [624, 184] width 226 height 31
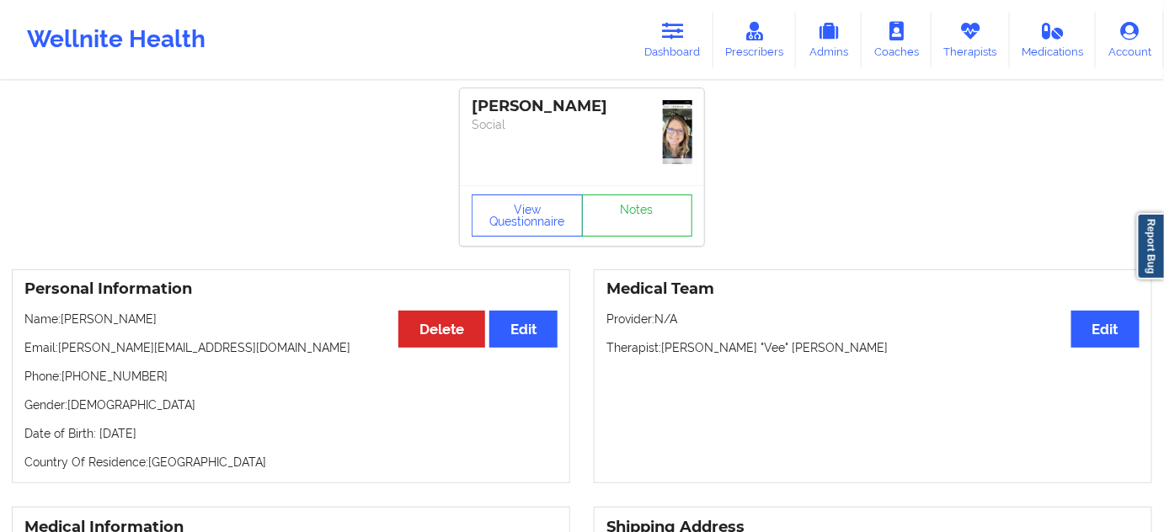
click at [490, 104] on div "[PERSON_NAME]" at bounding box center [582, 106] width 221 height 19
click at [572, 112] on div "[PERSON_NAME]" at bounding box center [582, 106] width 221 height 19
drag, startPoint x: 59, startPoint y: 349, endPoint x: 248, endPoint y: 335, distance: 189.2
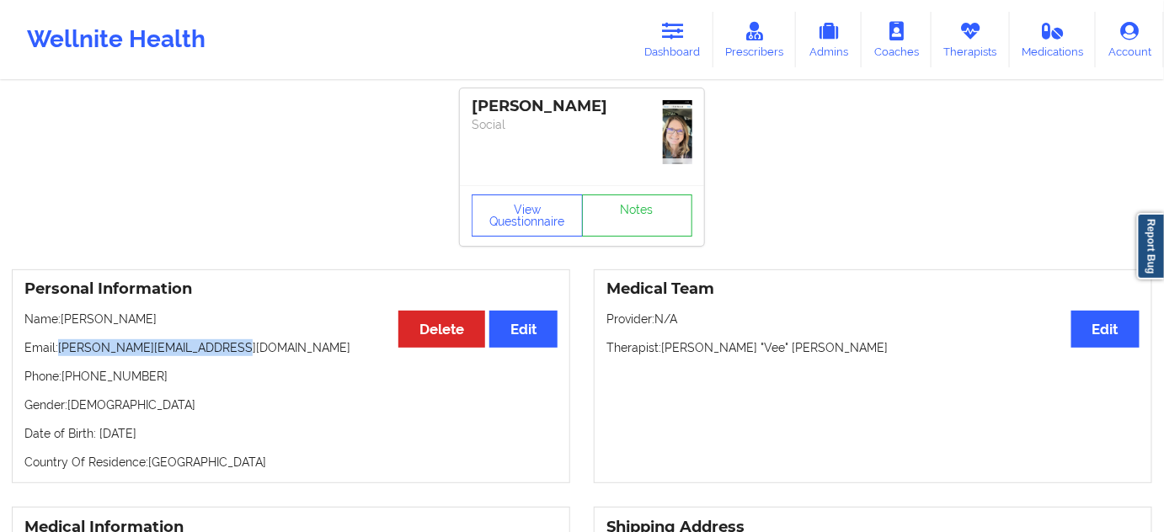
click at [247, 335] on div "Personal Information Edit Delete Name: [PERSON_NAME] Email: [PERSON_NAME][EMAIL…" at bounding box center [291, 377] width 559 height 215
drag, startPoint x: 62, startPoint y: 376, endPoint x: 383, endPoint y: 460, distance: 331.9
click at [179, 372] on p "Phone: [PHONE_NUMBER]" at bounding box center [290, 376] width 533 height 17
click at [672, 35] on icon at bounding box center [673, 31] width 22 height 19
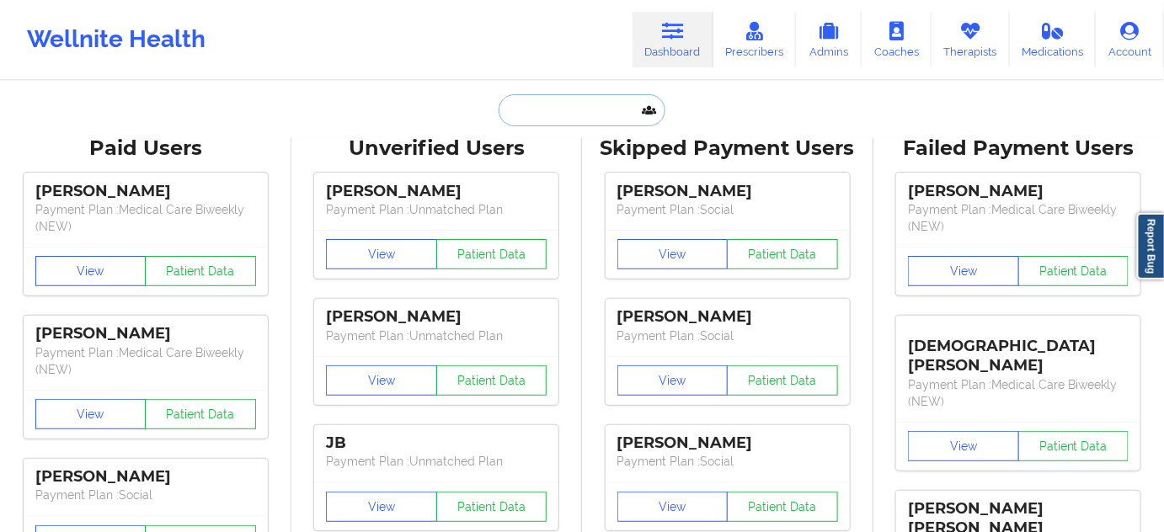
click at [604, 98] on input "text" at bounding box center [582, 110] width 167 height 32
paste input "[PERSON_NAME]"
type input "[PERSON_NAME]"
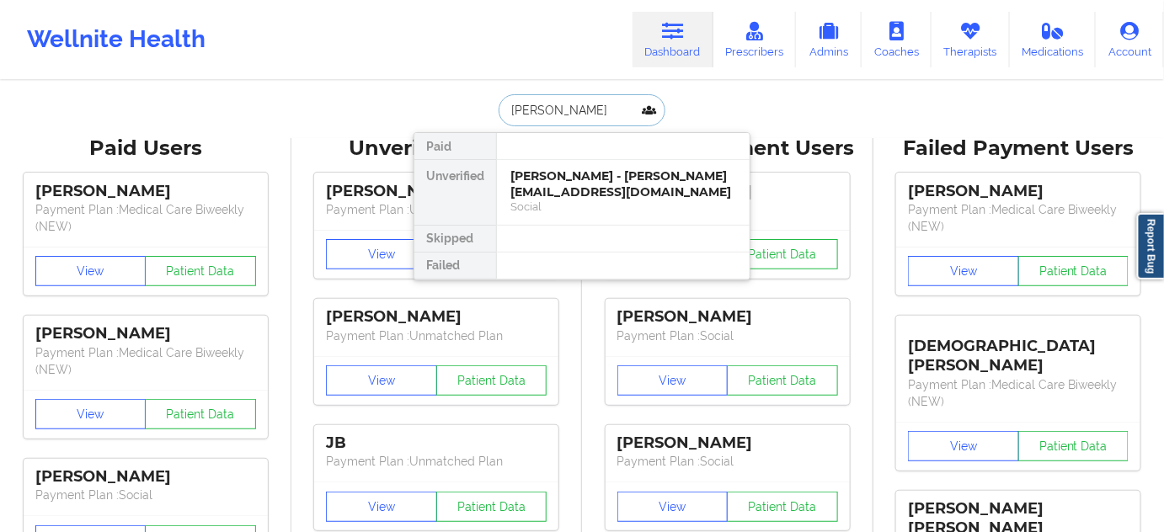
click at [563, 181] on div "[PERSON_NAME] - [PERSON_NAME][EMAIL_ADDRESS][DOMAIN_NAME]" at bounding box center [624, 184] width 226 height 31
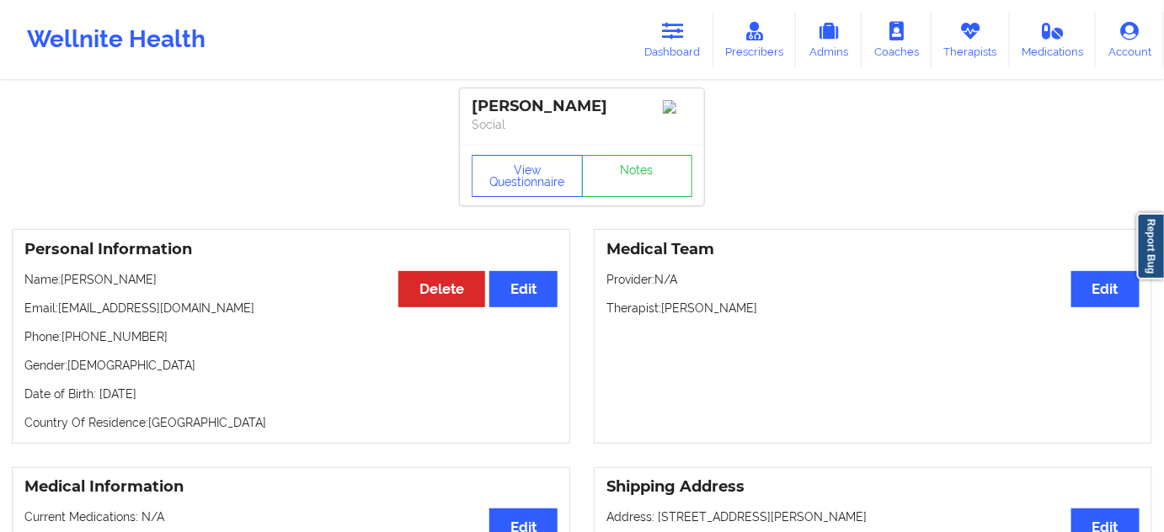
click at [507, 101] on div "[PERSON_NAME]" at bounding box center [582, 106] width 221 height 19
click at [582, 111] on div "[PERSON_NAME]" at bounding box center [582, 106] width 221 height 19
drag, startPoint x: 62, startPoint y: 313, endPoint x: 218, endPoint y: 302, distance: 157.1
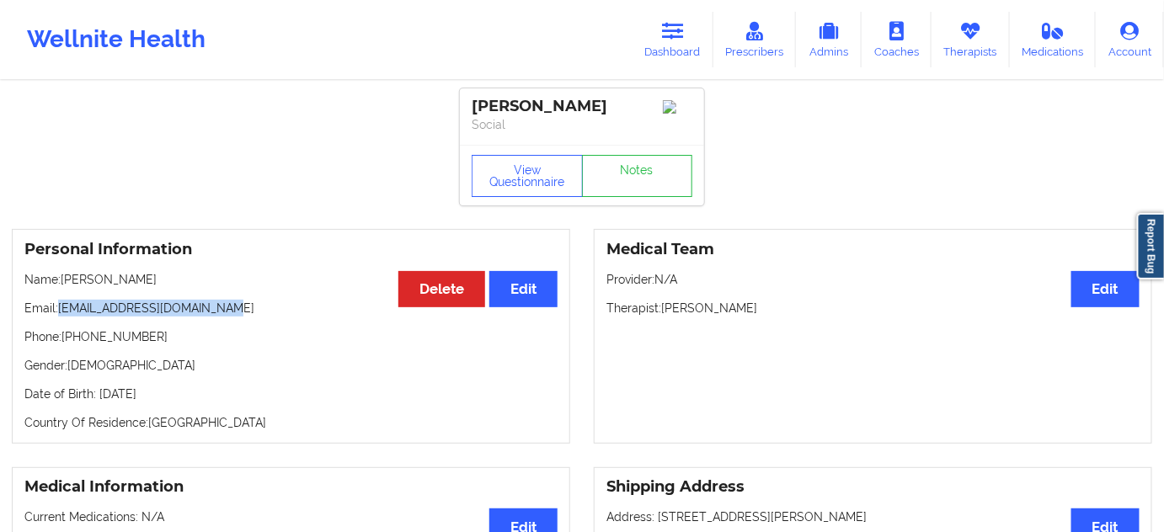
click at [218, 302] on div "Personal Information Edit Delete Name: [PERSON_NAME] Email: [EMAIL_ADDRESS][DOM…" at bounding box center [291, 336] width 559 height 215
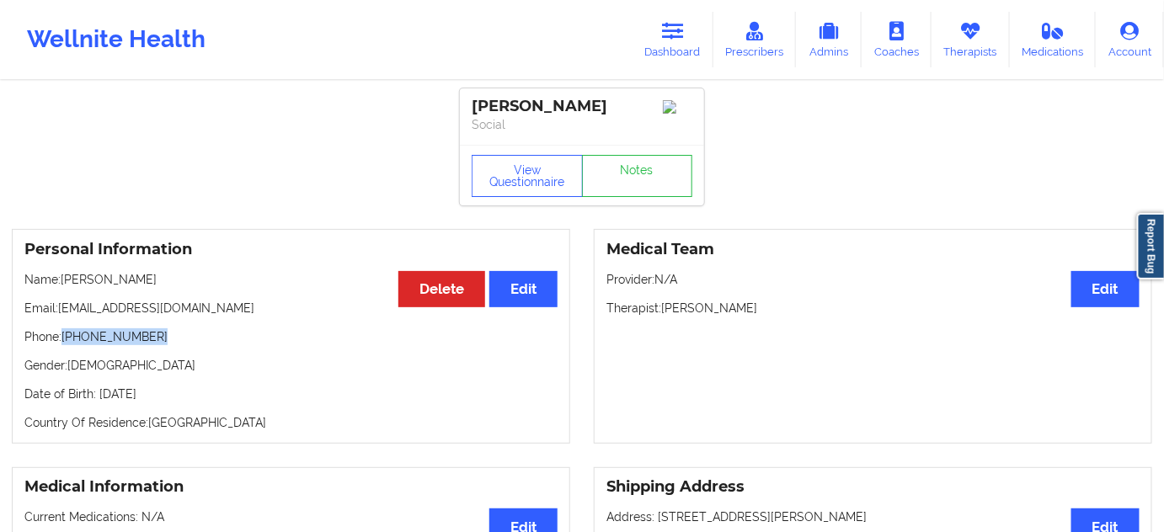
drag, startPoint x: 65, startPoint y: 344, endPoint x: 190, endPoint y: 323, distance: 127.3
click at [173, 337] on p "Phone: [PHONE_NUMBER]" at bounding box center [290, 337] width 533 height 17
click at [684, 40] on icon at bounding box center [673, 31] width 22 height 19
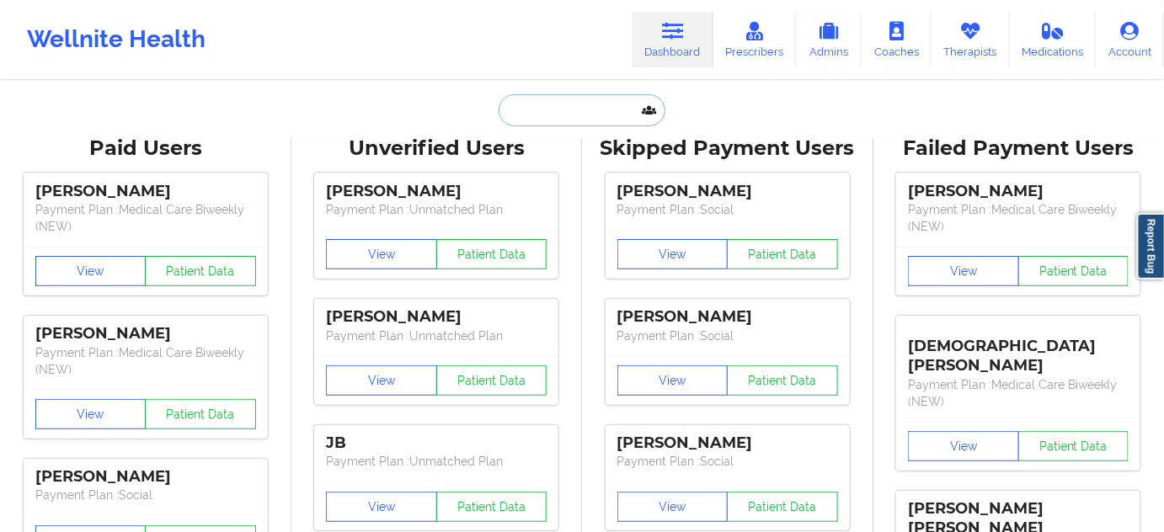
click at [573, 107] on input "text" at bounding box center [582, 110] width 167 height 32
paste input "[PERSON_NAME]"
type input "[PERSON_NAME]"
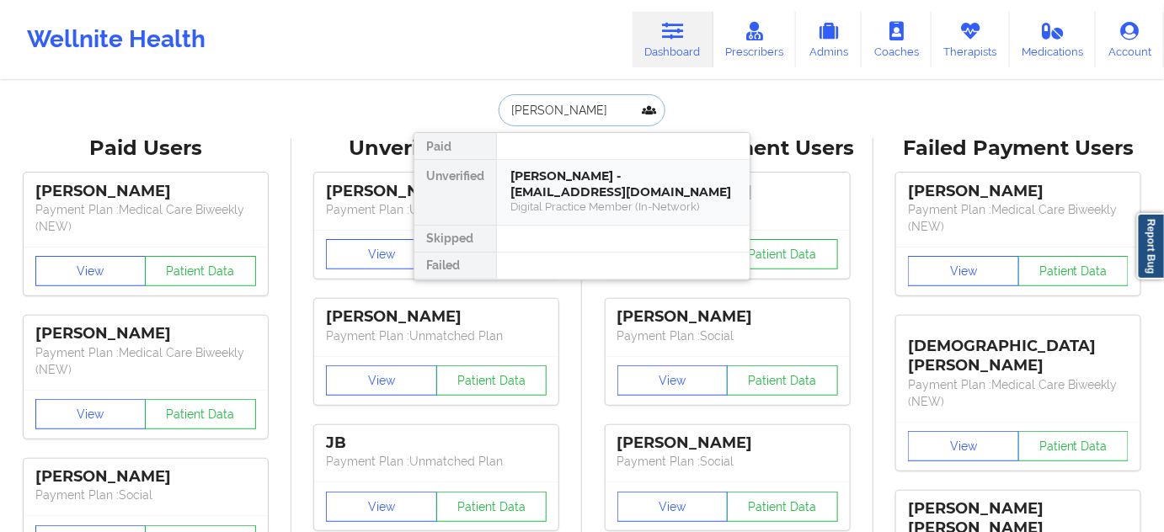
click at [572, 191] on div "[PERSON_NAME] - [EMAIL_ADDRESS][DOMAIN_NAME]" at bounding box center [624, 184] width 226 height 31
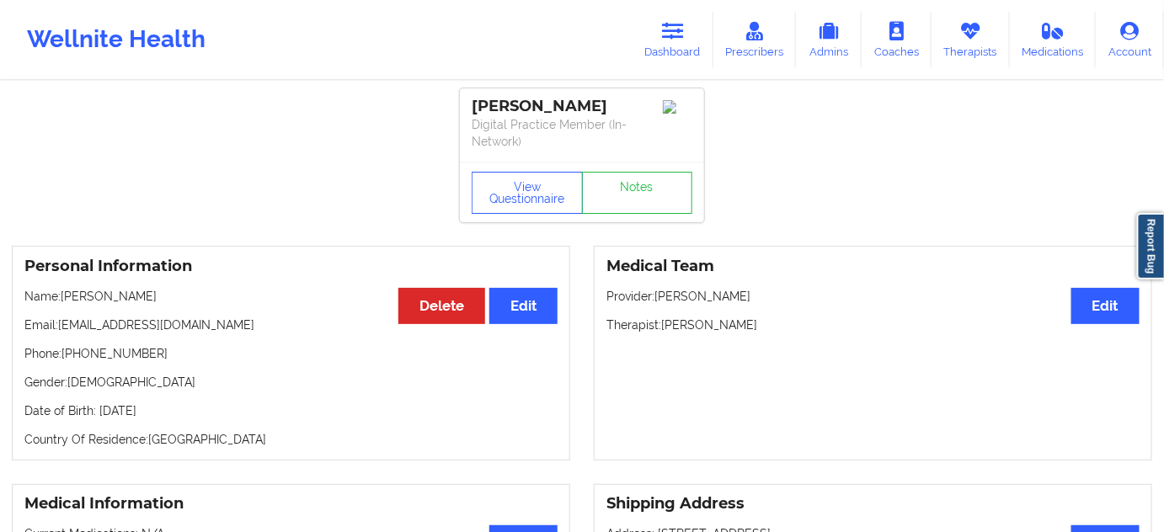
click at [491, 107] on div "[PERSON_NAME]" at bounding box center [582, 106] width 221 height 19
drag, startPoint x: 491, startPoint y: 107, endPoint x: 495, endPoint y: 3, distance: 104.5
click at [492, 107] on div "[PERSON_NAME]" at bounding box center [582, 106] width 221 height 19
click at [480, 100] on div "[PERSON_NAME]" at bounding box center [582, 106] width 221 height 19
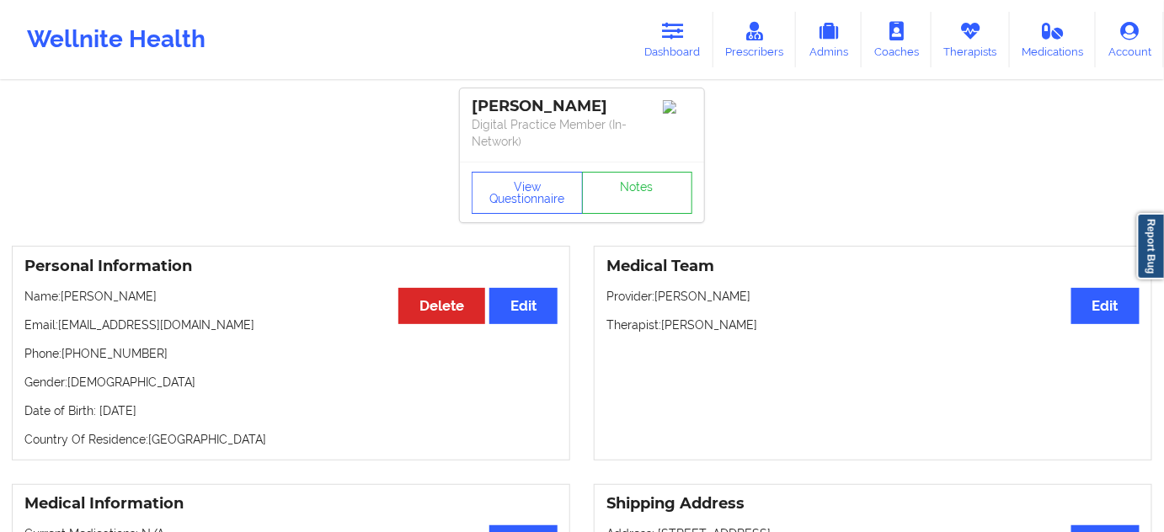
click at [544, 104] on div "[PERSON_NAME]" at bounding box center [582, 106] width 221 height 19
drag, startPoint x: 61, startPoint y: 324, endPoint x: 137, endPoint y: 320, distance: 76.8
click at [137, 320] on p "Email: [EMAIL_ADDRESS][DOMAIN_NAME]" at bounding box center [290, 325] width 533 height 17
drag, startPoint x: 185, startPoint y: 329, endPoint x: 108, endPoint y: 326, distance: 76.7
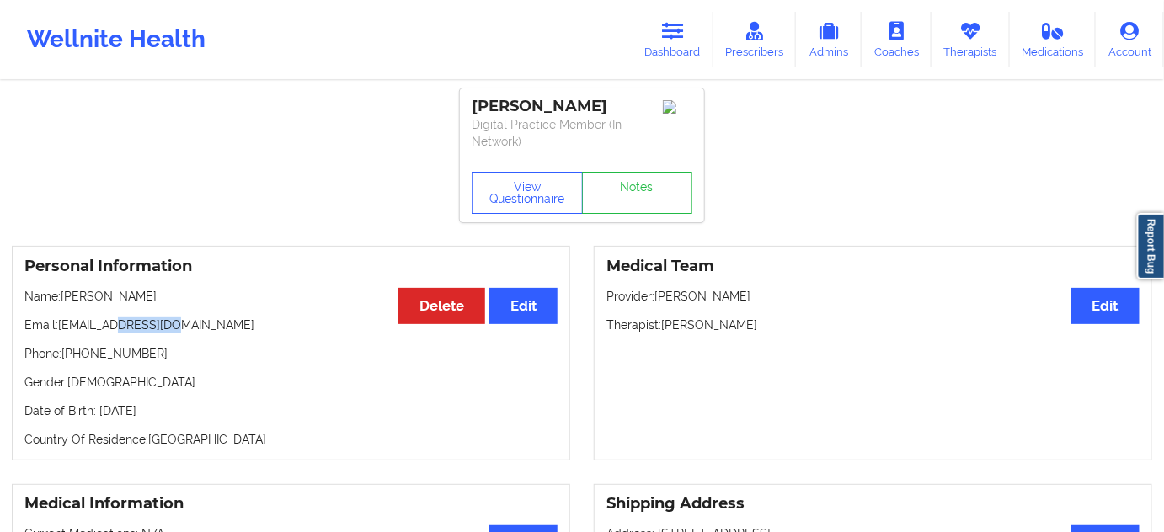
click at [108, 326] on p "Email: [EMAIL_ADDRESS][DOMAIN_NAME]" at bounding box center [290, 325] width 533 height 17
drag, startPoint x: 59, startPoint y: 320, endPoint x: 243, endPoint y: 316, distance: 183.7
click at [220, 318] on p "Email: [EMAIL_ADDRESS][DOMAIN_NAME]" at bounding box center [290, 325] width 533 height 17
drag, startPoint x: 65, startPoint y: 353, endPoint x: 233, endPoint y: 339, distance: 169.1
click at [190, 350] on p "Phone: [PHONE_NUMBER]" at bounding box center [290, 353] width 533 height 17
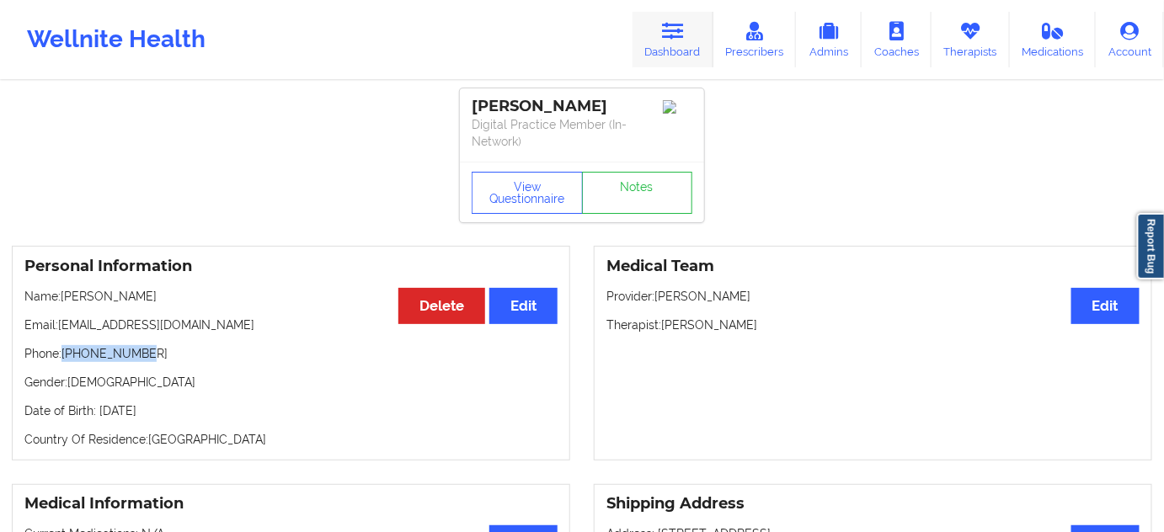
click at [683, 31] on icon at bounding box center [673, 31] width 22 height 19
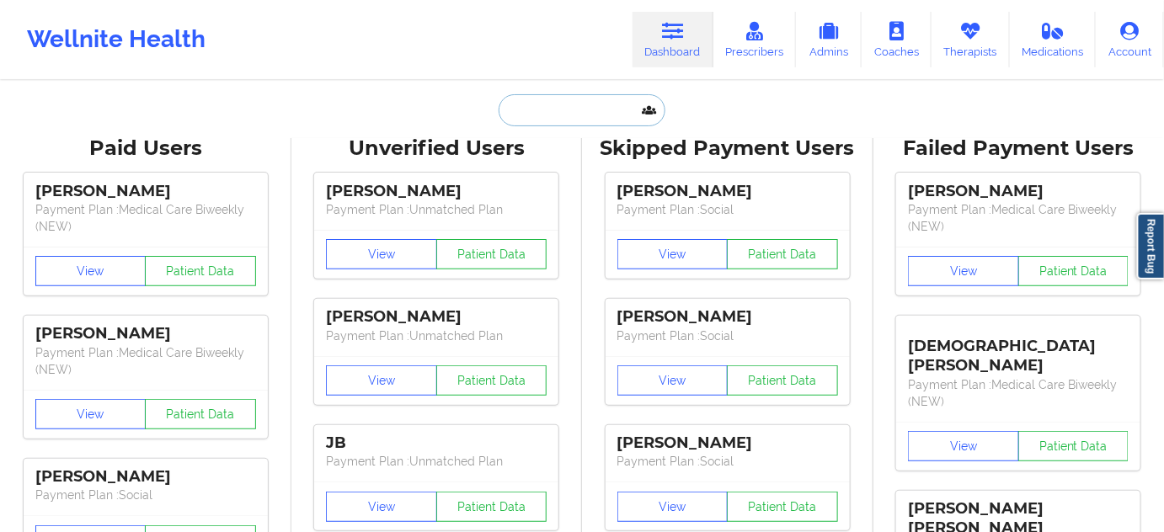
click at [575, 116] on input "text" at bounding box center [582, 110] width 167 height 32
paste input "[PERSON_NAME]"
type input "[PERSON_NAME]"
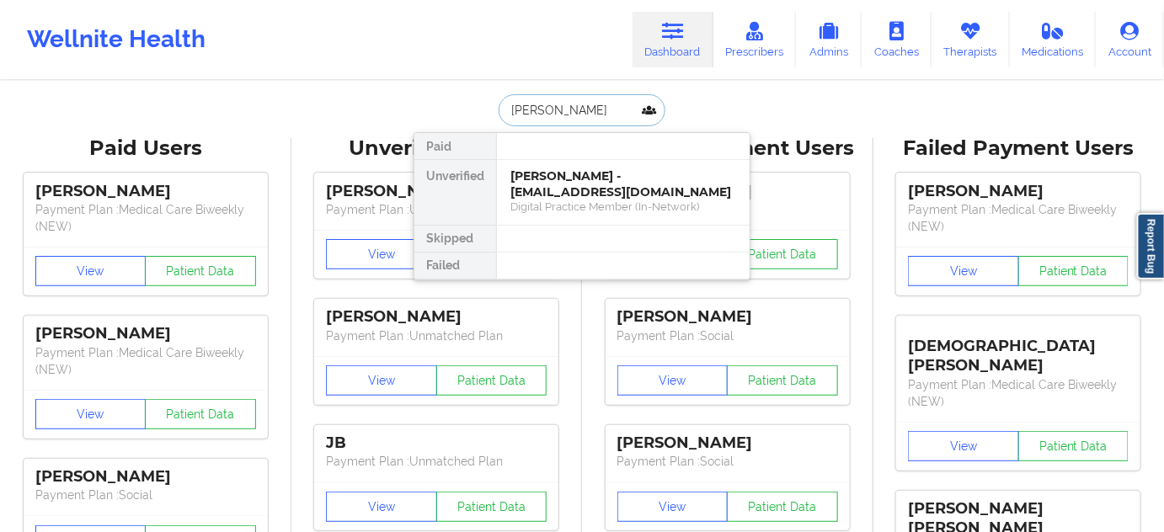
click at [572, 189] on div "[PERSON_NAME] - [EMAIL_ADDRESS][DOMAIN_NAME]" at bounding box center [624, 184] width 226 height 31
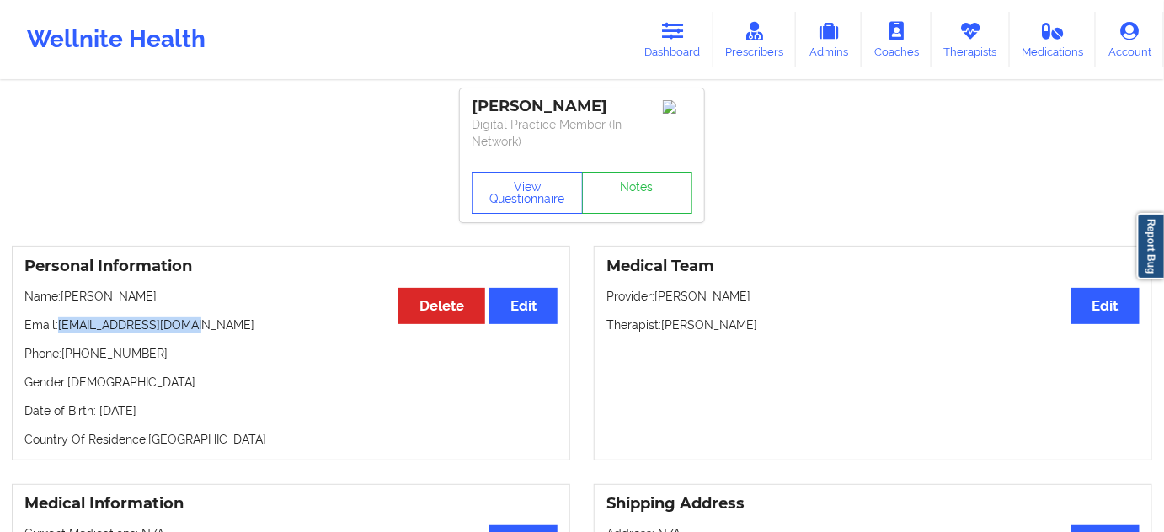
drag, startPoint x: 62, startPoint y: 326, endPoint x: 249, endPoint y: 313, distance: 186.6
click at [249, 313] on div "Personal Information Edit Delete Name: [PERSON_NAME] Email: [EMAIL_ADDRESS][DOM…" at bounding box center [291, 353] width 559 height 215
drag, startPoint x: 62, startPoint y: 351, endPoint x: 173, endPoint y: 340, distance: 110.8
click at [173, 340] on div "Personal Information Edit Delete Name: [PERSON_NAME] Email: [EMAIL_ADDRESS][DOM…" at bounding box center [291, 353] width 559 height 215
click at [705, 32] on link "Dashboard" at bounding box center [673, 40] width 81 height 56
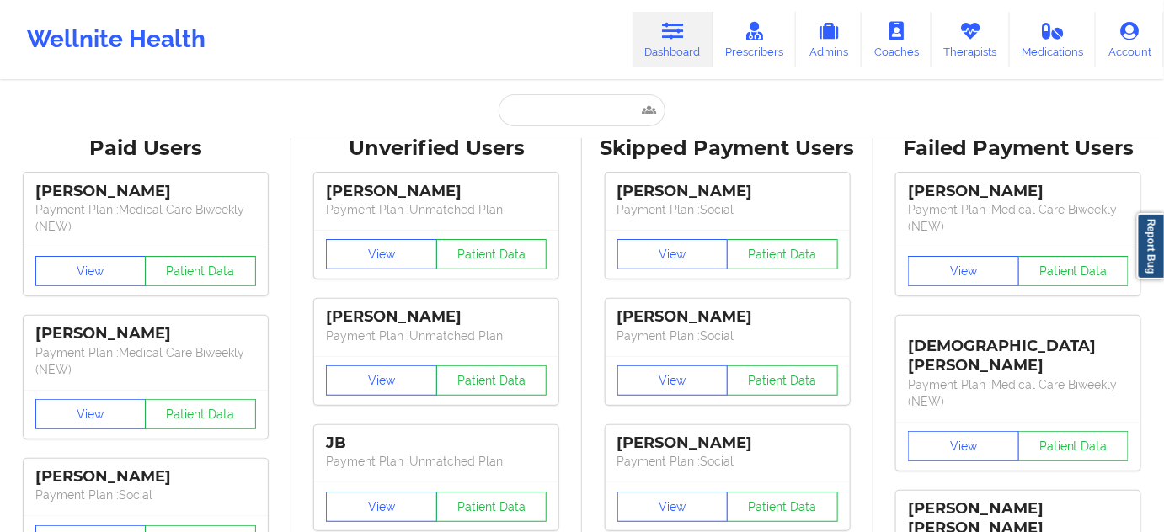
click at [591, 104] on input "text" at bounding box center [582, 110] width 167 height 32
paste input "MYRIESHA BELL"
type input "MYRIESHA BELL"
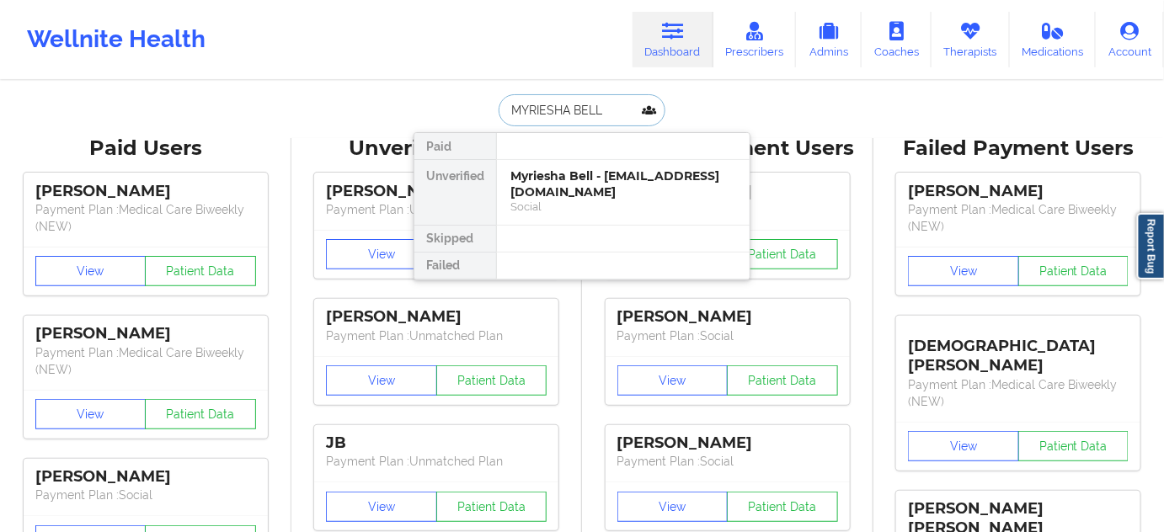
click at [584, 176] on div "Myriesha Bell - [EMAIL_ADDRESS][DOMAIN_NAME]" at bounding box center [624, 184] width 226 height 31
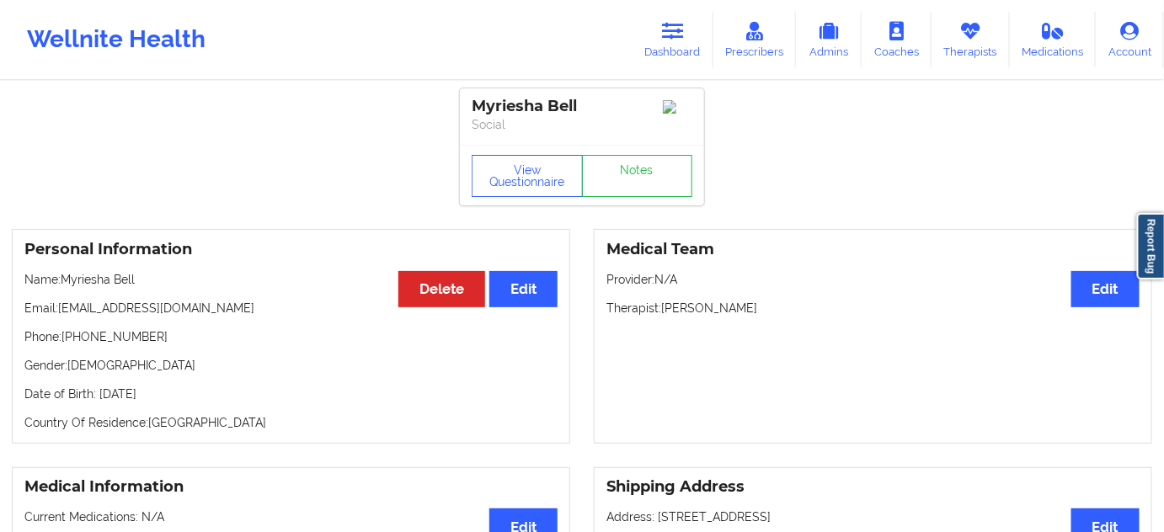
click at [506, 108] on div "Myriesha Bell" at bounding box center [582, 106] width 221 height 19
click at [571, 109] on div "Myriesha Bell" at bounding box center [582, 106] width 221 height 19
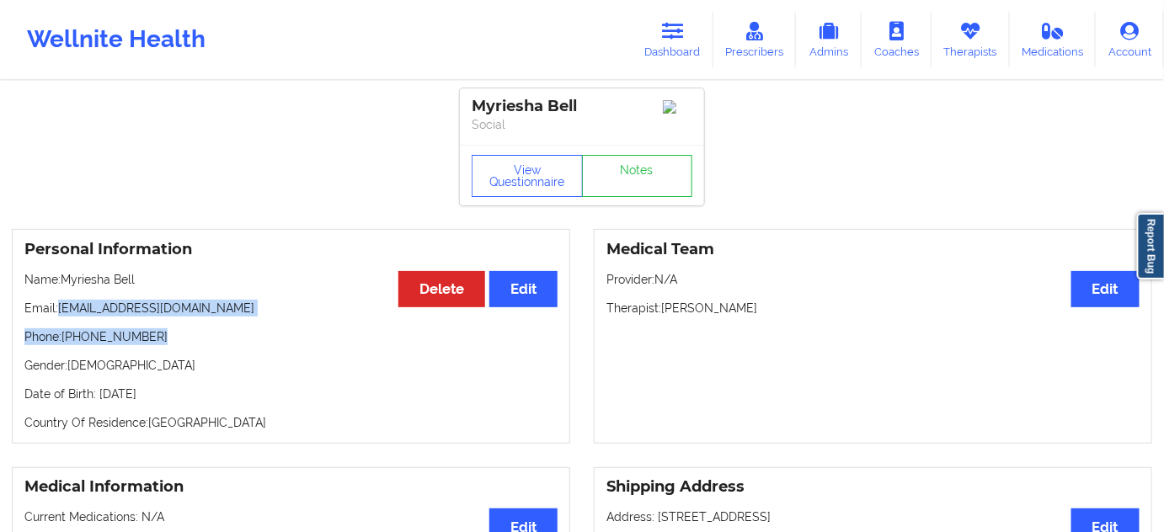
drag, startPoint x: 60, startPoint y: 309, endPoint x: 244, endPoint y: 323, distance: 185.0
click at [244, 323] on div "Personal Information Edit Delete Name: [PERSON_NAME] Email: [EMAIL_ADDRESS][DOM…" at bounding box center [291, 336] width 559 height 215
click at [254, 345] on p "Phone: [PHONE_NUMBER]" at bounding box center [290, 337] width 533 height 17
drag, startPoint x: 63, startPoint y: 312, endPoint x: 204, endPoint y: 306, distance: 140.8
click at [204, 306] on p "Email: [EMAIL_ADDRESS][DOMAIN_NAME]" at bounding box center [290, 308] width 533 height 17
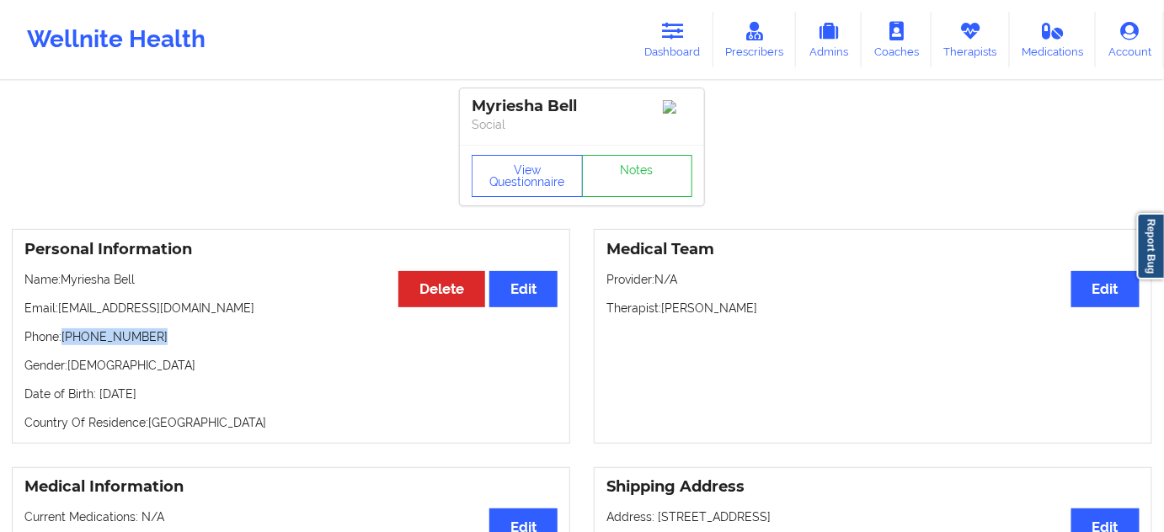
drag, startPoint x: 64, startPoint y: 341, endPoint x: 231, endPoint y: 329, distance: 167.2
click at [188, 345] on p "Phone: [PHONE_NUMBER]" at bounding box center [290, 337] width 533 height 17
click at [682, 39] on icon at bounding box center [673, 31] width 22 height 19
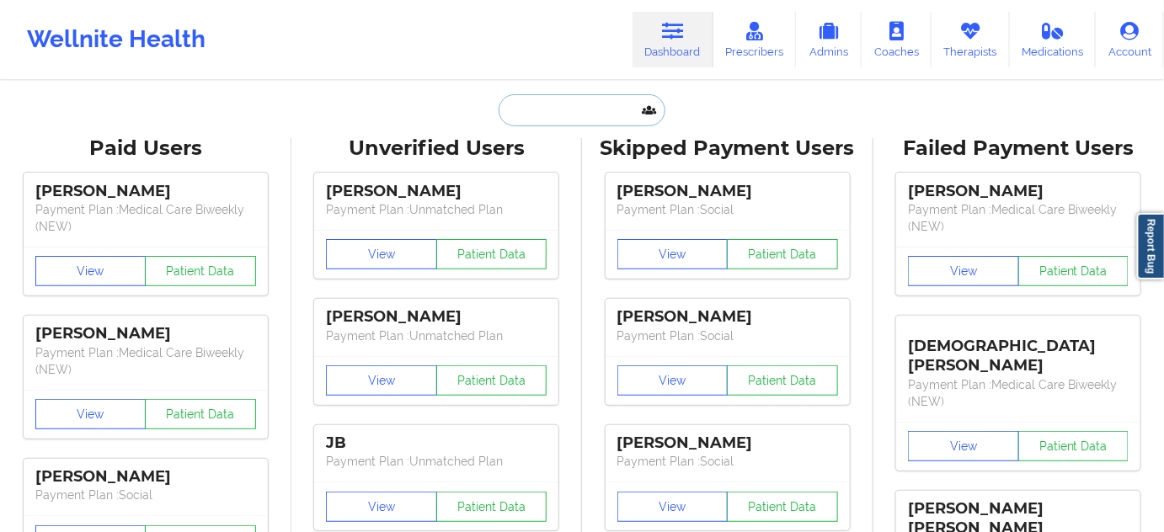
click at [581, 105] on input "text" at bounding box center [582, 110] width 167 height 32
paste input "[PERSON_NAME]"
type input "[PERSON_NAME]"
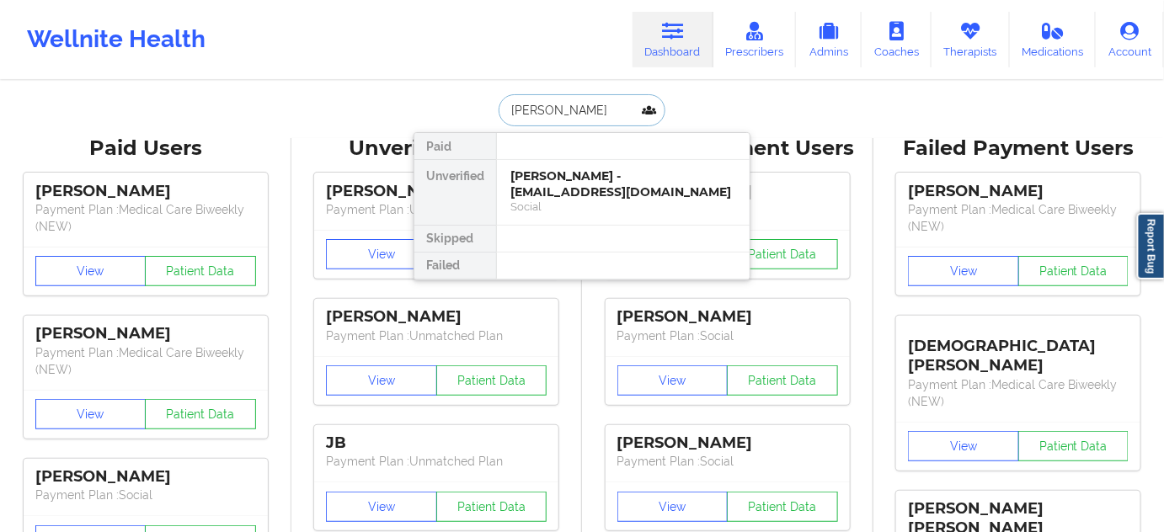
click at [565, 188] on div "[PERSON_NAME] - [EMAIL_ADDRESS][DOMAIN_NAME]" at bounding box center [624, 184] width 226 height 31
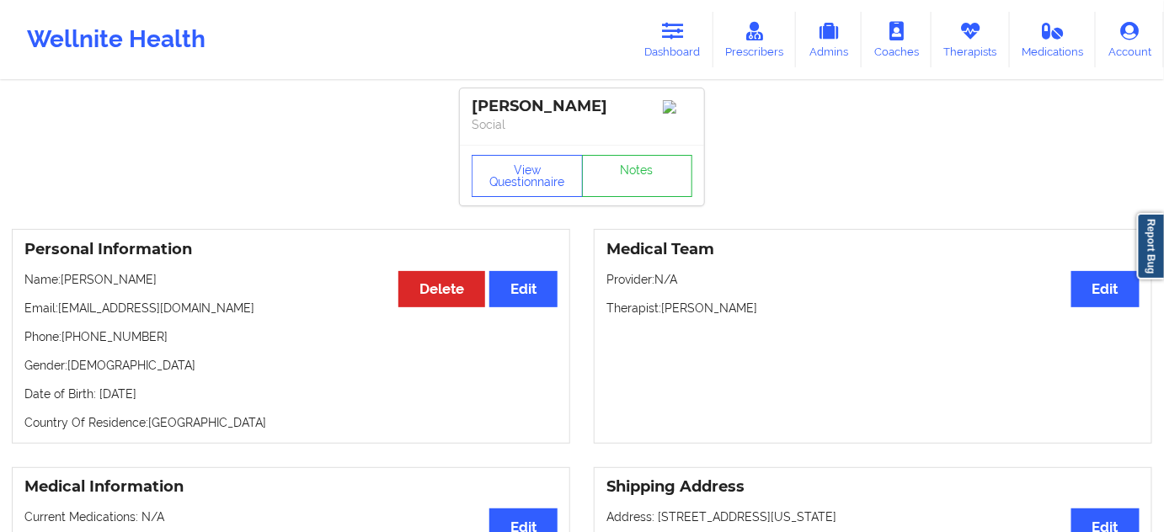
click at [493, 109] on div "[PERSON_NAME]" at bounding box center [582, 106] width 221 height 19
click at [580, 108] on div "[PERSON_NAME]" at bounding box center [582, 106] width 221 height 19
drag, startPoint x: 56, startPoint y: 313, endPoint x: 211, endPoint y: 318, distance: 155.9
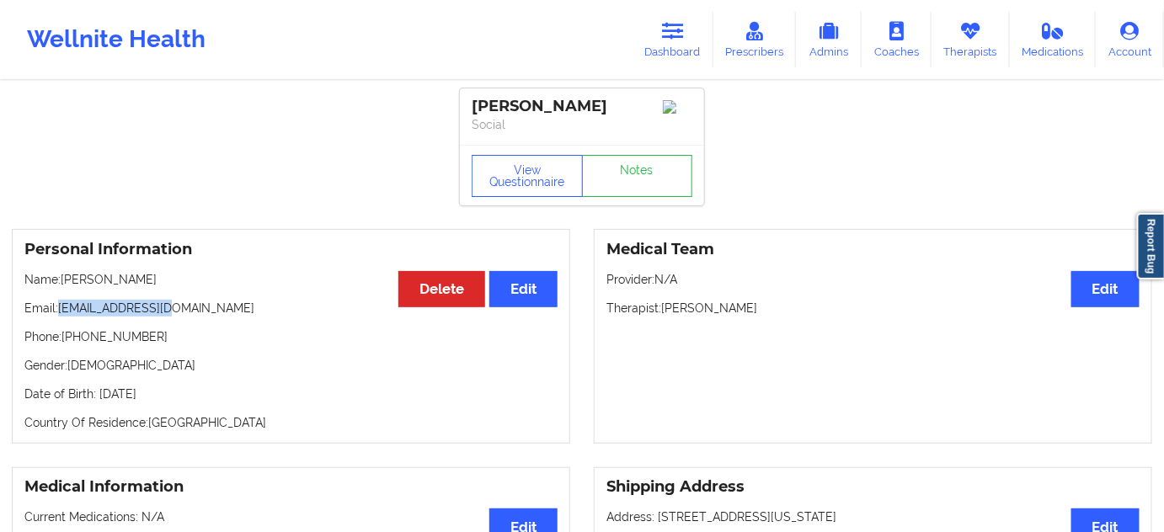
click at [211, 317] on p "Email: [EMAIL_ADDRESS][DOMAIN_NAME]" at bounding box center [290, 308] width 533 height 17
drag, startPoint x: 65, startPoint y: 343, endPoint x: 221, endPoint y: 305, distance: 160.4
click at [178, 336] on p "Phone: [PHONE_NUMBER]" at bounding box center [290, 337] width 533 height 17
click at [669, 40] on link "Dashboard" at bounding box center [673, 40] width 81 height 56
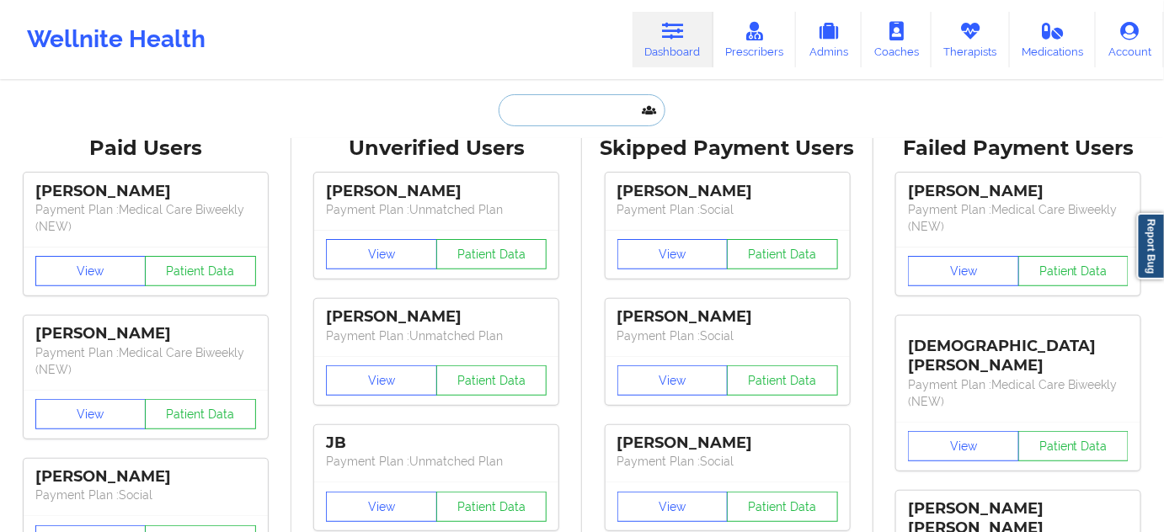
click at [562, 120] on input "text" at bounding box center [582, 110] width 167 height 32
paste input "[PERSON_NAME]"
type input "[PERSON_NAME]"
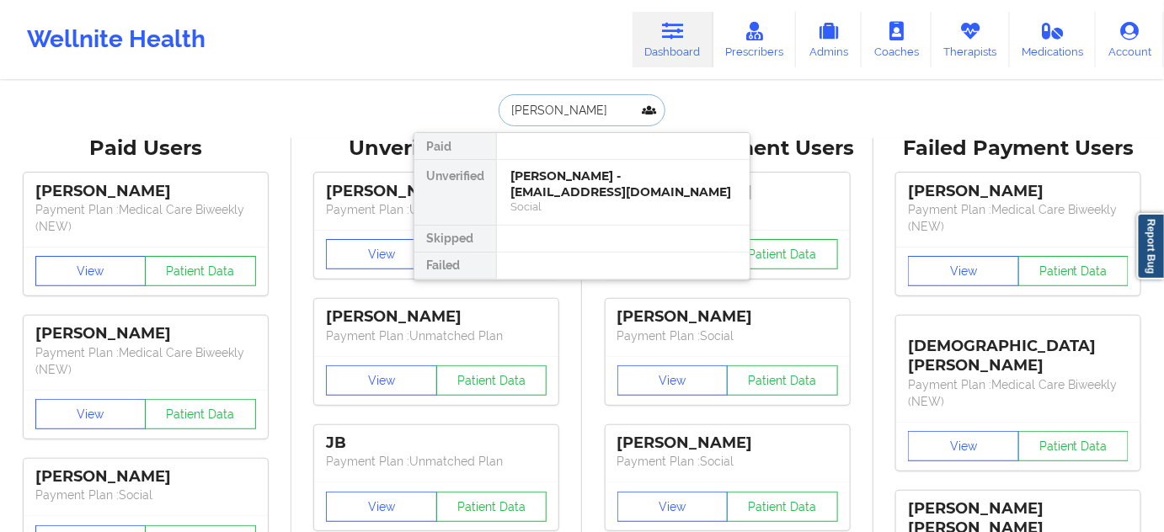
click at [553, 200] on div "Social" at bounding box center [624, 207] width 226 height 14
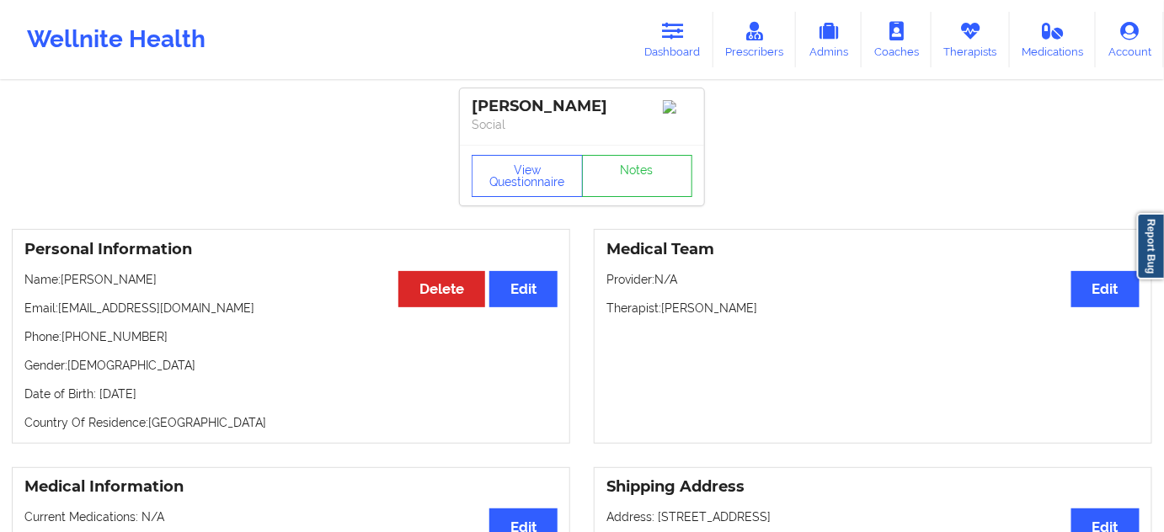
click at [494, 108] on div "[PERSON_NAME]" at bounding box center [582, 106] width 221 height 19
click at [538, 98] on div "[PERSON_NAME]" at bounding box center [582, 106] width 221 height 19
drag, startPoint x: 58, startPoint y: 312, endPoint x: 222, endPoint y: 297, distance: 164.1
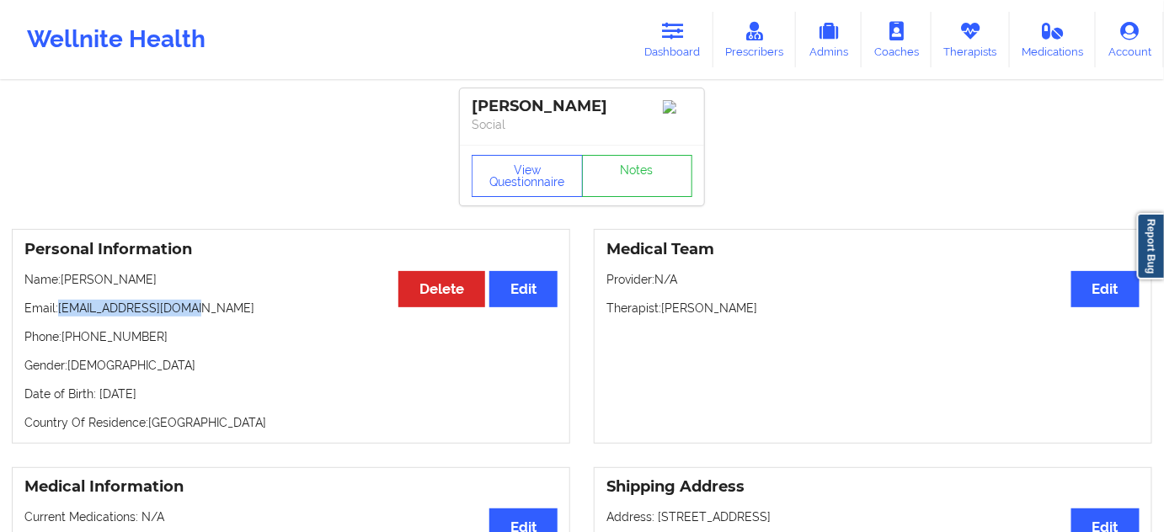
click at [220, 297] on div "Personal Information Edit Delete Name: [PERSON_NAME] Email: [PERSON_NAME][EMAIL…" at bounding box center [291, 336] width 559 height 215
drag, startPoint x: 67, startPoint y: 343, endPoint x: 186, endPoint y: 339, distance: 119.7
click at [186, 339] on p "Phone: [PHONE_NUMBER]" at bounding box center [290, 337] width 533 height 17
